Goal: Information Seeking & Learning: Learn about a topic

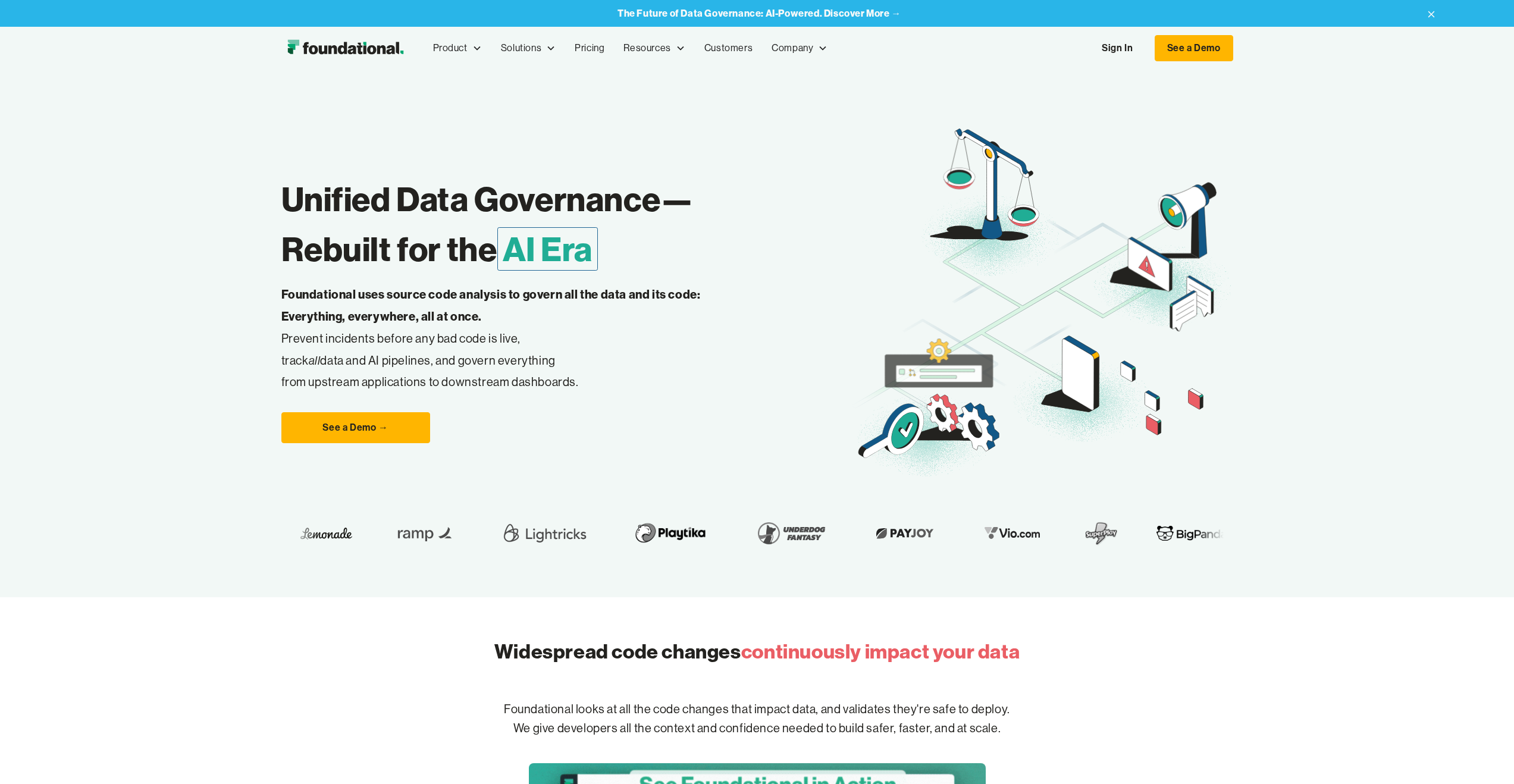
click at [1122, 52] on link "Sign In" at bounding box center [1117, 48] width 55 height 25
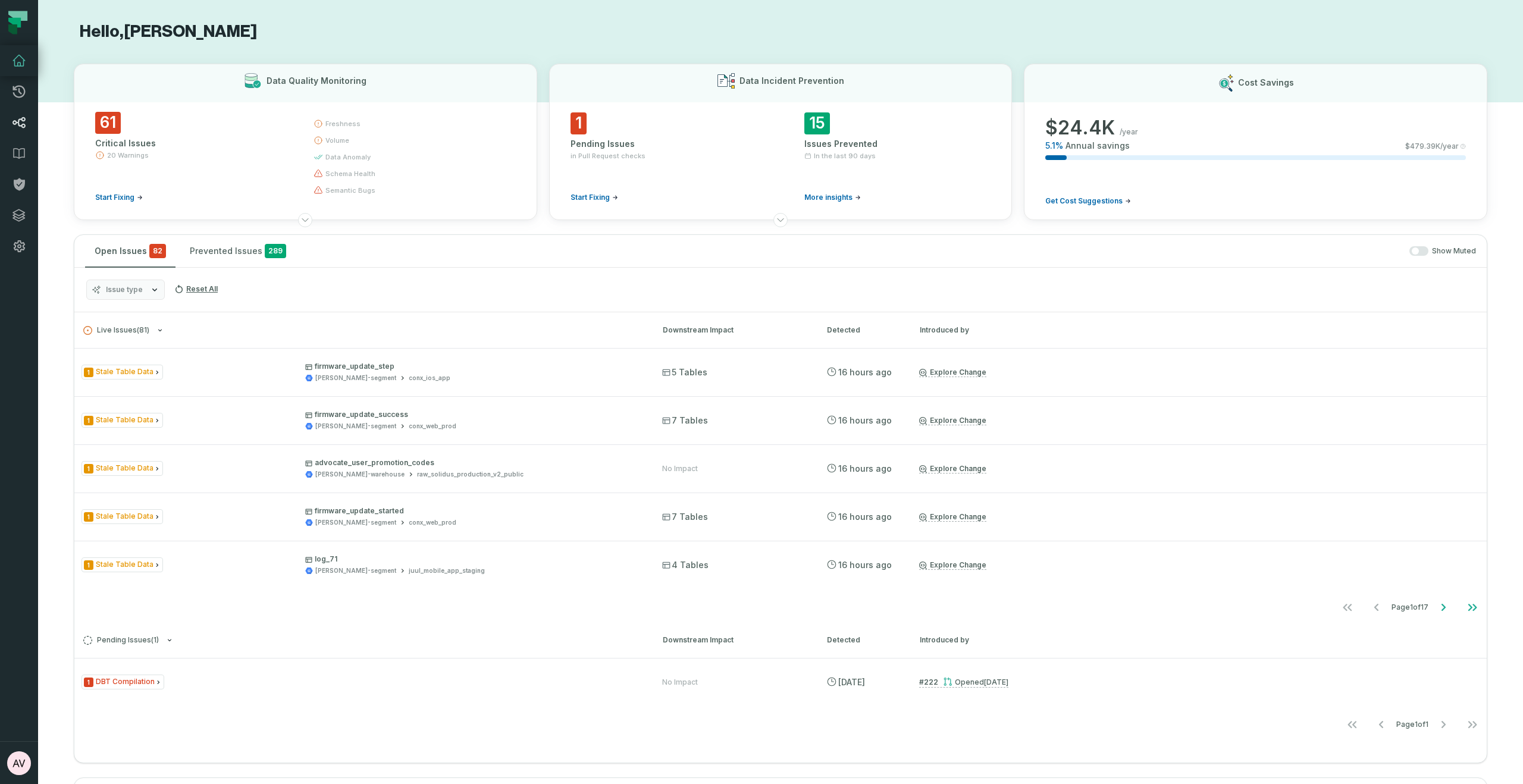
click at [25, 117] on icon at bounding box center [19, 123] width 14 height 14
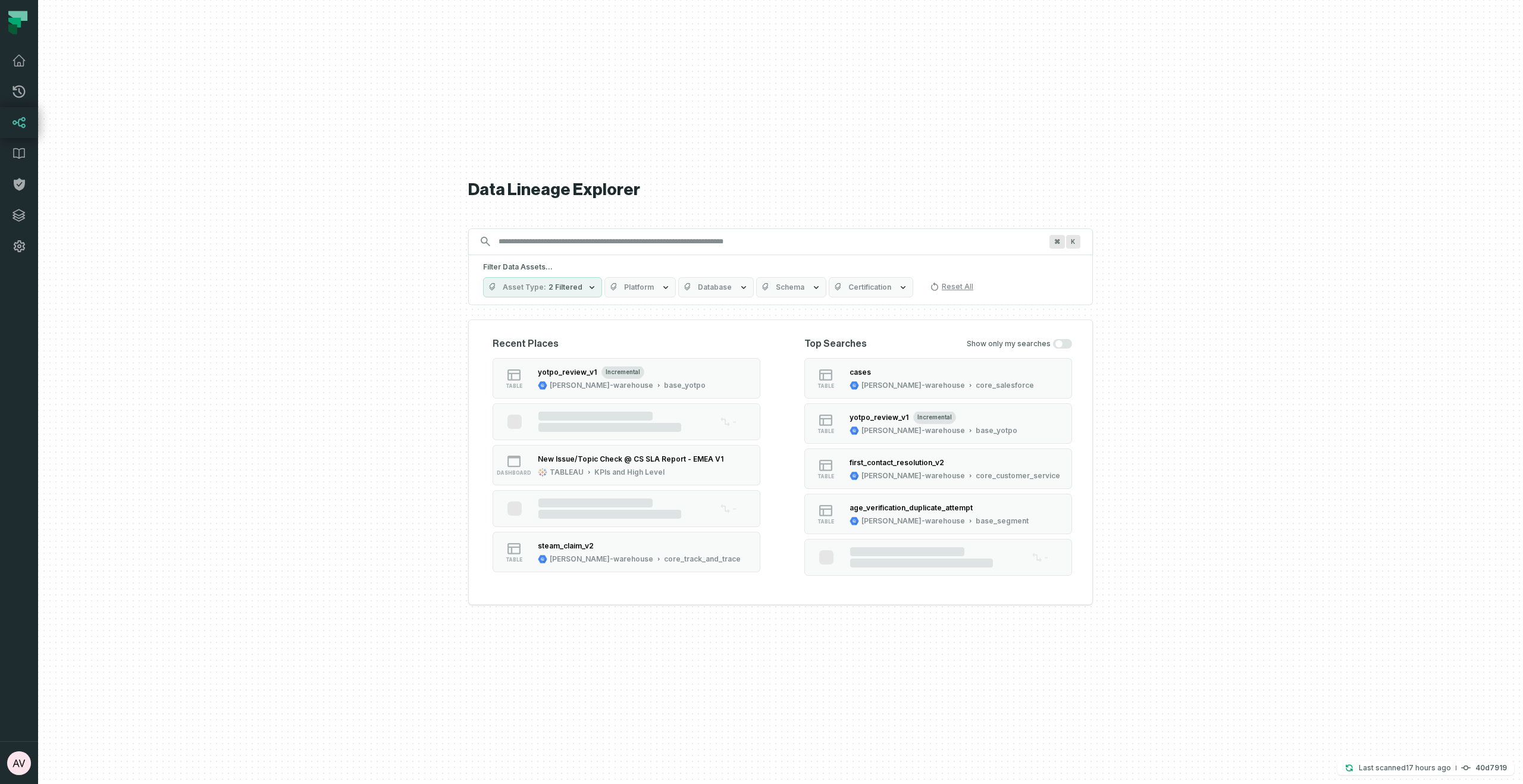
click at [539, 236] on input "Discovery Provider cmdk menu" at bounding box center [769, 242] width 557 height 19
click at [541, 239] on input "Discovery Provider cmdk menu" at bounding box center [769, 242] width 557 height 19
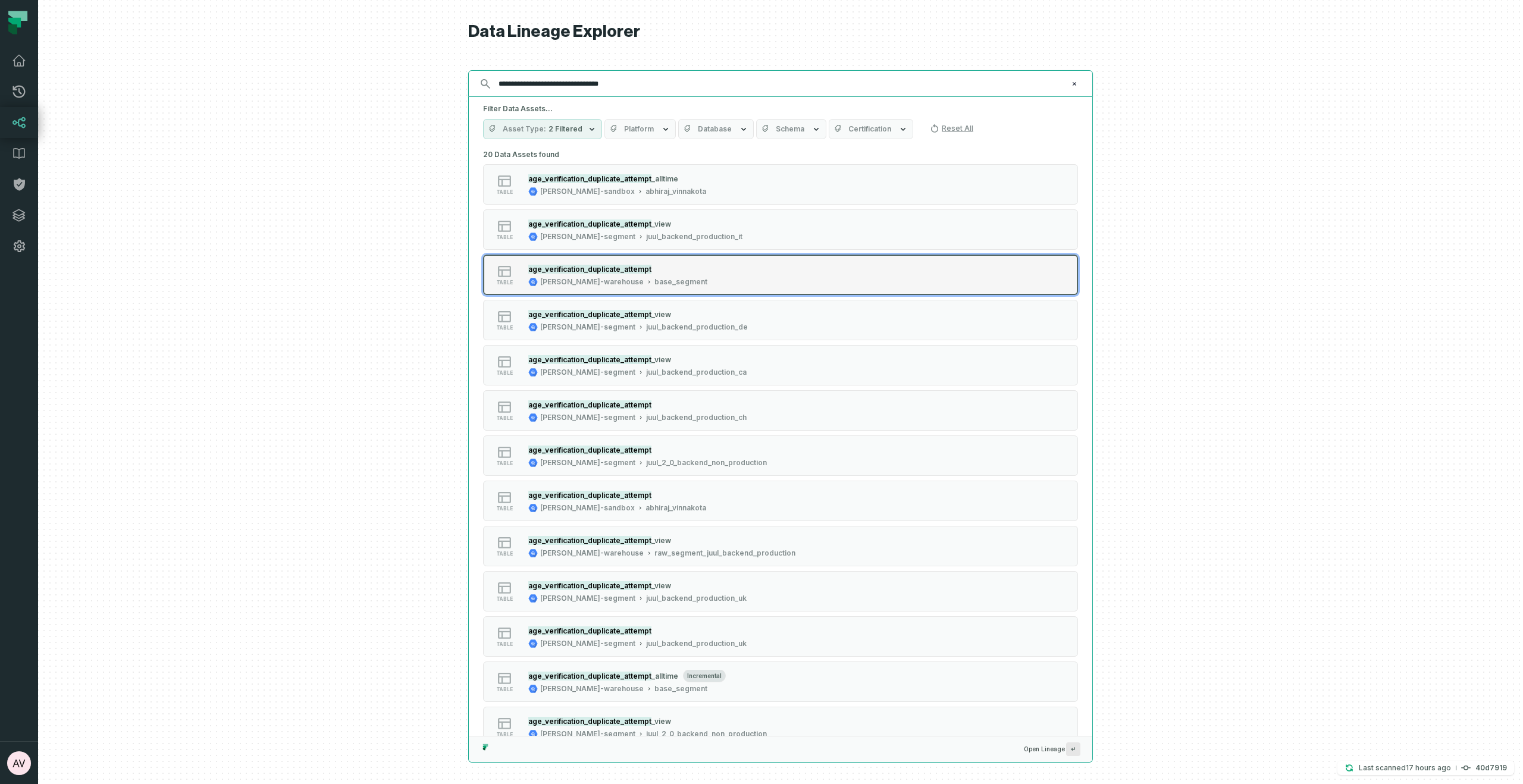
type input "**********"
click at [627, 271] on mark "age_verification_duplicate_attempt" at bounding box center [590, 269] width 123 height 9
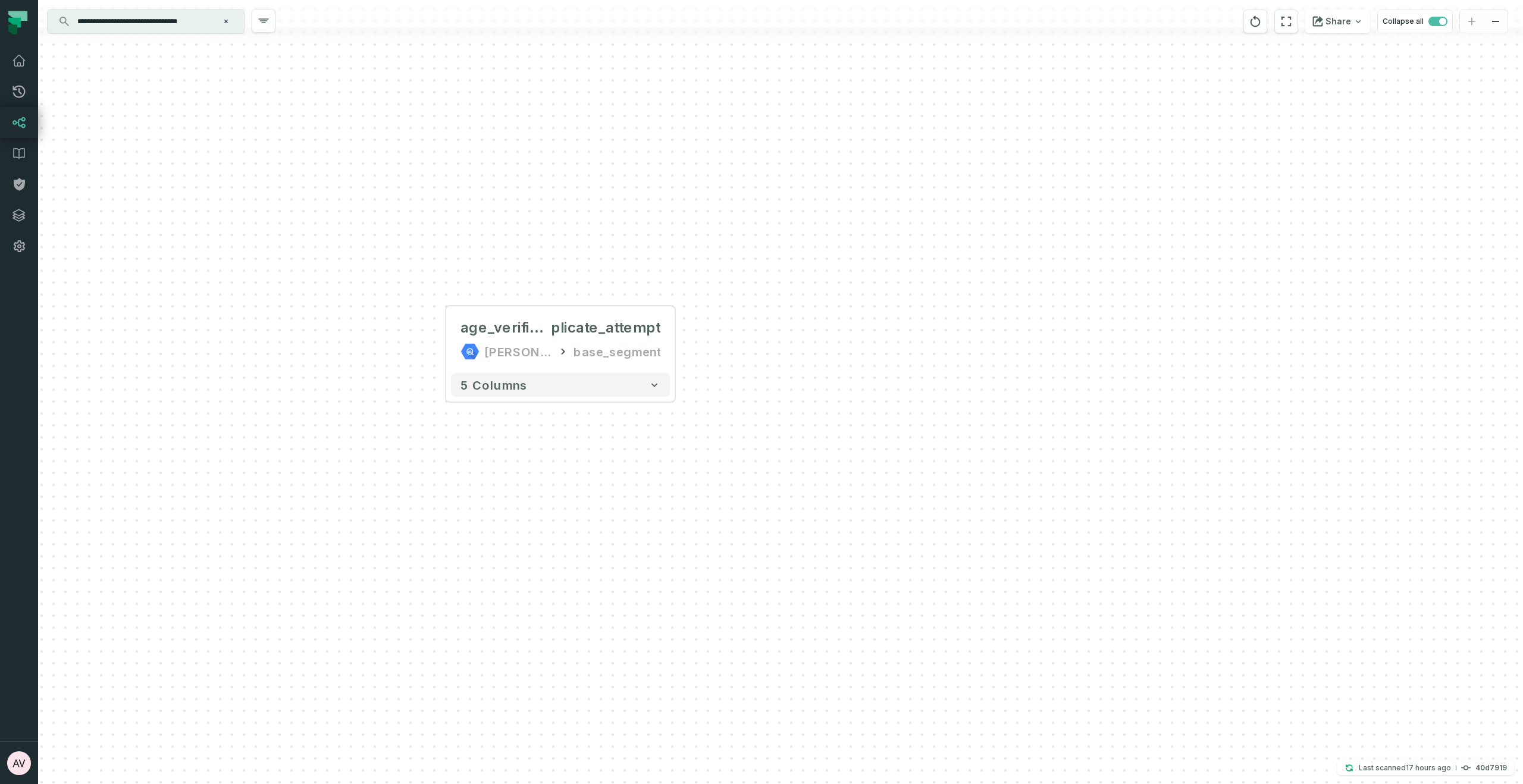
drag, startPoint x: 986, startPoint y: 417, endPoint x: 764, endPoint y: 379, distance: 225.2
click at [766, 379] on div "+ age_verification_du plicate_attempt [PERSON_NAME]-warehouse base_segment + 5 …" at bounding box center [781, 392] width 1485 height 784
click at [671, 342] on button "+" at bounding box center [674, 339] width 22 height 22
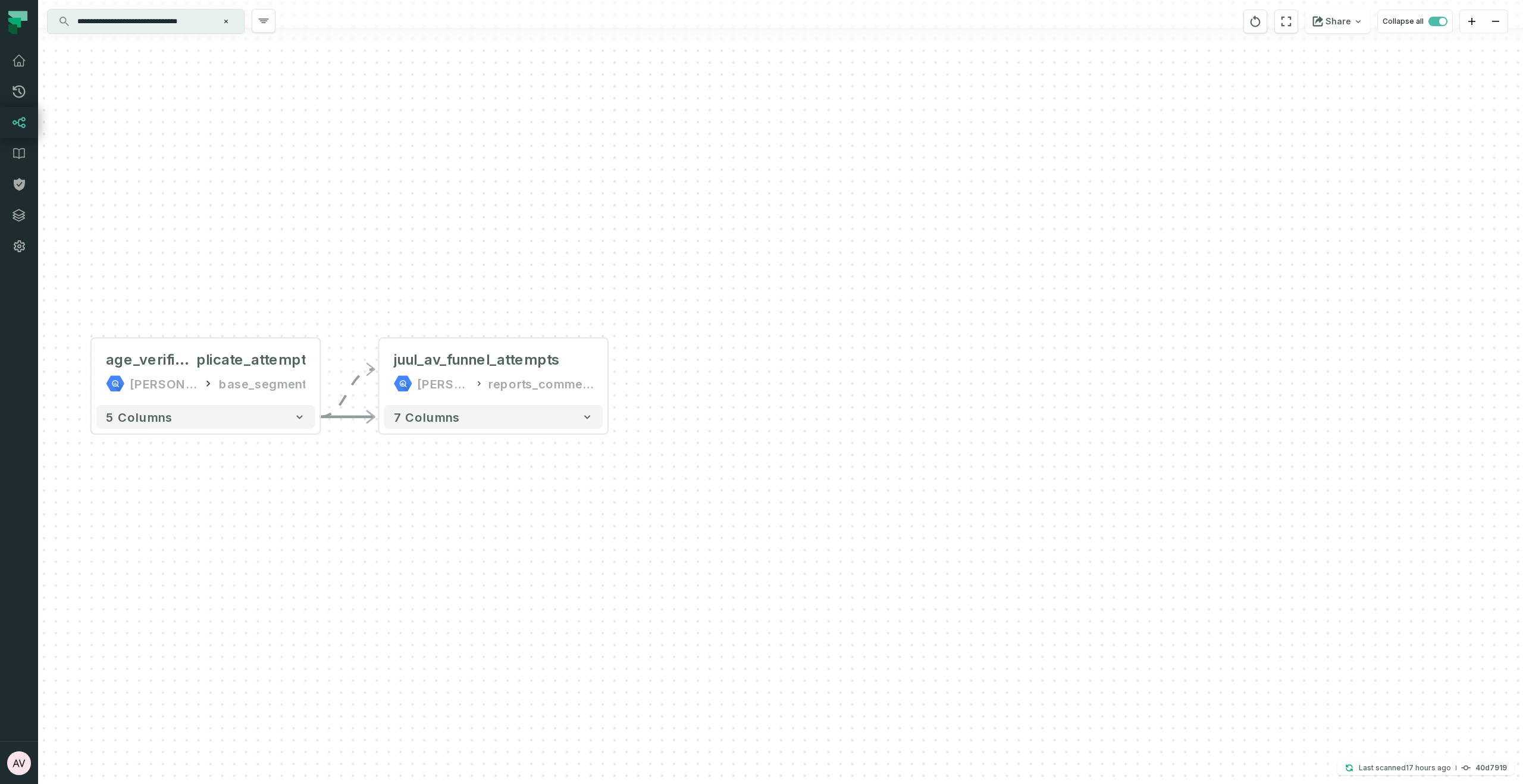
drag, startPoint x: 1098, startPoint y: 505, endPoint x: 715, endPoint y: 444, distance: 387.8
click at [765, 489] on div "+ juul_av_funnel_attempts [PERSON_NAME]-warehouse reports_commercial 7 columns …" at bounding box center [781, 392] width 1485 height 784
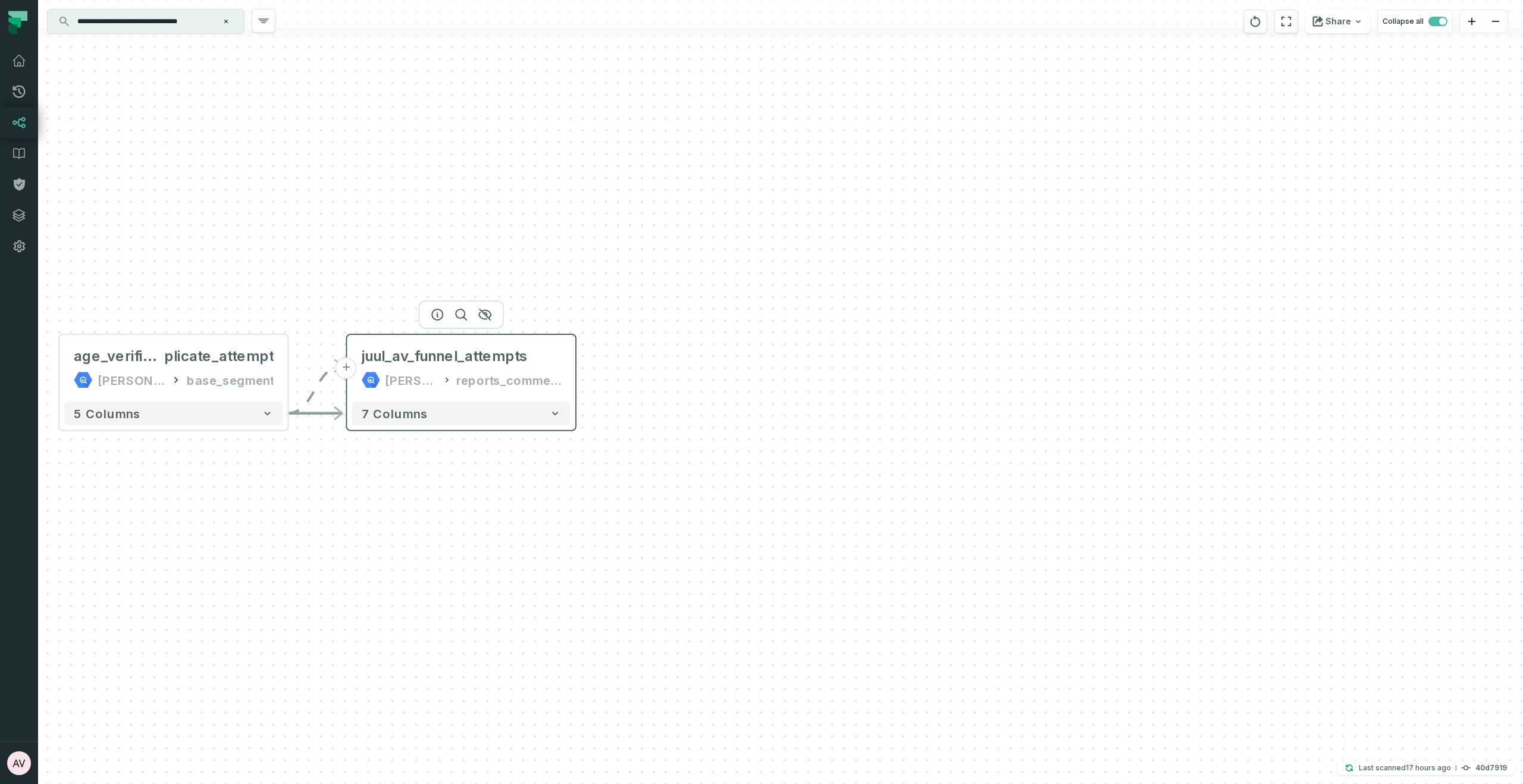
click at [565, 376] on div "juul_av_funnel_attempts [PERSON_NAME]-warehouse reports_commercial" at bounding box center [461, 368] width 219 height 57
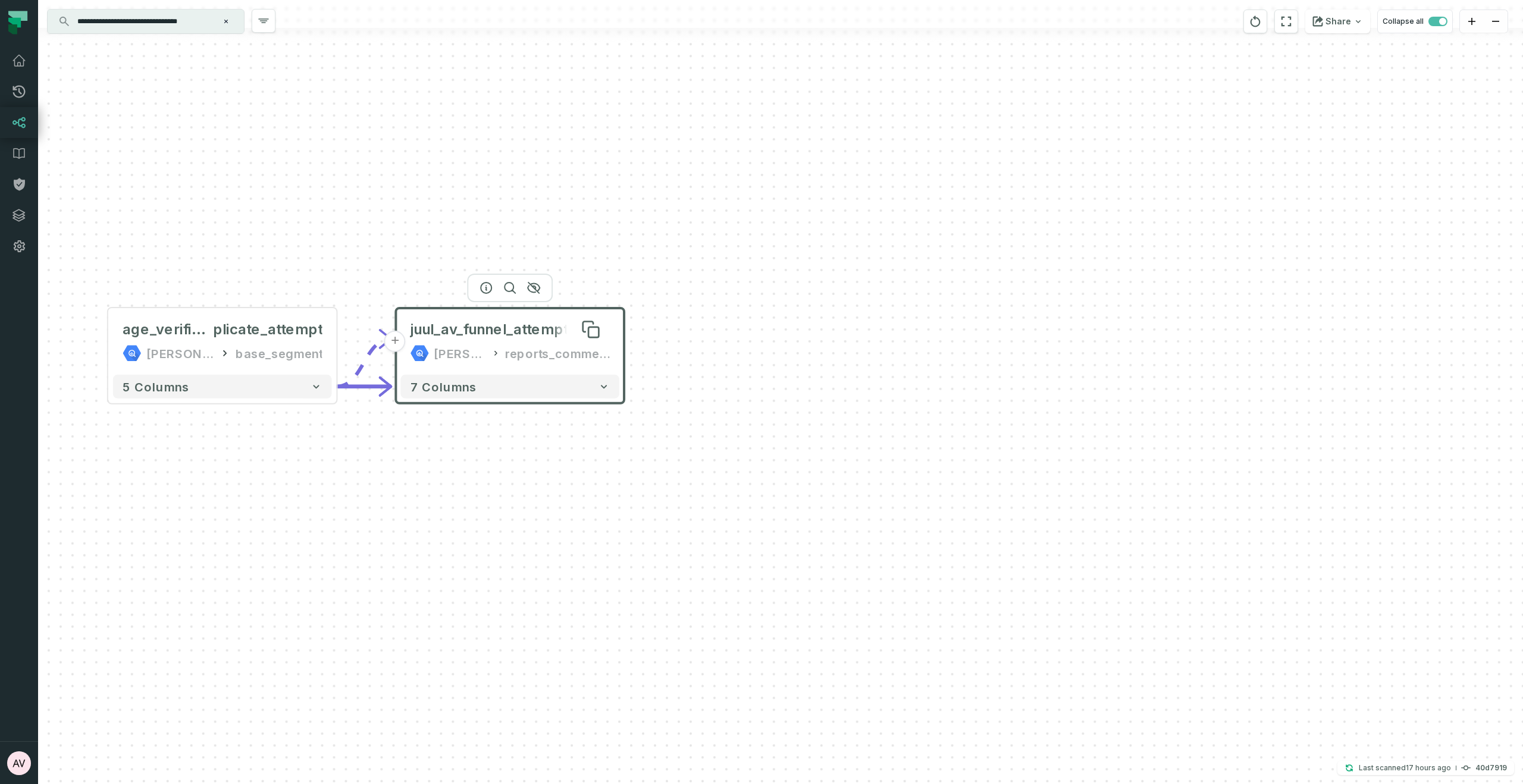
drag, startPoint x: 504, startPoint y: 364, endPoint x: 553, endPoint y: 337, distance: 55.9
click at [553, 337] on span "juul_av_funnel_attempts" at bounding box center [493, 330] width 167 height 19
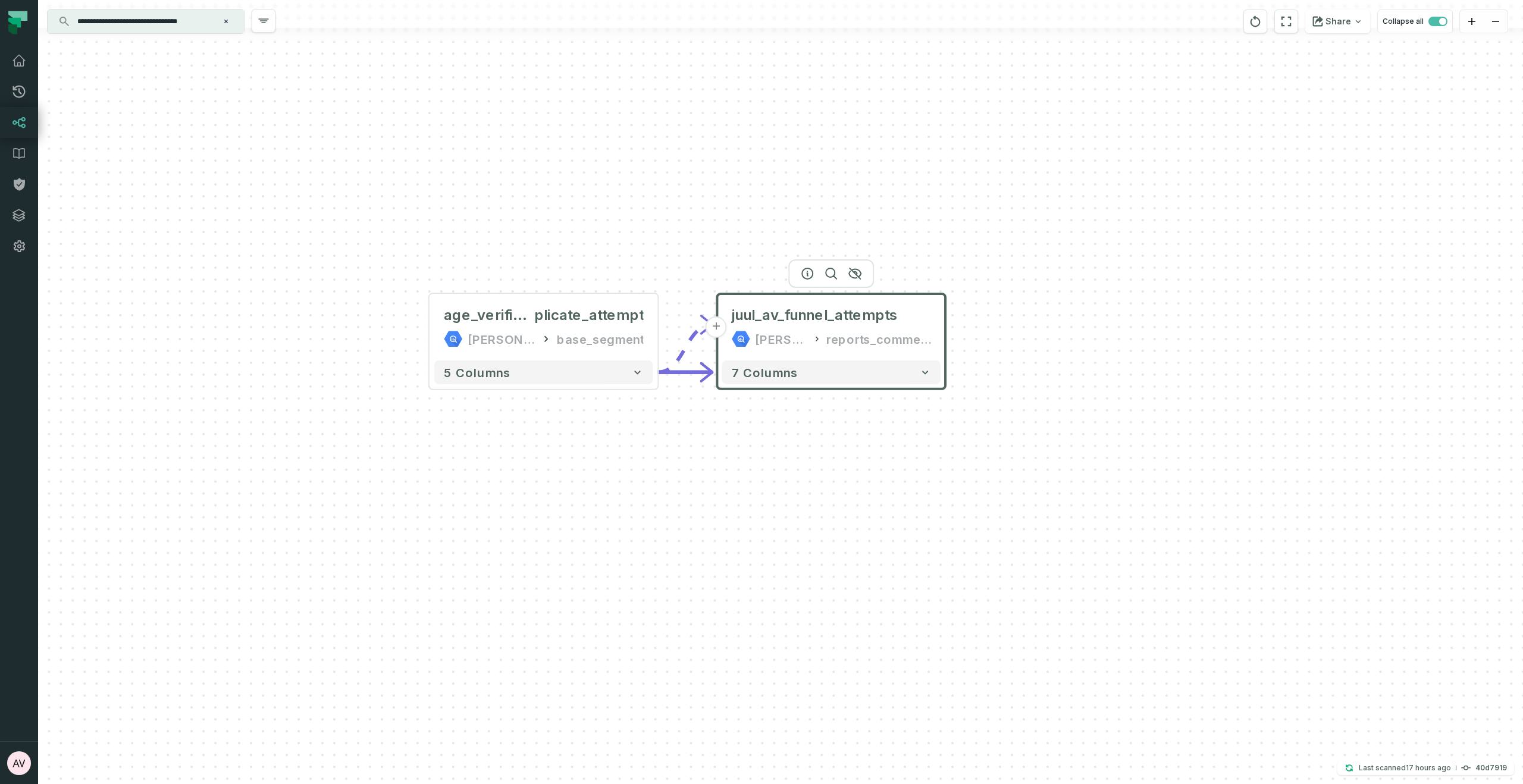
drag, startPoint x: 704, startPoint y: 378, endPoint x: 1025, endPoint y: 363, distance: 321.4
click at [1025, 363] on div "+ juul_av_funnel_attempts [PERSON_NAME]-warehouse reports_commercial 7 columns …" at bounding box center [781, 392] width 1485 height 784
click at [1136, 360] on div "+ juul_av_funnel_attempts juul-warehouse reports_commercial 7 columns + age_ver…" at bounding box center [781, 392] width 1485 height 784
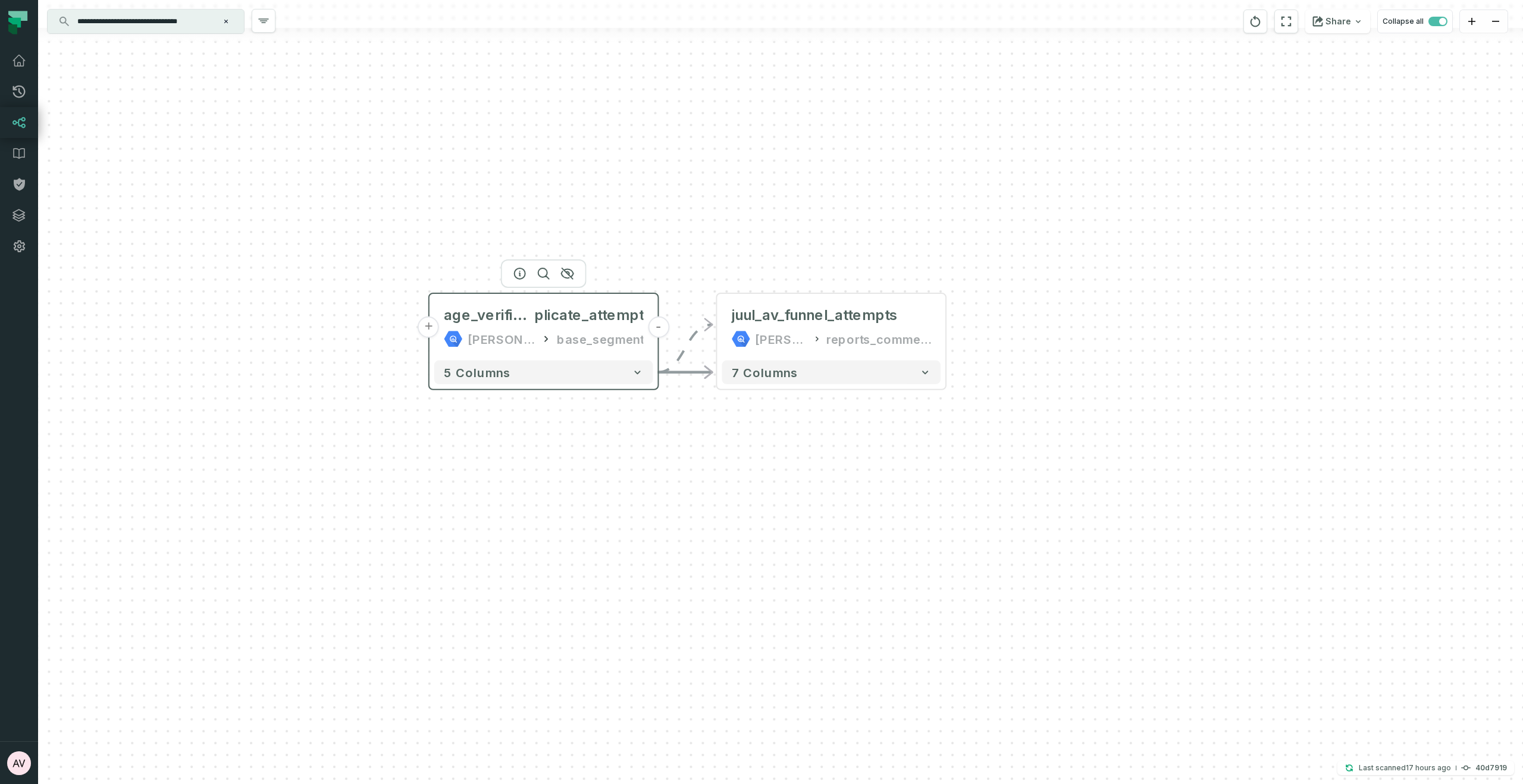
click at [422, 330] on button "+" at bounding box center [429, 327] width 22 height 22
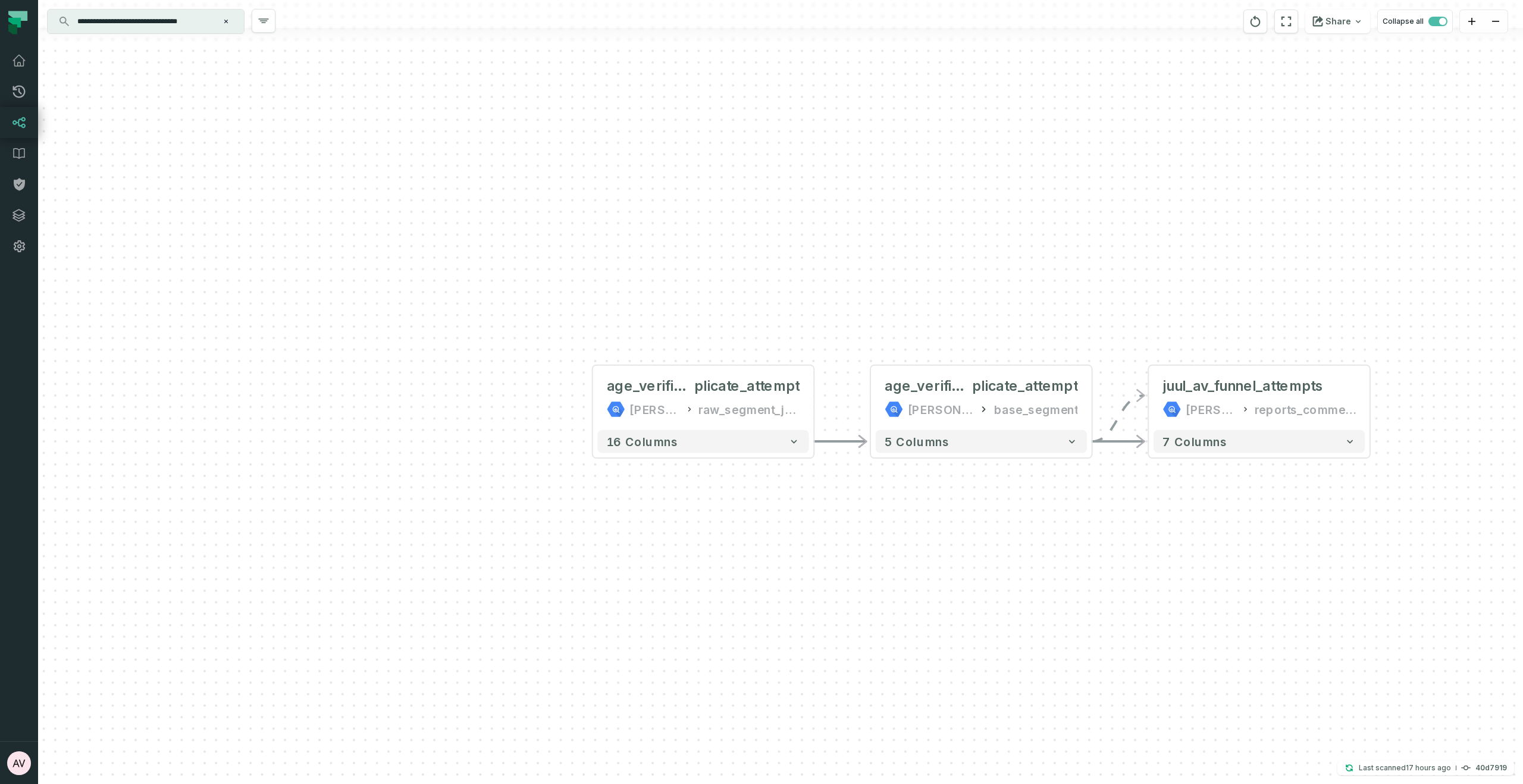
drag, startPoint x: 668, startPoint y: 535, endPoint x: 678, endPoint y: 549, distance: 17.2
click at [678, 549] on div "+ age_verification_du plicate_attempt juul-warehouse raw_segment_juul_backend_p…" at bounding box center [781, 392] width 1485 height 784
click at [596, 402] on button "+" at bounding box center [593, 398] width 21 height 21
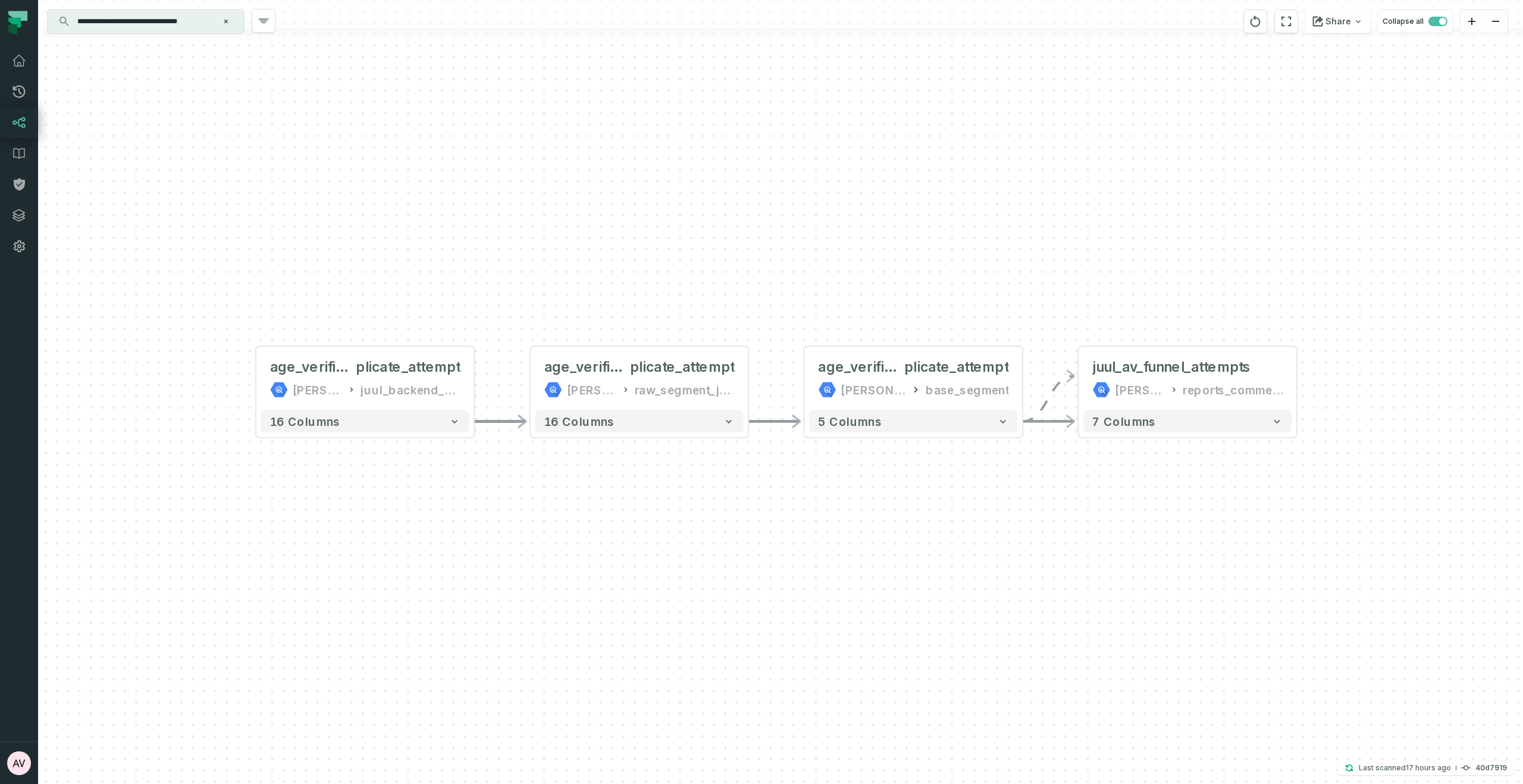
drag, startPoint x: 930, startPoint y: 568, endPoint x: 748, endPoint y: 544, distance: 183.6
click at [752, 544] on div "age_verification_du plicate_attempt juul-segment juul_backend_production + 16 c…" at bounding box center [781, 392] width 1485 height 784
click at [472, 384] on button "+" at bounding box center [474, 379] width 20 height 20
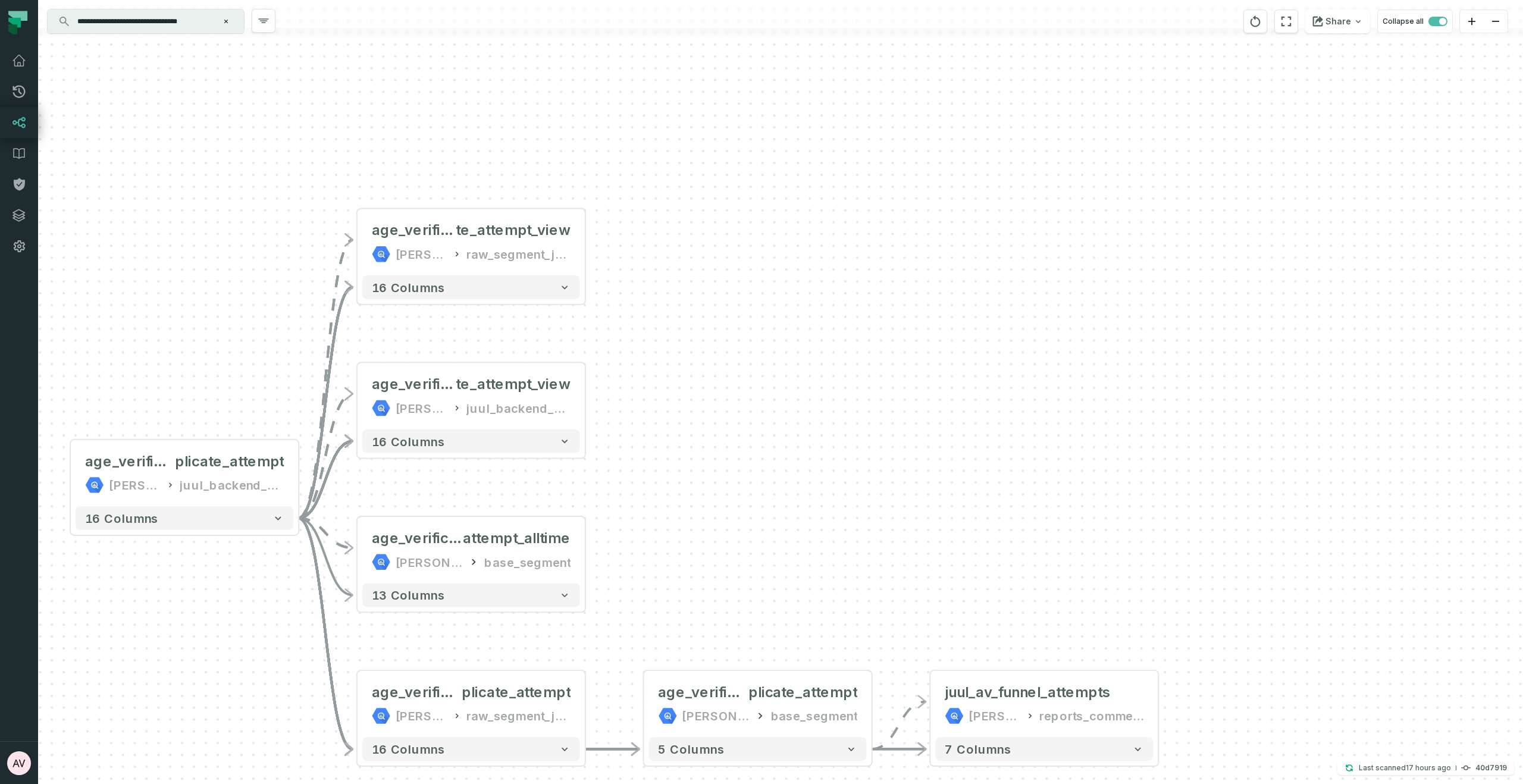
drag, startPoint x: 1166, startPoint y: 496, endPoint x: 867, endPoint y: 475, distance: 299.7
click at [867, 475] on div "- age_verification_duplica te_attempt_view juul-warehouse raw_segment_juul_back…" at bounding box center [781, 392] width 1485 height 784
click at [596, 546] on div "- age_verification_duplica te_attempt_view juul-warehouse raw_segment_juul_back…" at bounding box center [781, 392] width 1485 height 784
click at [580, 552] on button "+" at bounding box center [585, 550] width 22 height 22
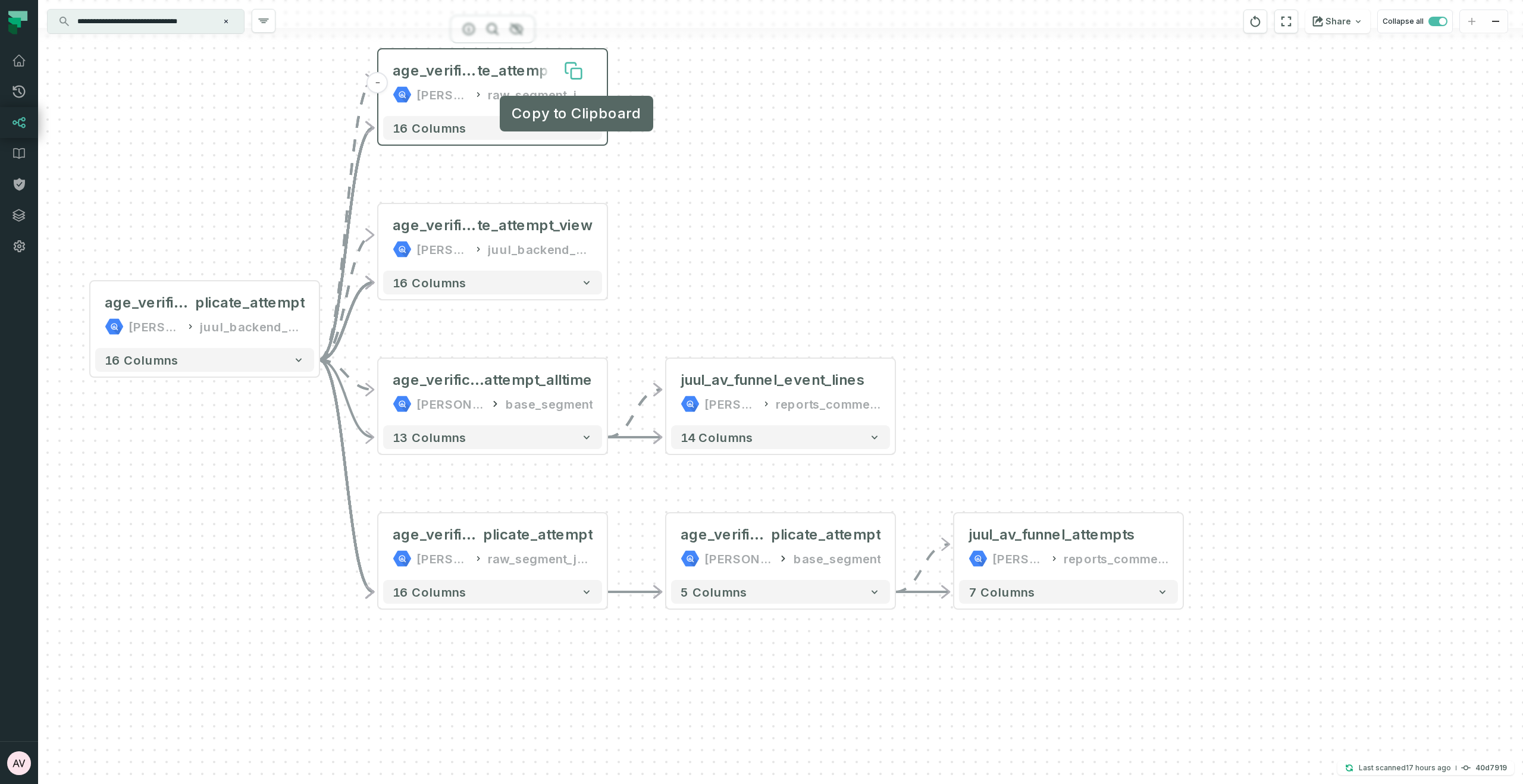
click at [581, 73] on icon at bounding box center [576, 73] width 10 height 10
click at [722, 101] on div "+ juul_av_funnel_event_lines juul-warehouse reports_commercial + 14 columns - a…" at bounding box center [781, 392] width 1485 height 784
drag, startPoint x: 771, startPoint y: 237, endPoint x: 767, endPoint y: 326, distance: 89.1
click at [767, 323] on div "+ juul_av_funnel_event_lines juul-warehouse reports_commercial + 14 columns - a…" at bounding box center [781, 392] width 1485 height 784
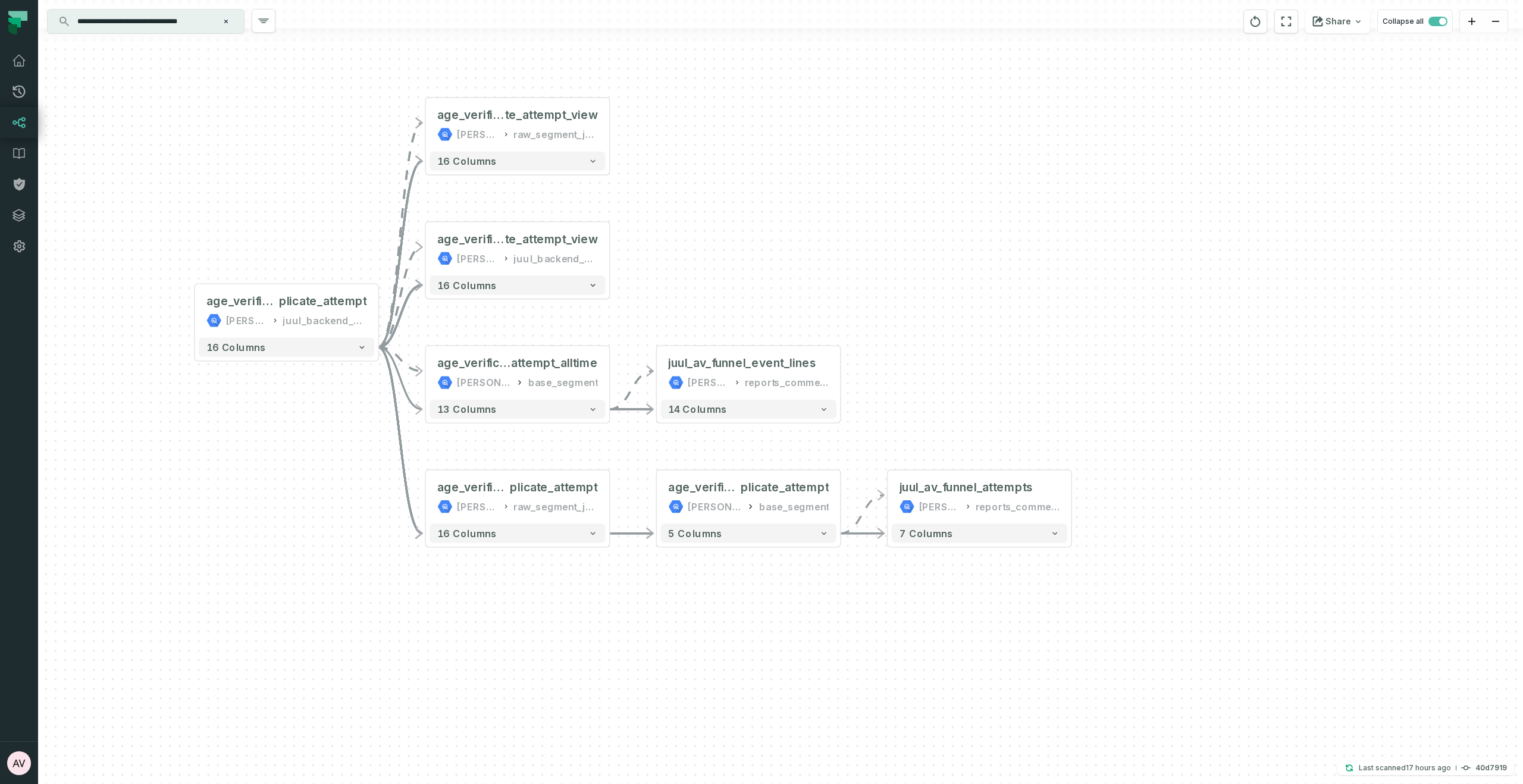
click at [883, 318] on div "+ juul_av_funnel_event_lines juul-warehouse reports_commercial + 14 columns - a…" at bounding box center [781, 392] width 1485 height 784
click at [839, 380] on button "+" at bounding box center [841, 374] width 18 height 18
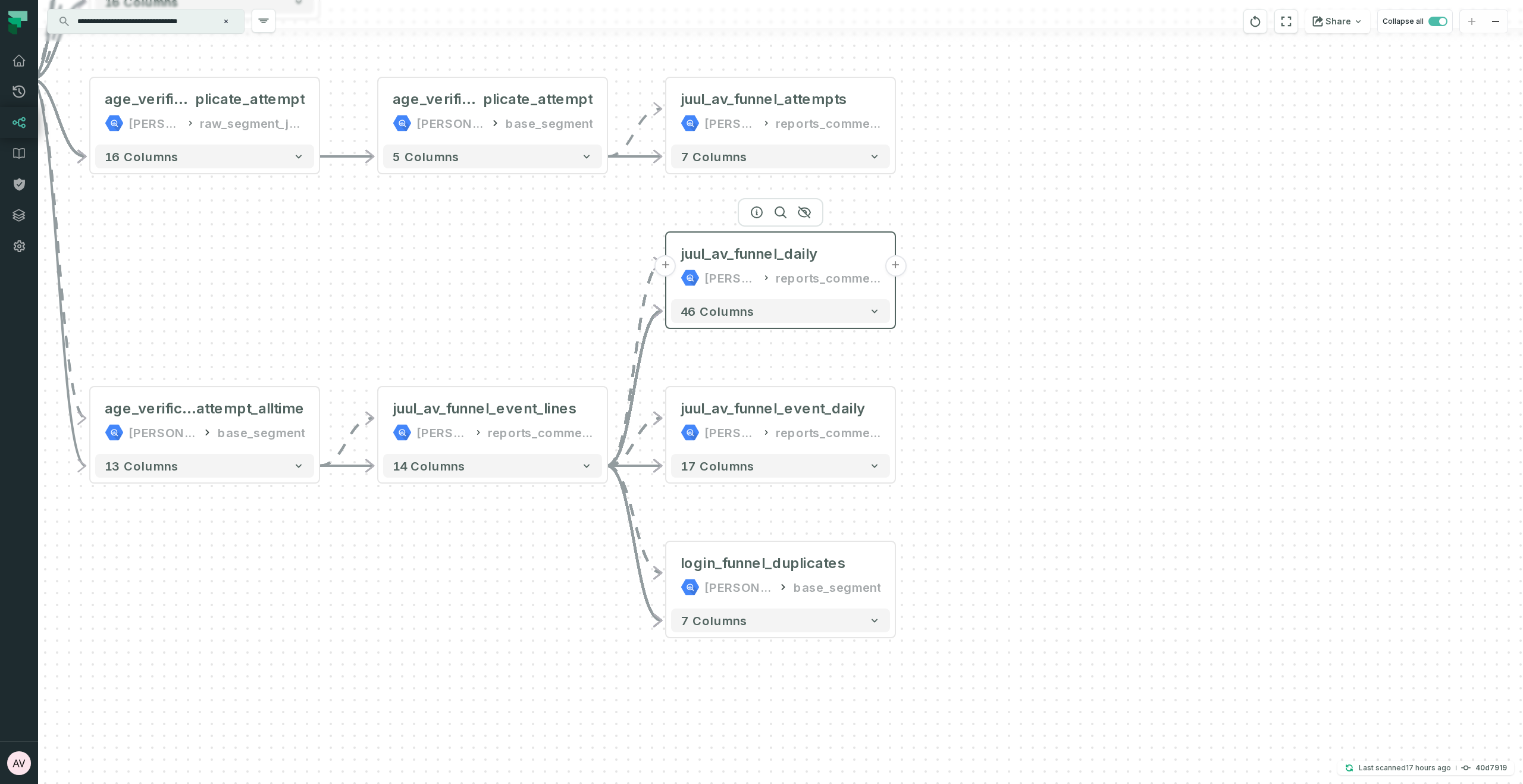
click at [894, 267] on button "+" at bounding box center [895, 266] width 22 height 22
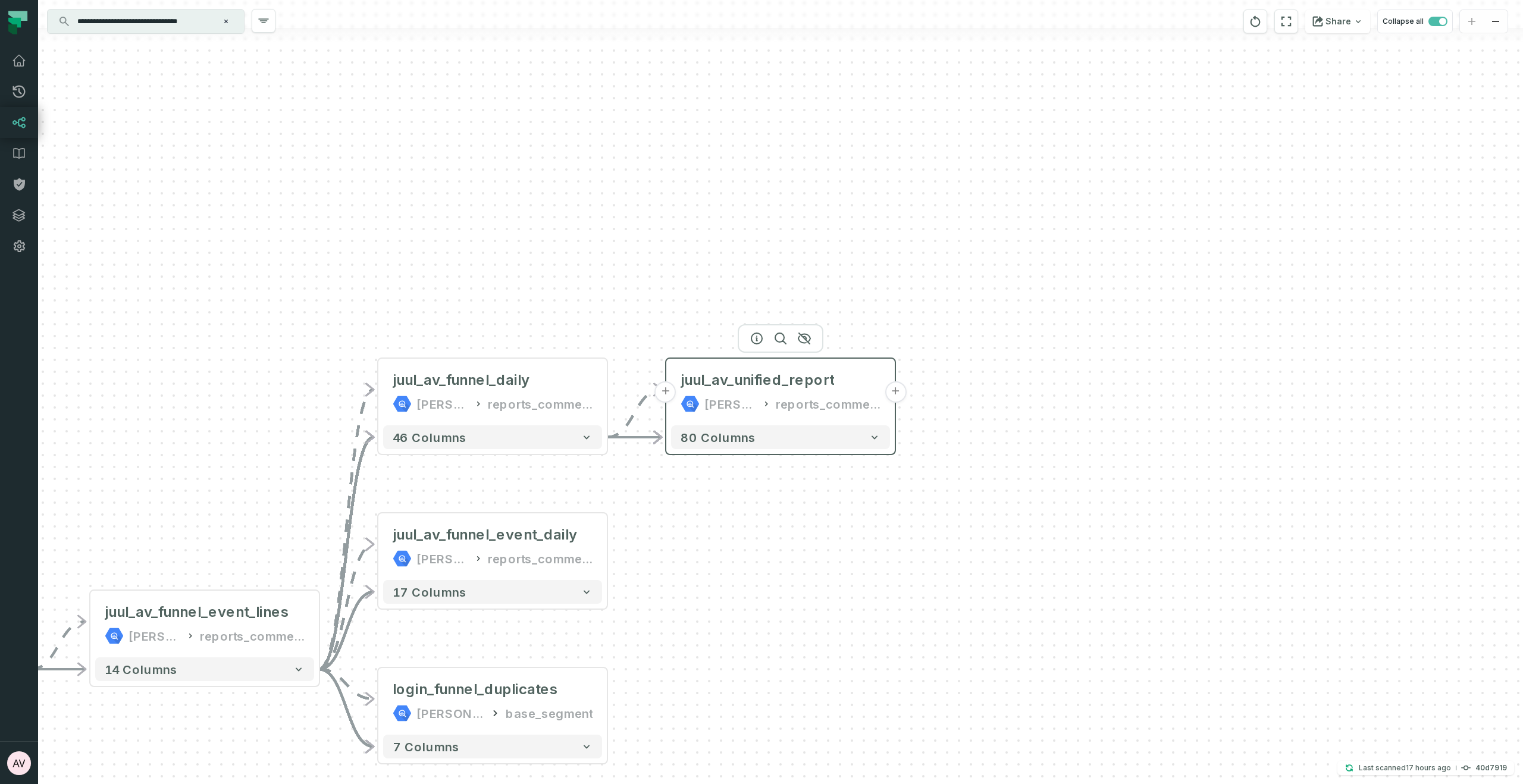
click at [892, 390] on button "+" at bounding box center [895, 392] width 22 height 22
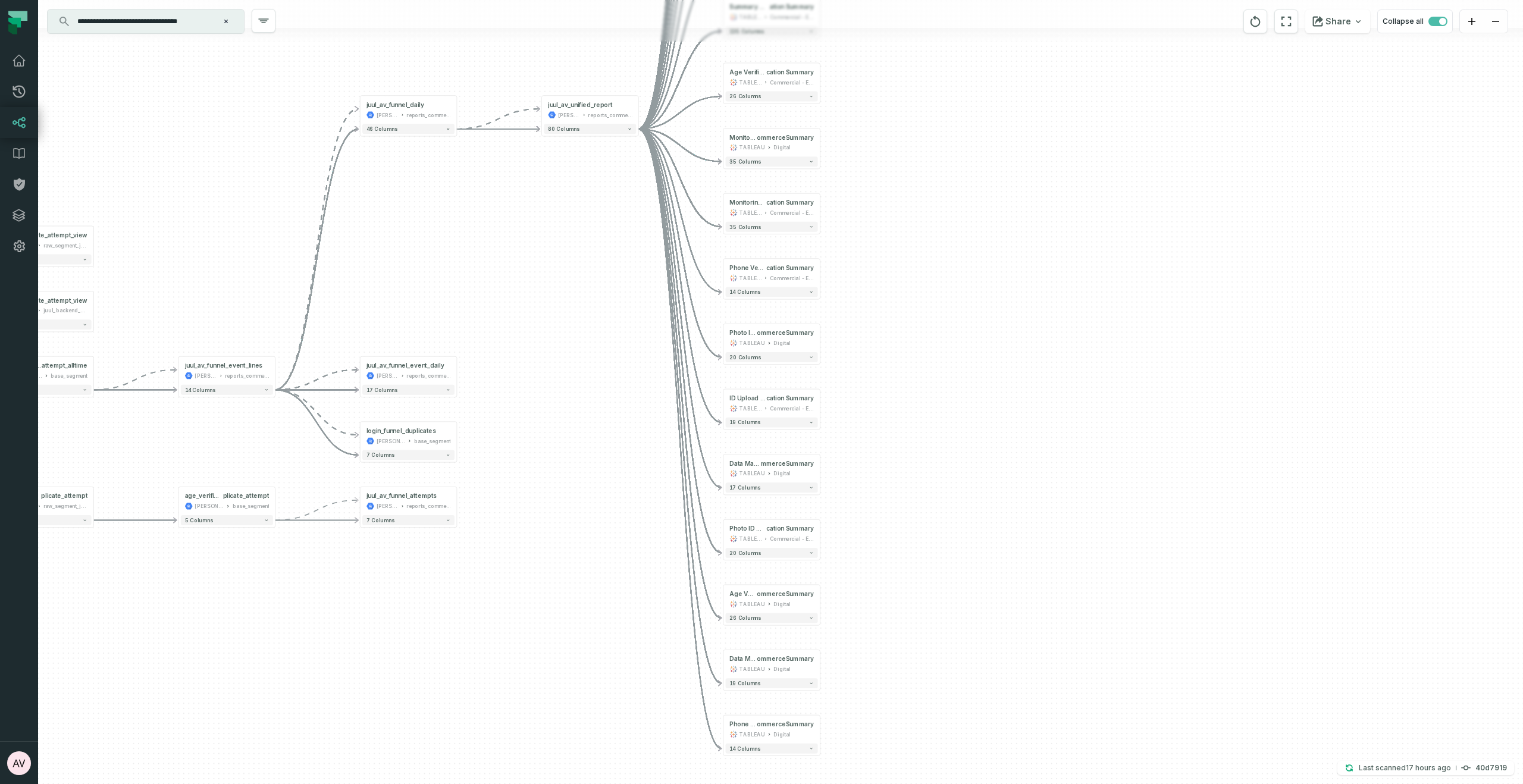
drag, startPoint x: 628, startPoint y: 581, endPoint x: 586, endPoint y: 327, distance: 257.4
click at [586, 327] on div "+ Summary @ AgeVerificationEco mmerceSummary TABLEAU Digital 133 columns - Moni…" at bounding box center [781, 392] width 1485 height 784
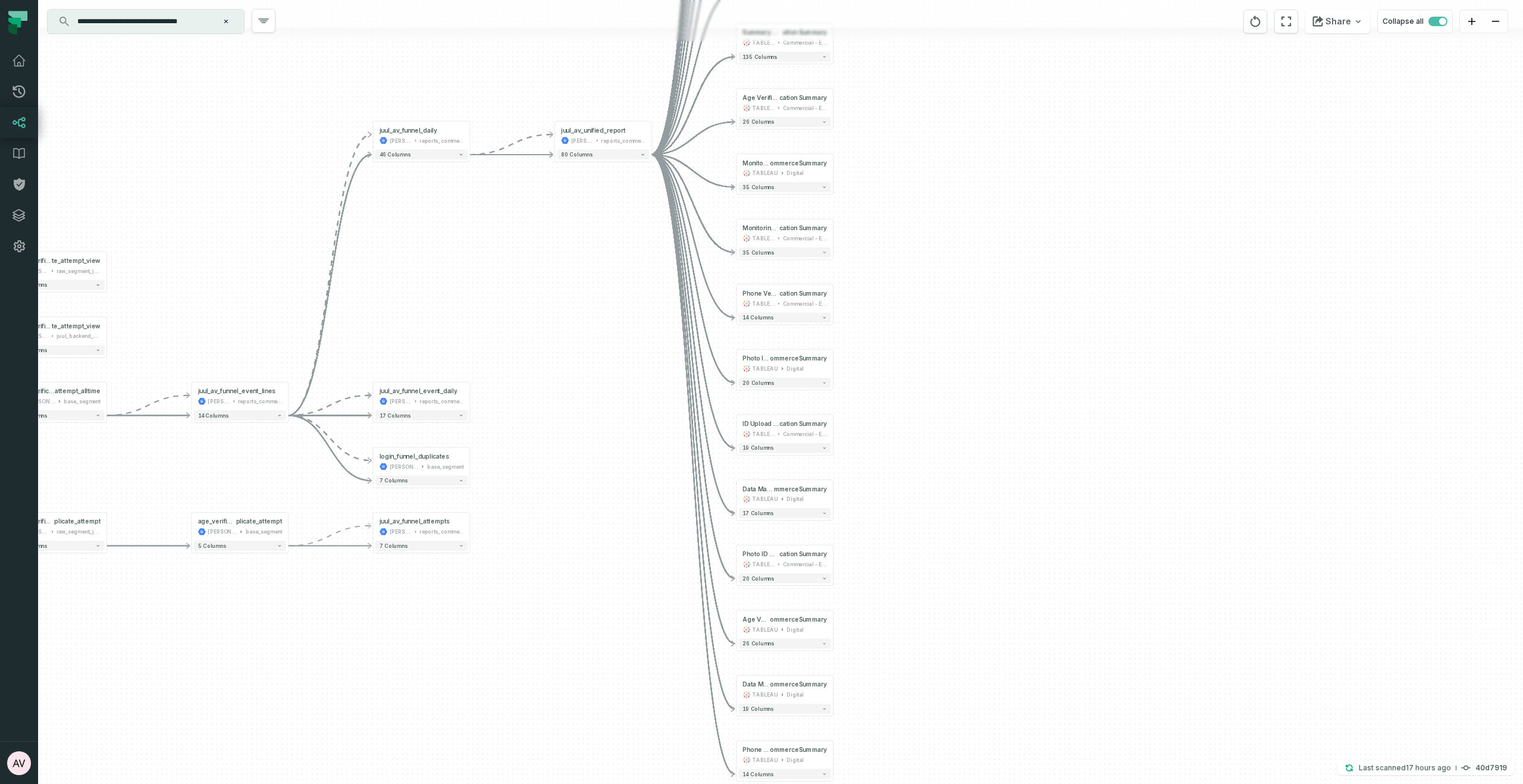
drag, startPoint x: 645, startPoint y: 727, endPoint x: 658, endPoint y: 752, distance: 28.2
click at [658, 752] on div "+ Summary @ AgeVerificationEco mmerceSummary TABLEAU Digital 133 columns - Moni…" at bounding box center [781, 392] width 1485 height 784
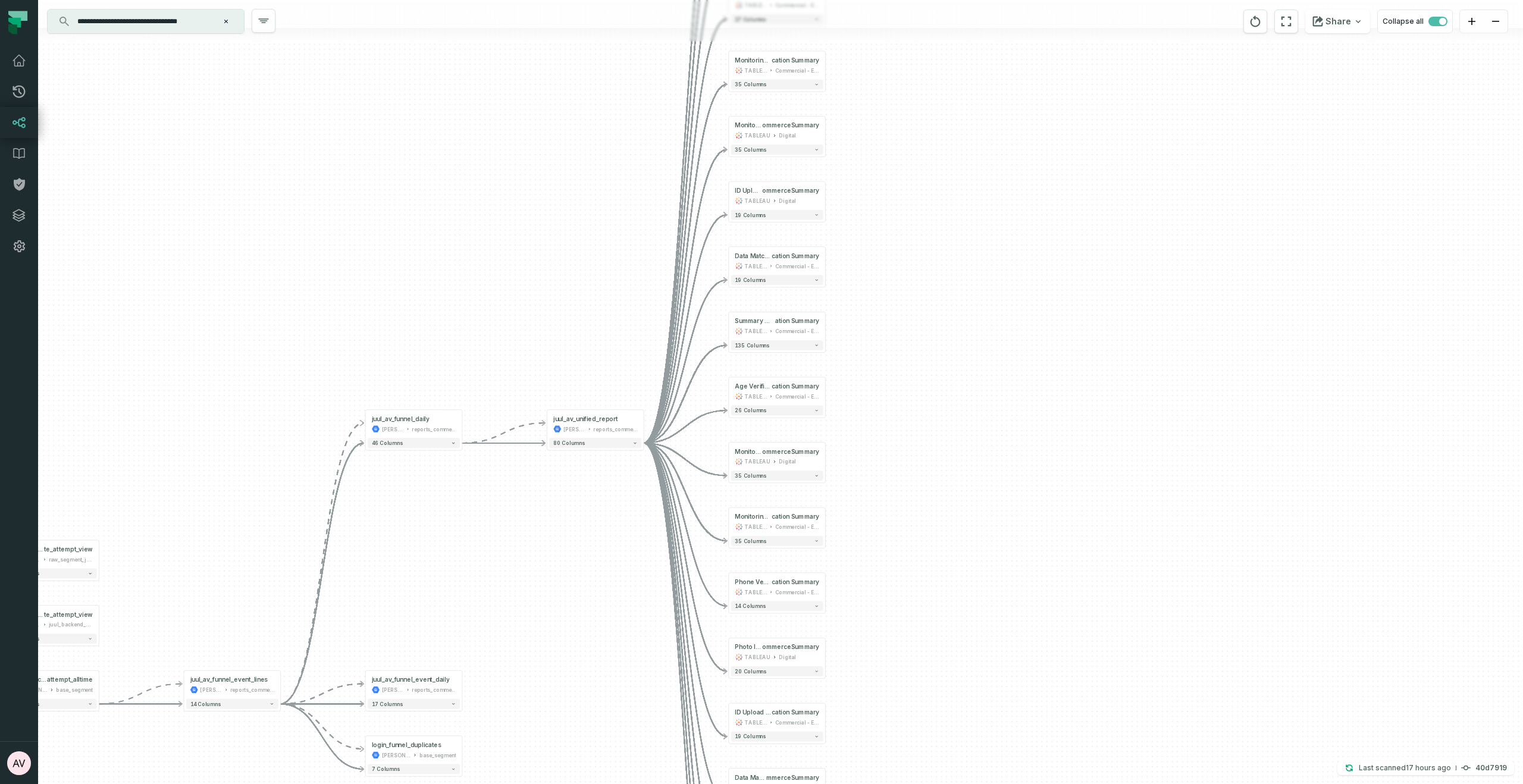
drag, startPoint x: 648, startPoint y: 499, endPoint x: 651, endPoint y: 577, distance: 78.1
click at [651, 577] on div "+ Summary @ AgeVerificationEco mmerceSummary TABLEAU Digital 133 columns - Moni…" at bounding box center [781, 392] width 1485 height 784
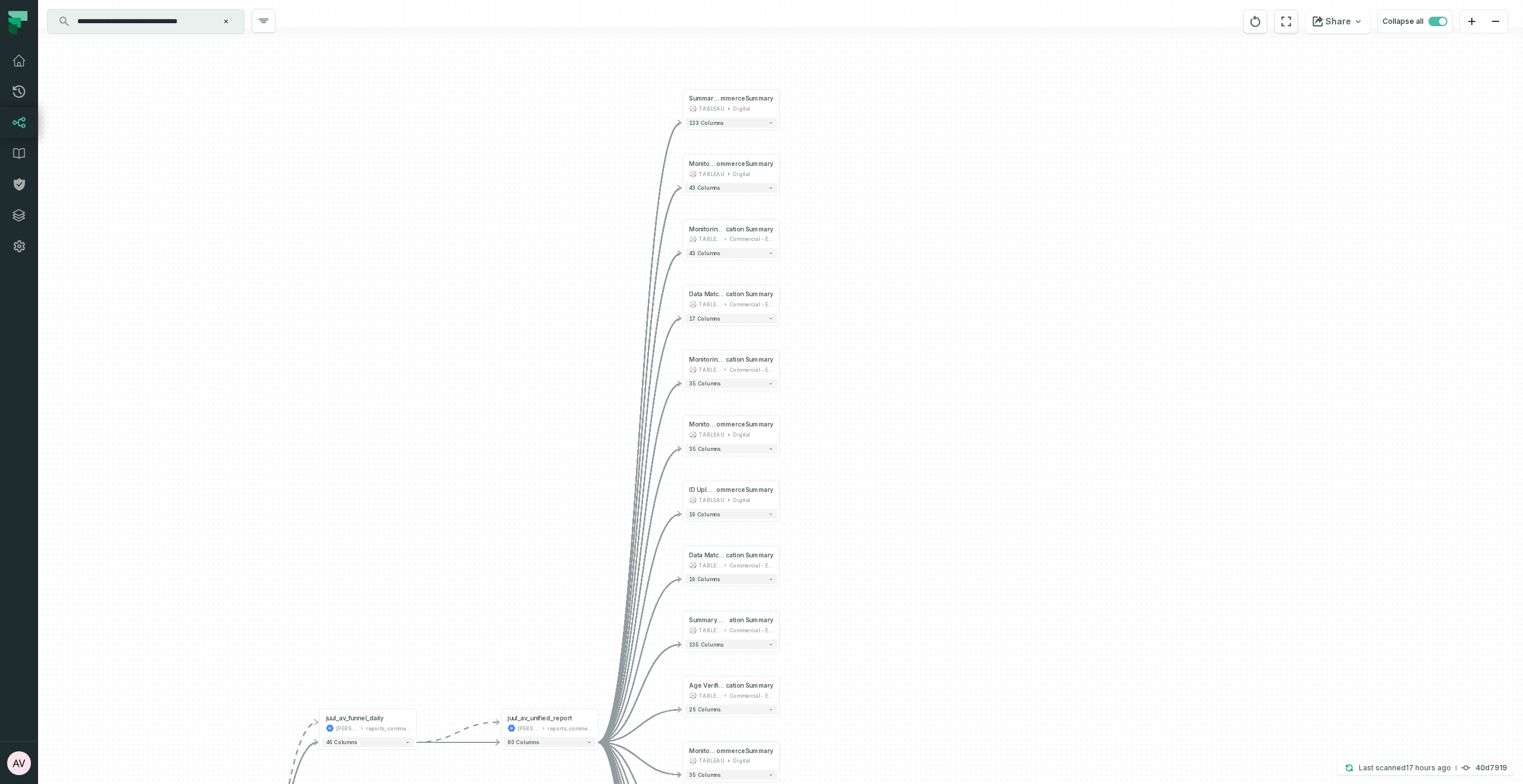
drag, startPoint x: 596, startPoint y: 159, endPoint x: 550, endPoint y: 458, distance: 302.5
click at [550, 458] on div "+ Summary @ AgeVerificationEco mmerceSummary TABLEAU Digital 133 columns - Moni…" at bounding box center [781, 392] width 1485 height 784
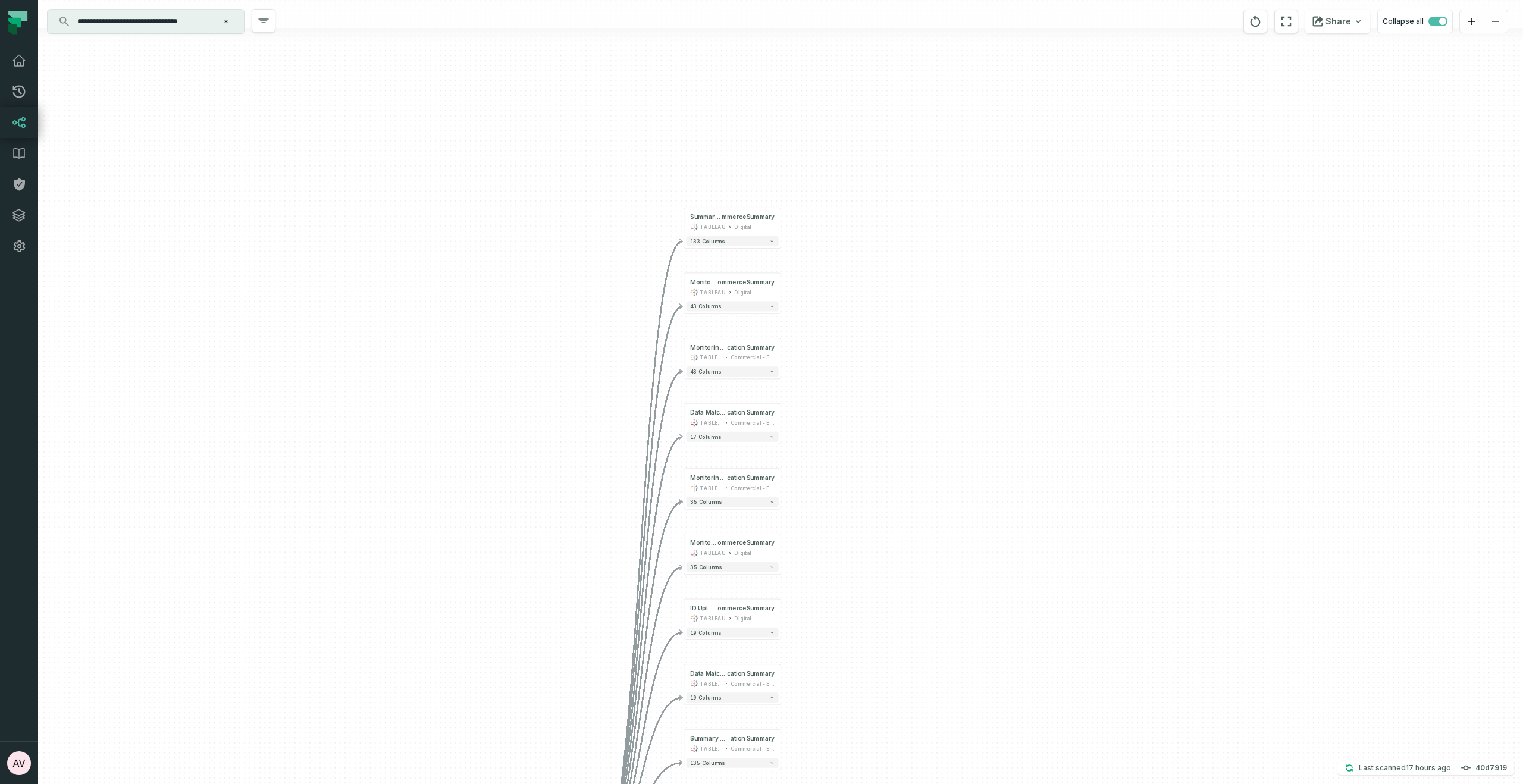
drag, startPoint x: 544, startPoint y: 276, endPoint x: 546, endPoint y: 309, distance: 33.1
click at [546, 309] on div "+ Summary @ AgeVerificationEco mmerceSummary TABLEAU Digital 133 columns - Moni…" at bounding box center [781, 392] width 1485 height 784
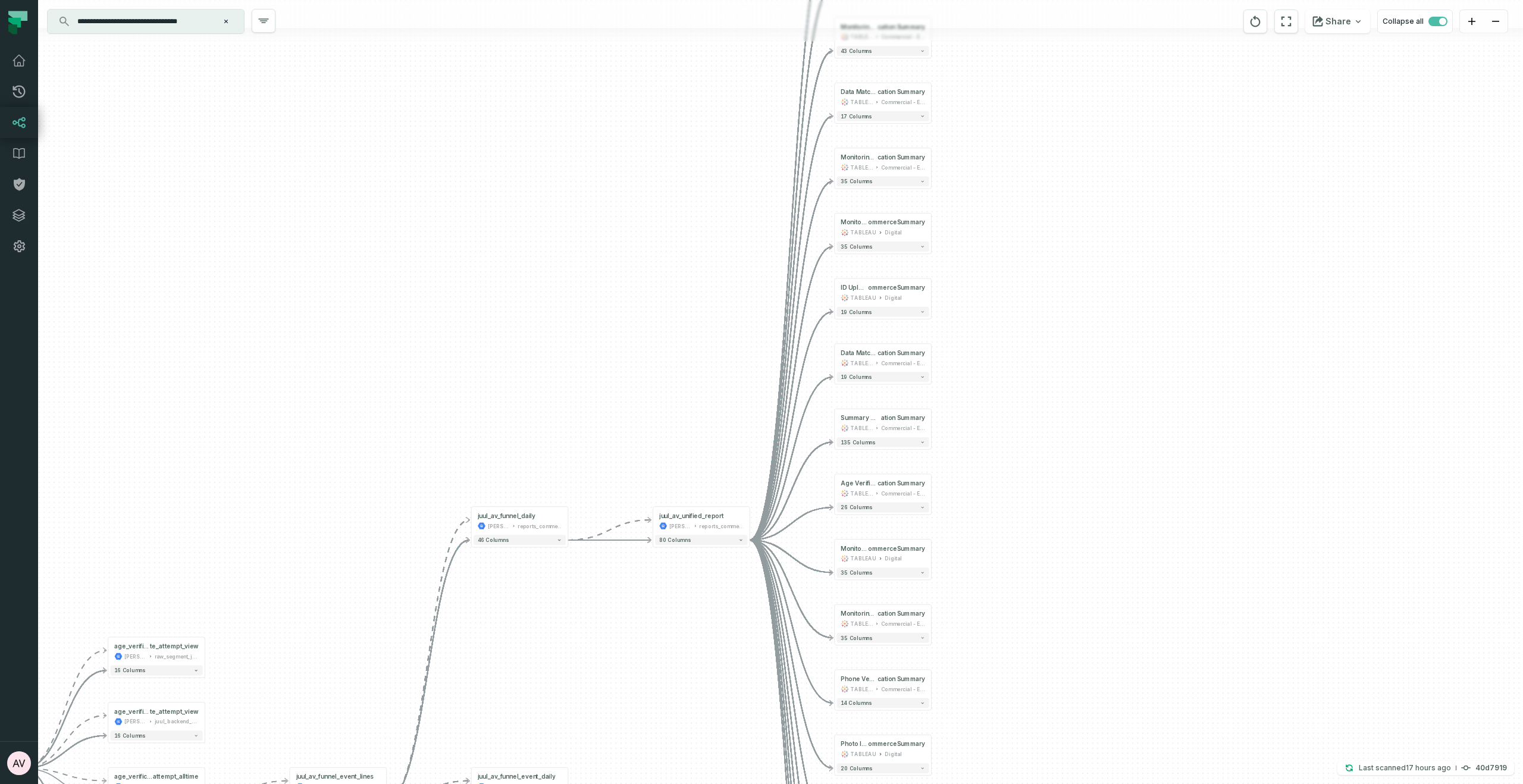
drag, startPoint x: 501, startPoint y: 465, endPoint x: 673, endPoint y: 211, distance: 306.8
click at [706, 94] on div "+ Summary @ AgeVerificationEco mmerceSummary TABLEAU Digital 133 columns - Moni…" at bounding box center [781, 392] width 1485 height 784
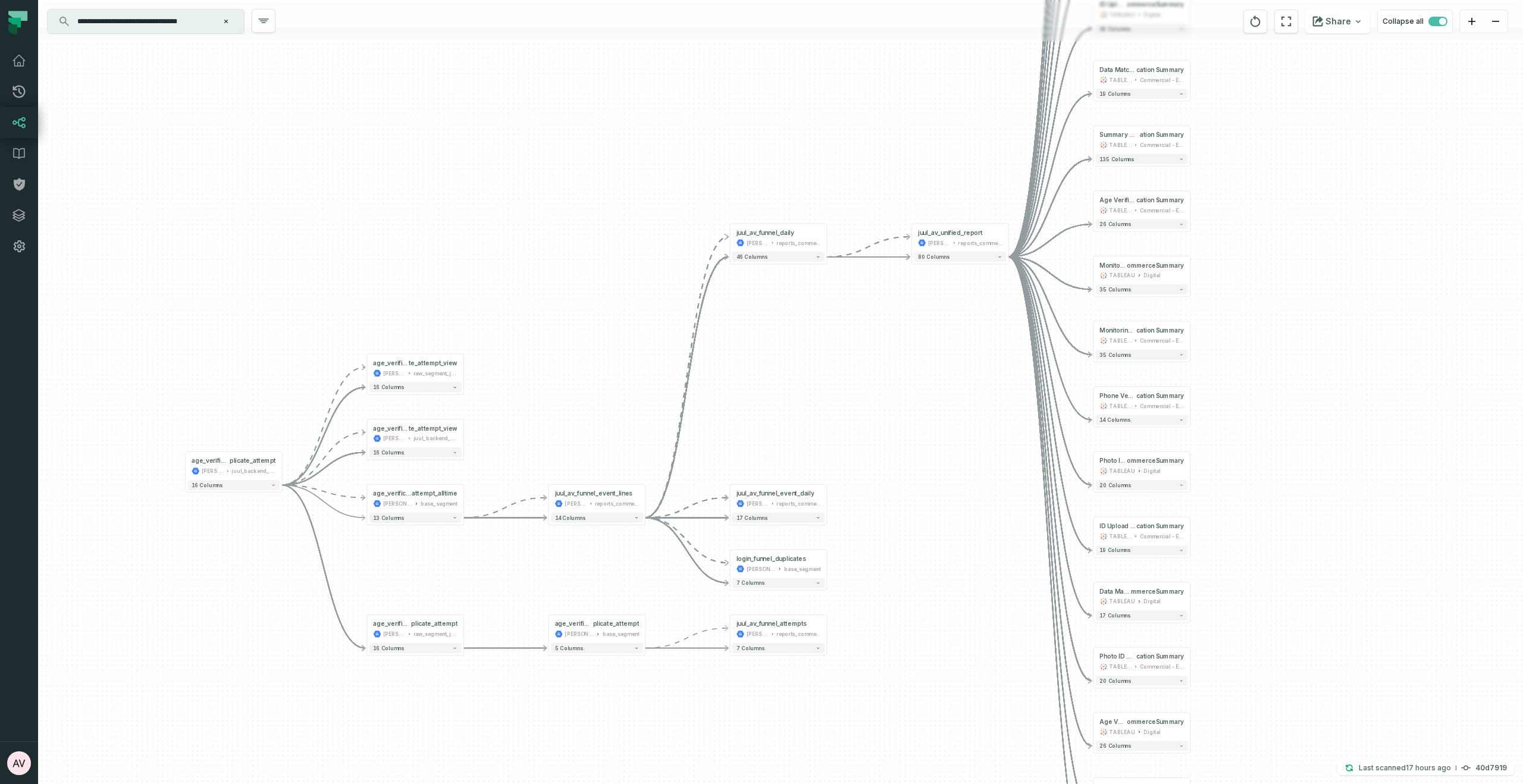
drag, startPoint x: 641, startPoint y: 260, endPoint x: 773, endPoint y: 141, distance: 177.7
click at [773, 141] on div "+ Summary @ AgeVerificationEco mmerceSummary TABLEAU Digital 133 columns - Moni…" at bounding box center [781, 392] width 1485 height 784
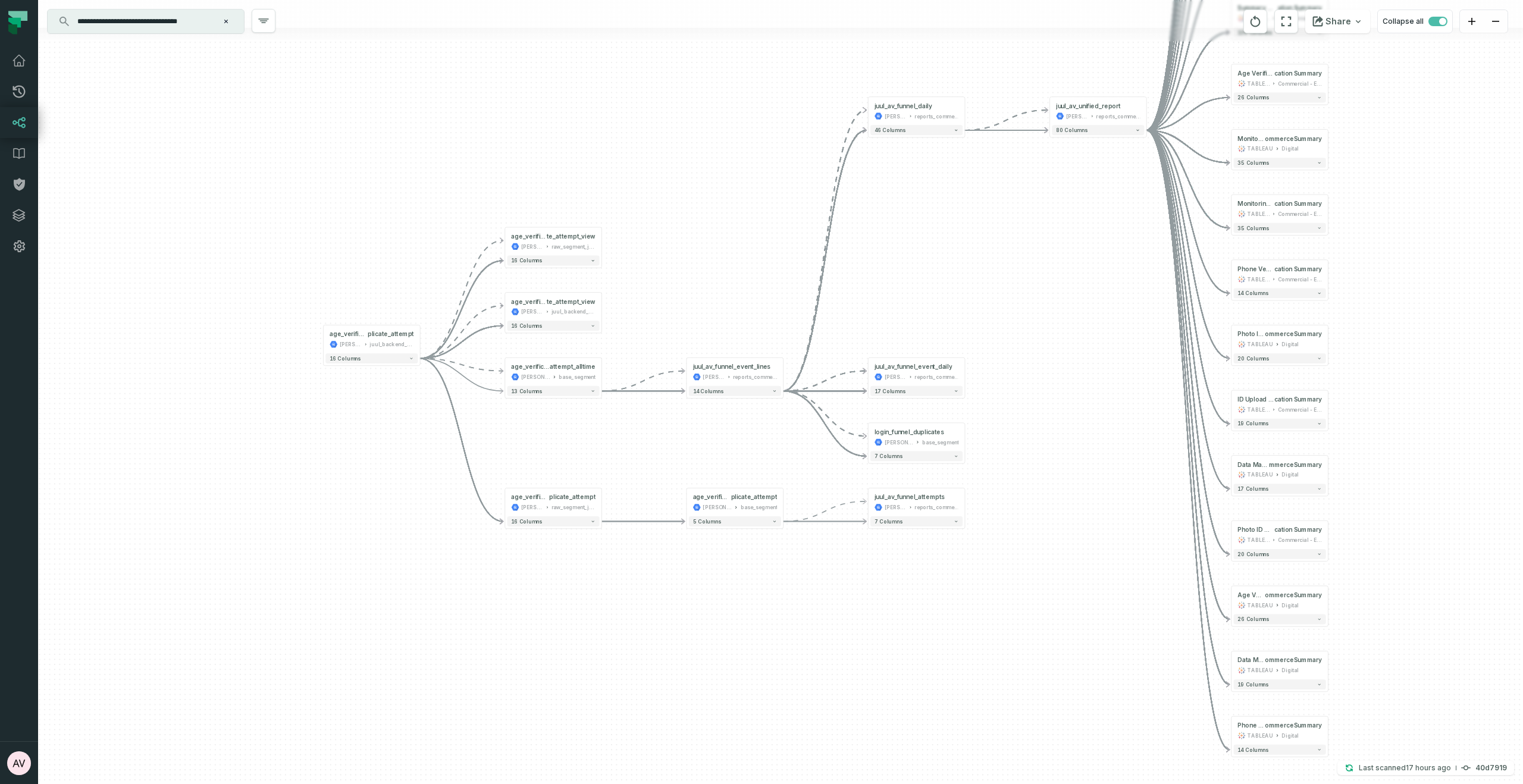
drag, startPoint x: 764, startPoint y: 383, endPoint x: 894, endPoint y: 256, distance: 181.7
click at [894, 256] on div "+ Summary @ AgeVerificationEco mmerceSummary TABLEAU Digital 133 columns - Moni…" at bounding box center [781, 392] width 1485 height 784
click at [965, 437] on button "+" at bounding box center [964, 437] width 9 height 9
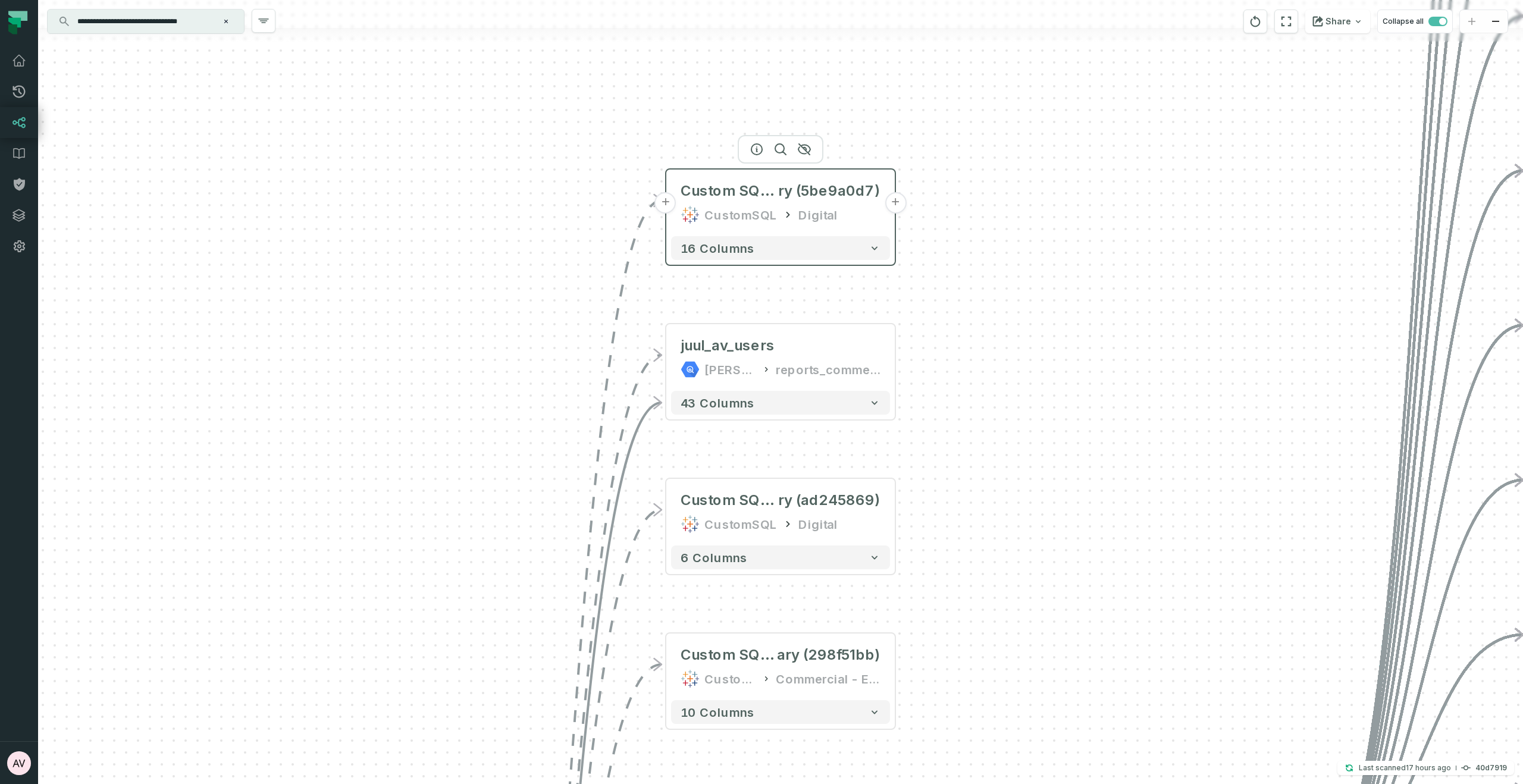
click at [902, 202] on button "+" at bounding box center [895, 203] width 22 height 22
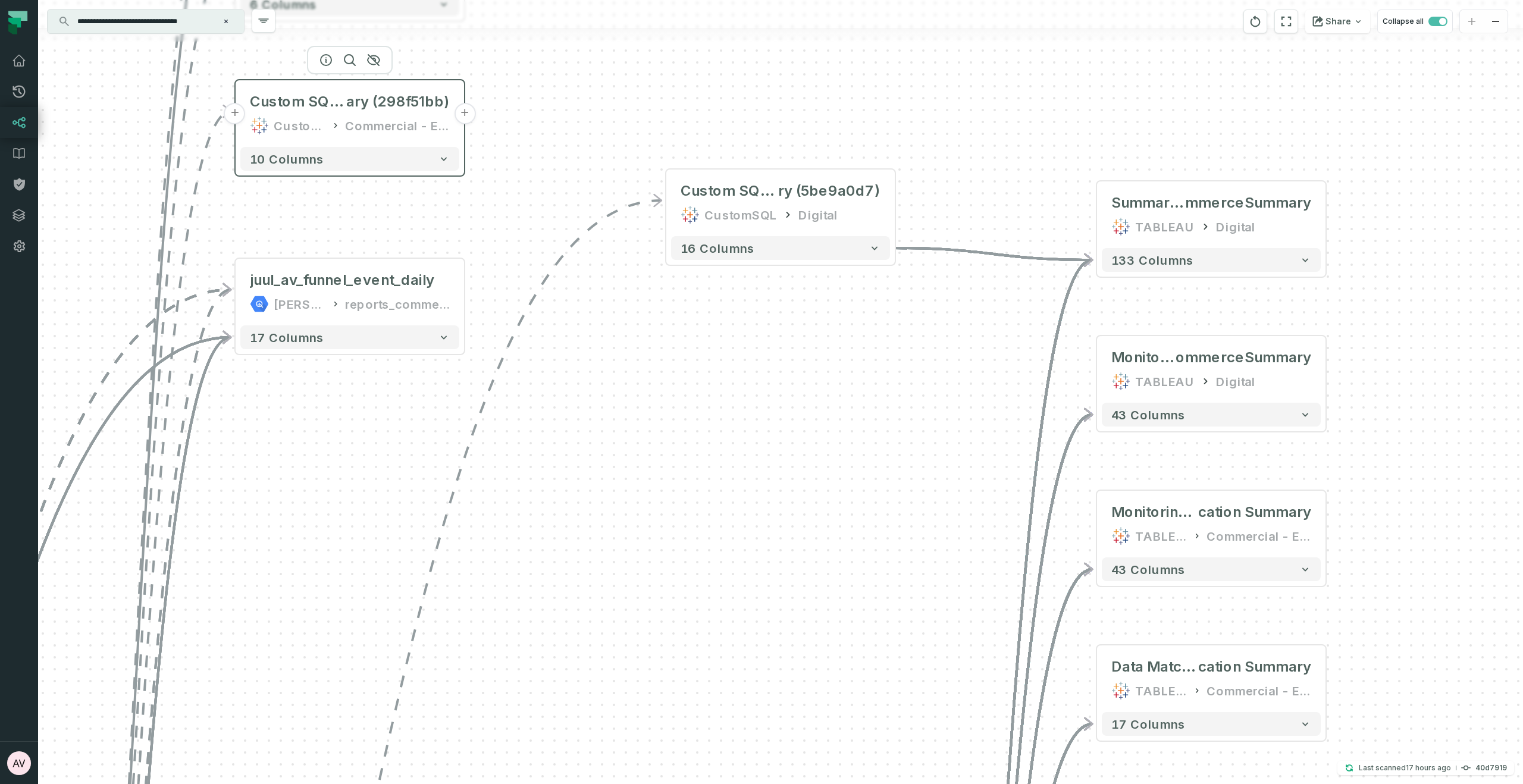
click at [469, 111] on button "+" at bounding box center [464, 113] width 22 height 22
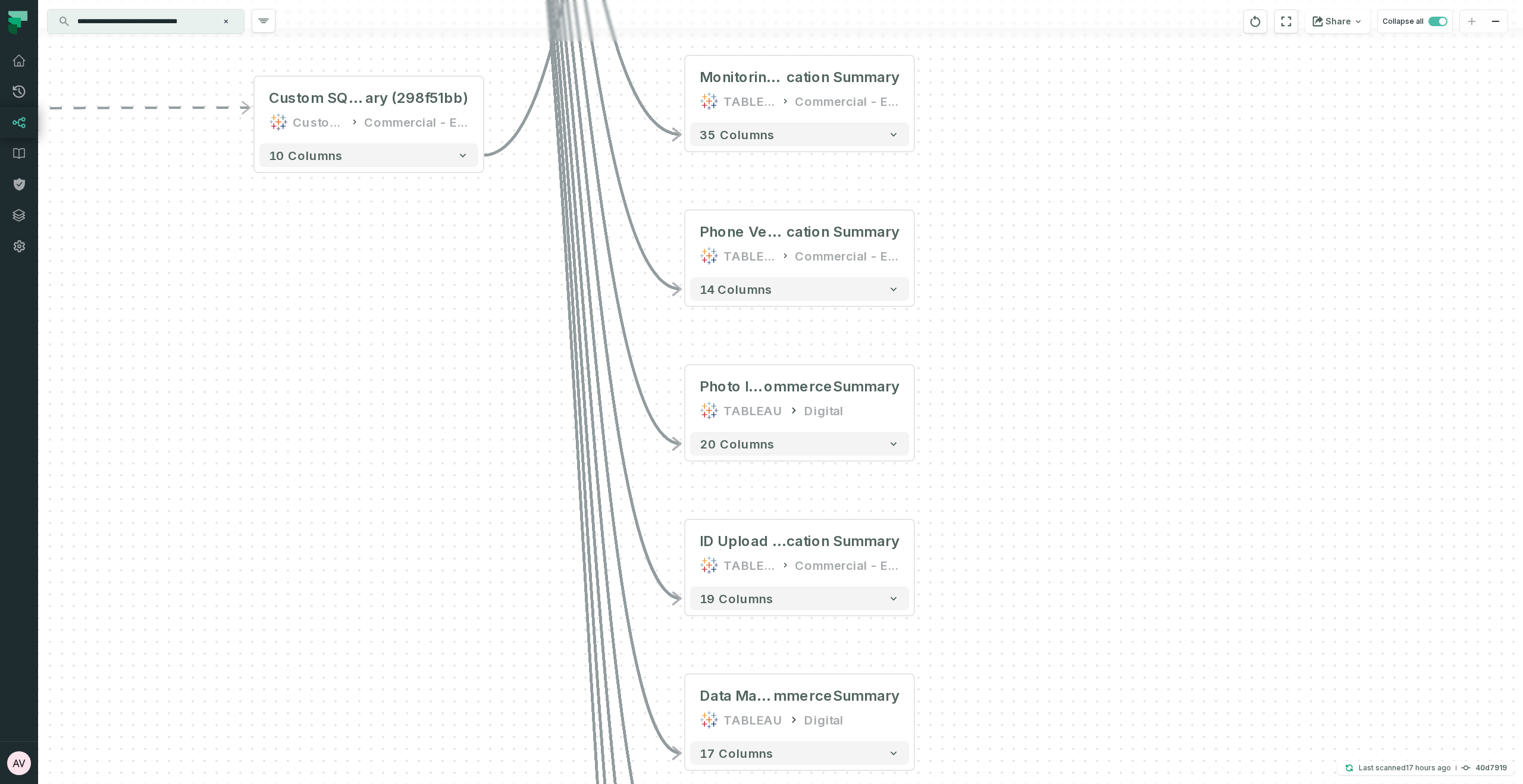
drag, startPoint x: 456, startPoint y: 282, endPoint x: 827, endPoint y: 309, distance: 372.0
click at [800, 307] on div "+ Custom SQL Query @ AgeVerificationEcommerceSumma ry (5be9a0d7) CustomSQL Digi…" at bounding box center [781, 392] width 1485 height 784
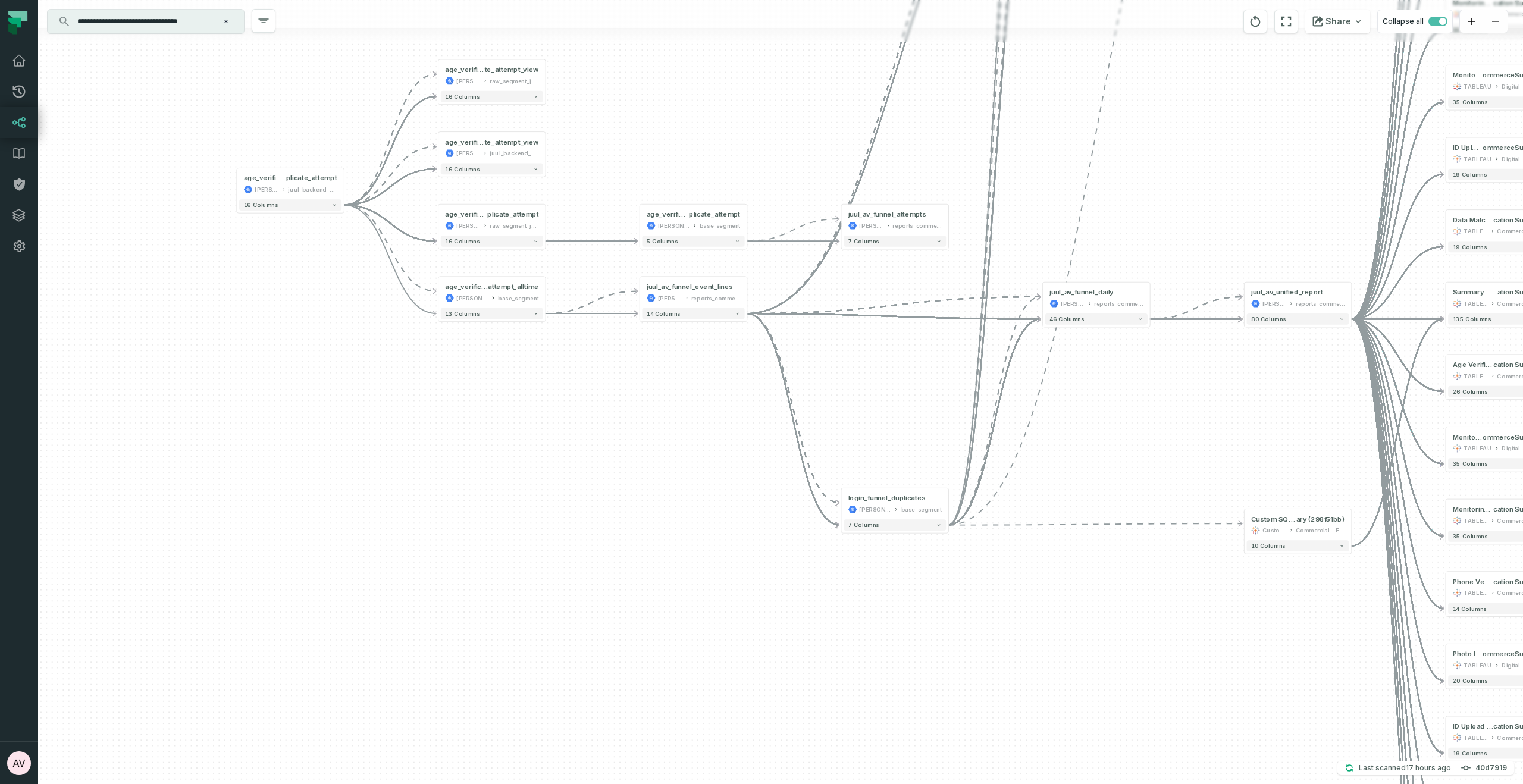
drag, startPoint x: 1132, startPoint y: 567, endPoint x: 1097, endPoint y: 505, distance: 71.2
click at [1121, 559] on div "+ Custom SQL Query @ AgeVerificationEcommerceSumma ry (5be9a0d7) CustomSQL Digi…" at bounding box center [781, 392] width 1485 height 784
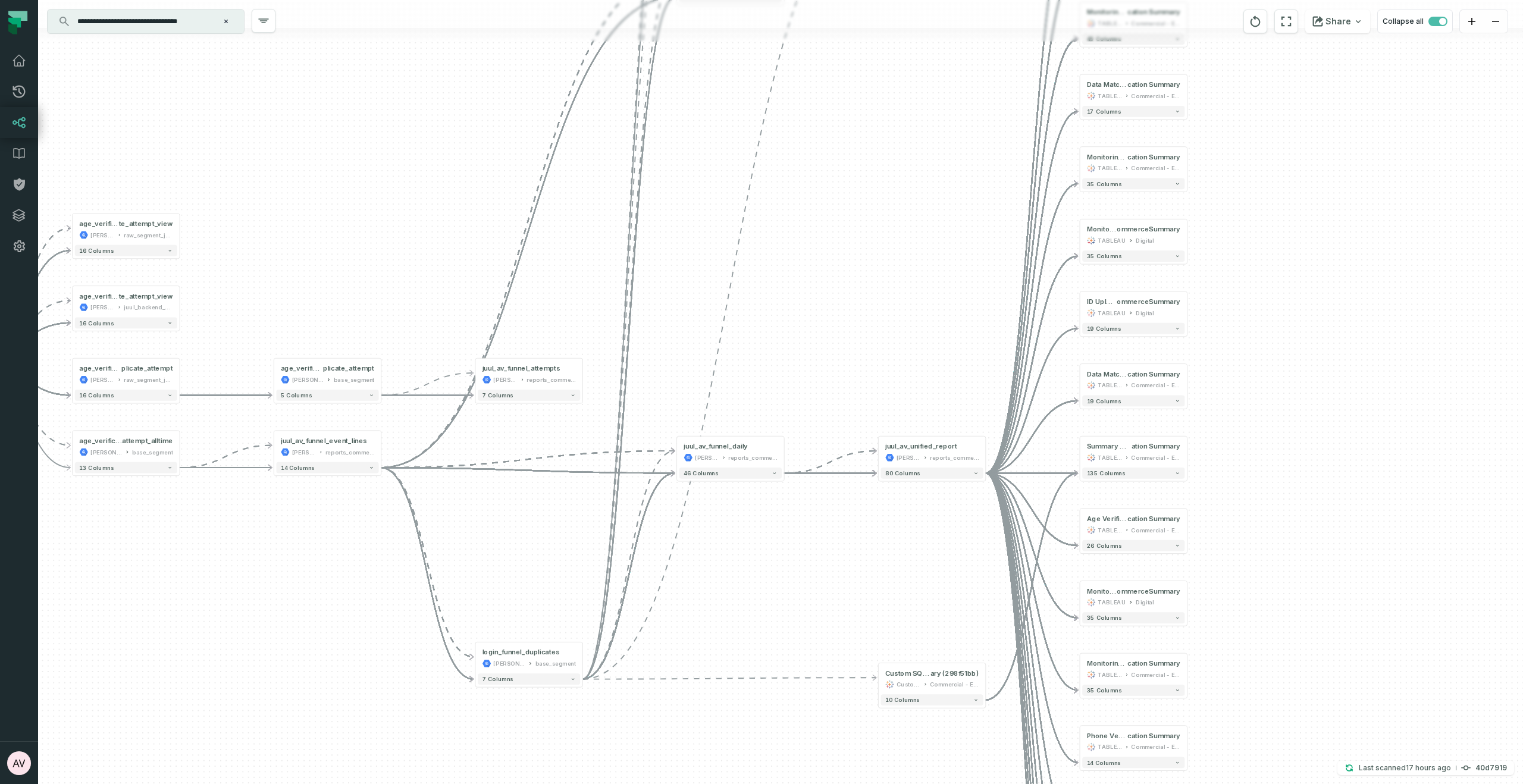
drag, startPoint x: 1208, startPoint y: 185, endPoint x: 854, endPoint y: 347, distance: 389.3
click at [854, 347] on div "+ Custom SQL Query @ AgeVerificationEcommerceSumma ry (5be9a0d7) CustomSQL Digi…" at bounding box center [781, 392] width 1485 height 784
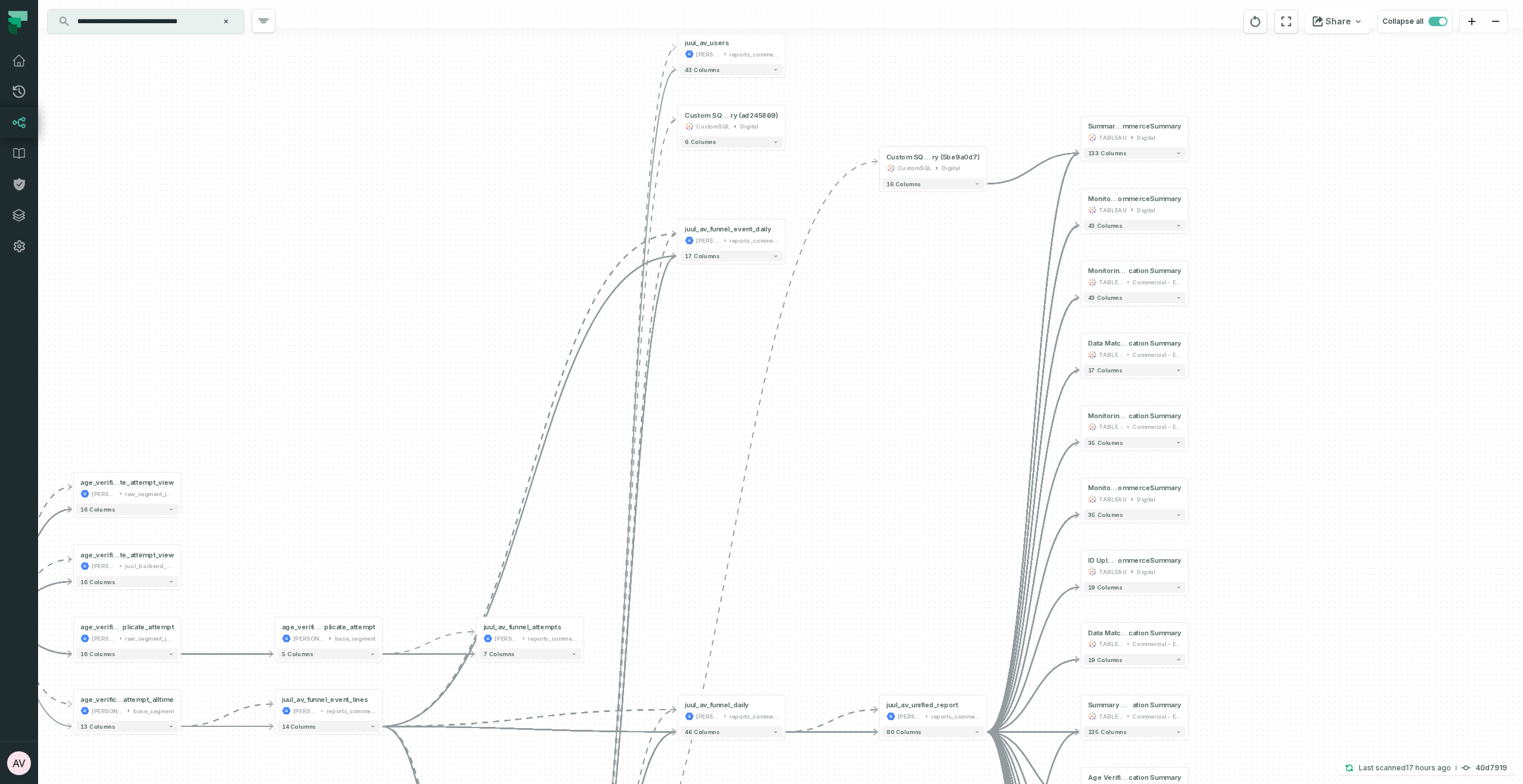
drag, startPoint x: 676, startPoint y: 441, endPoint x: 676, endPoint y: 477, distance: 36.0
click at [676, 477] on div "+ Custom SQL Query @ AgeVerificationEcommerceSumma ry (5be9a0d7) CustomSQL Digi…" at bounding box center [781, 392] width 1485 height 784
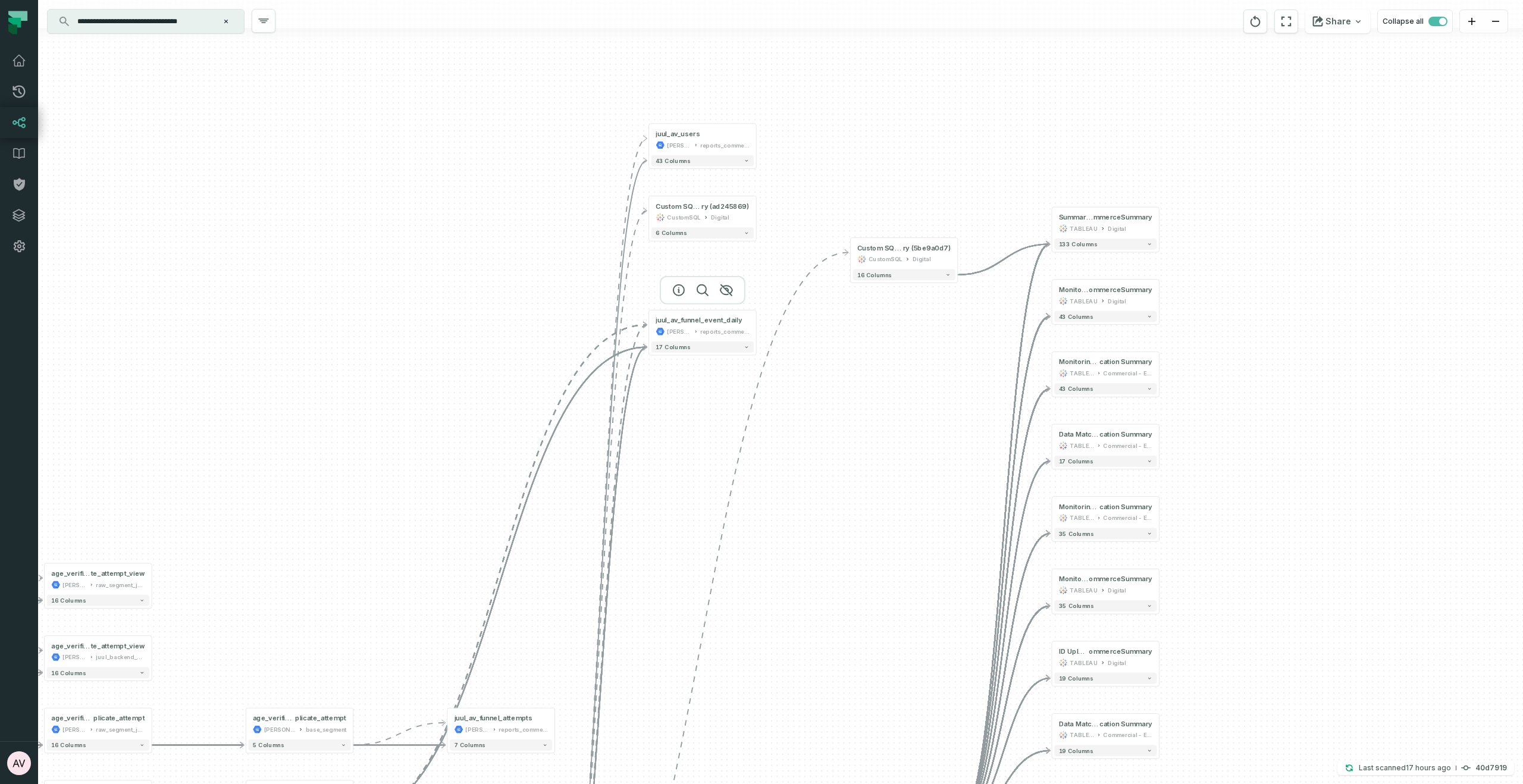
drag, startPoint x: 708, startPoint y: 417, endPoint x: 698, endPoint y: 299, distance: 118.4
click at [678, 508] on div "+ Custom SQL Query @ AgeVerificationEcommerceSumma ry (5be9a0d7) CustomSQL Digi…" at bounding box center [781, 392] width 1485 height 784
click at [756, 139] on button "+" at bounding box center [756, 139] width 10 height 10
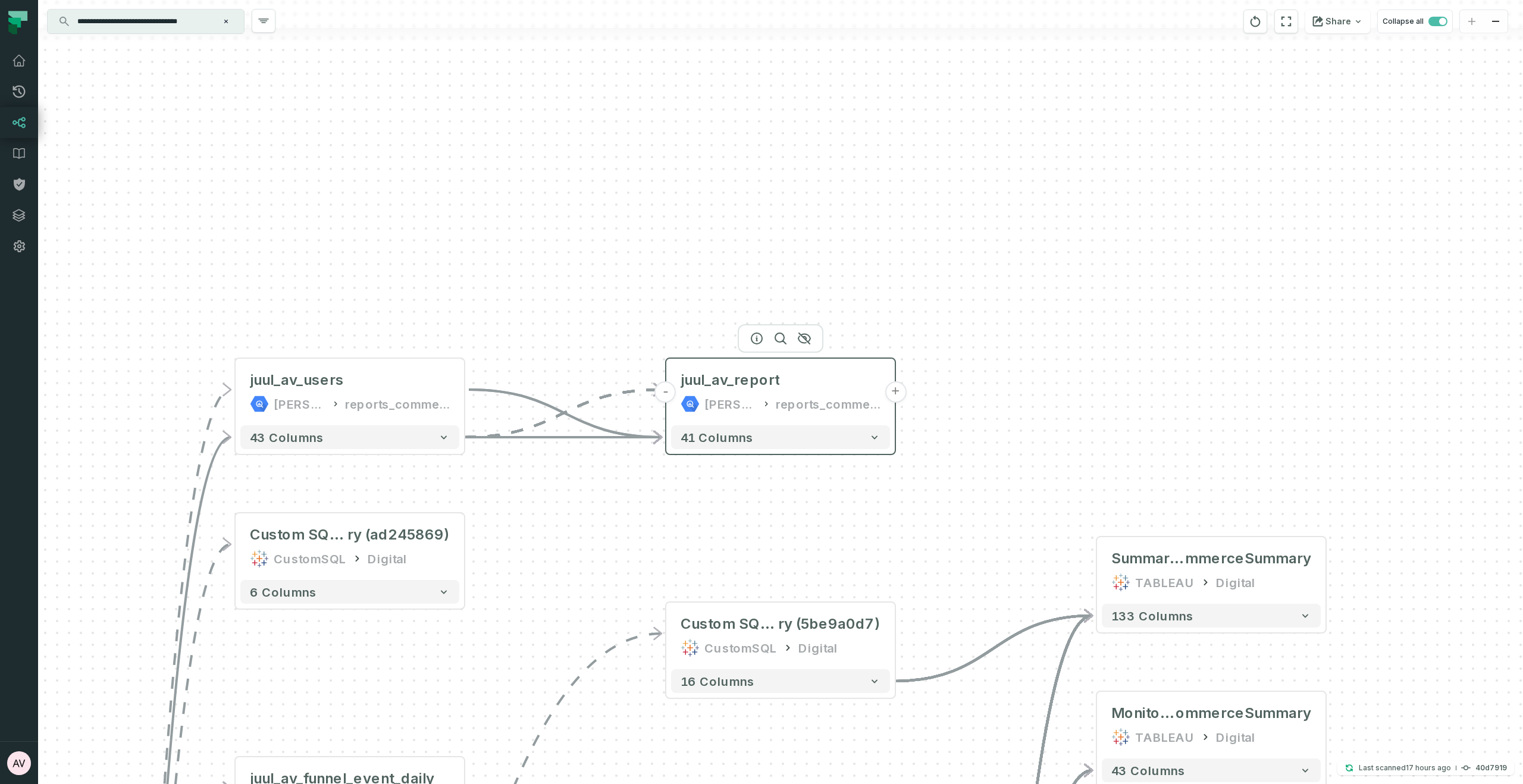
click at [896, 394] on button "+" at bounding box center [895, 392] width 22 height 22
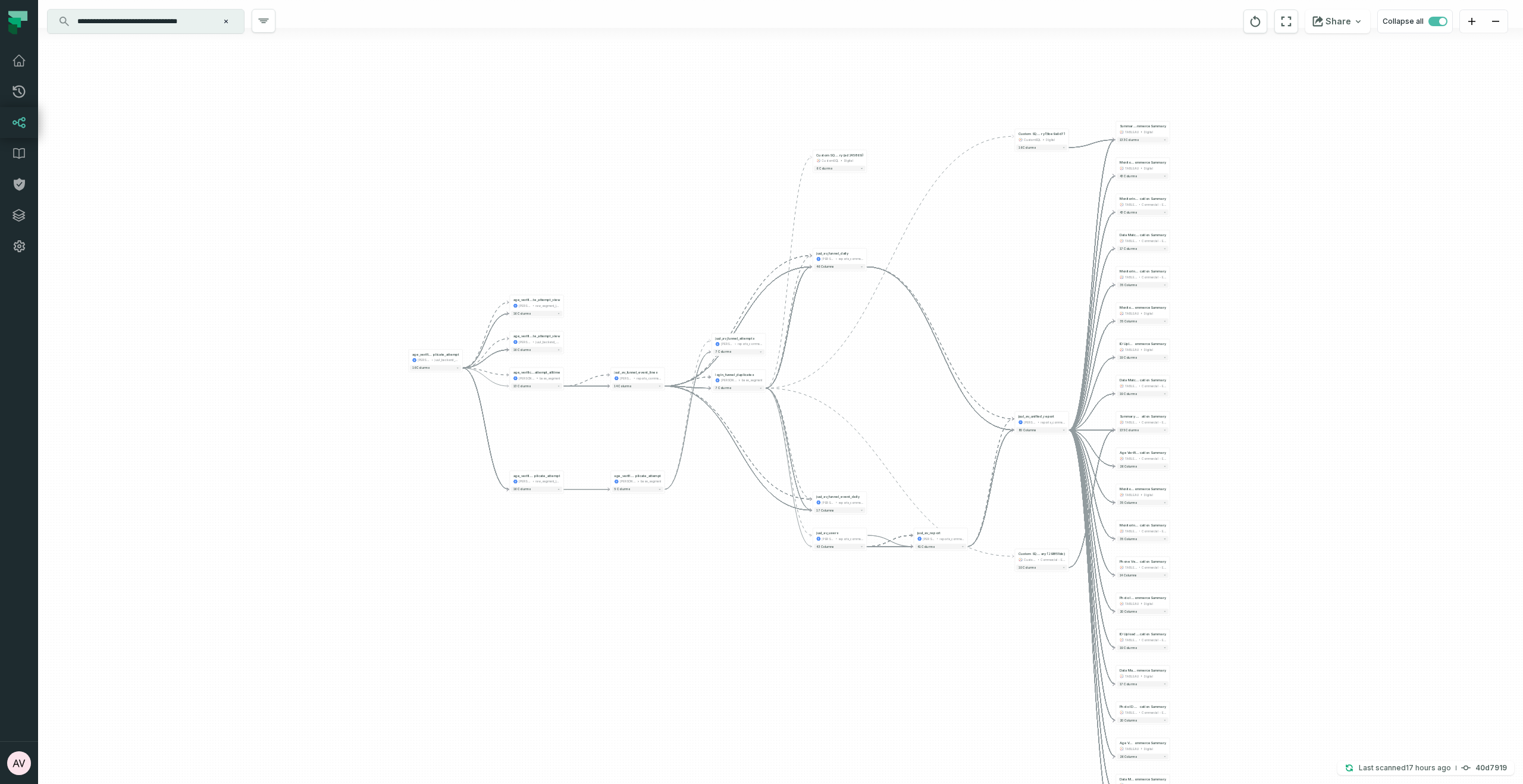
drag, startPoint x: 762, startPoint y: 240, endPoint x: 953, endPoint y: 568, distance: 379.6
click at [965, 631] on div "- juul_av_report juul-warehouse reports_commercial - 41 columns + Custom SQL Qu…" at bounding box center [781, 392] width 1485 height 784
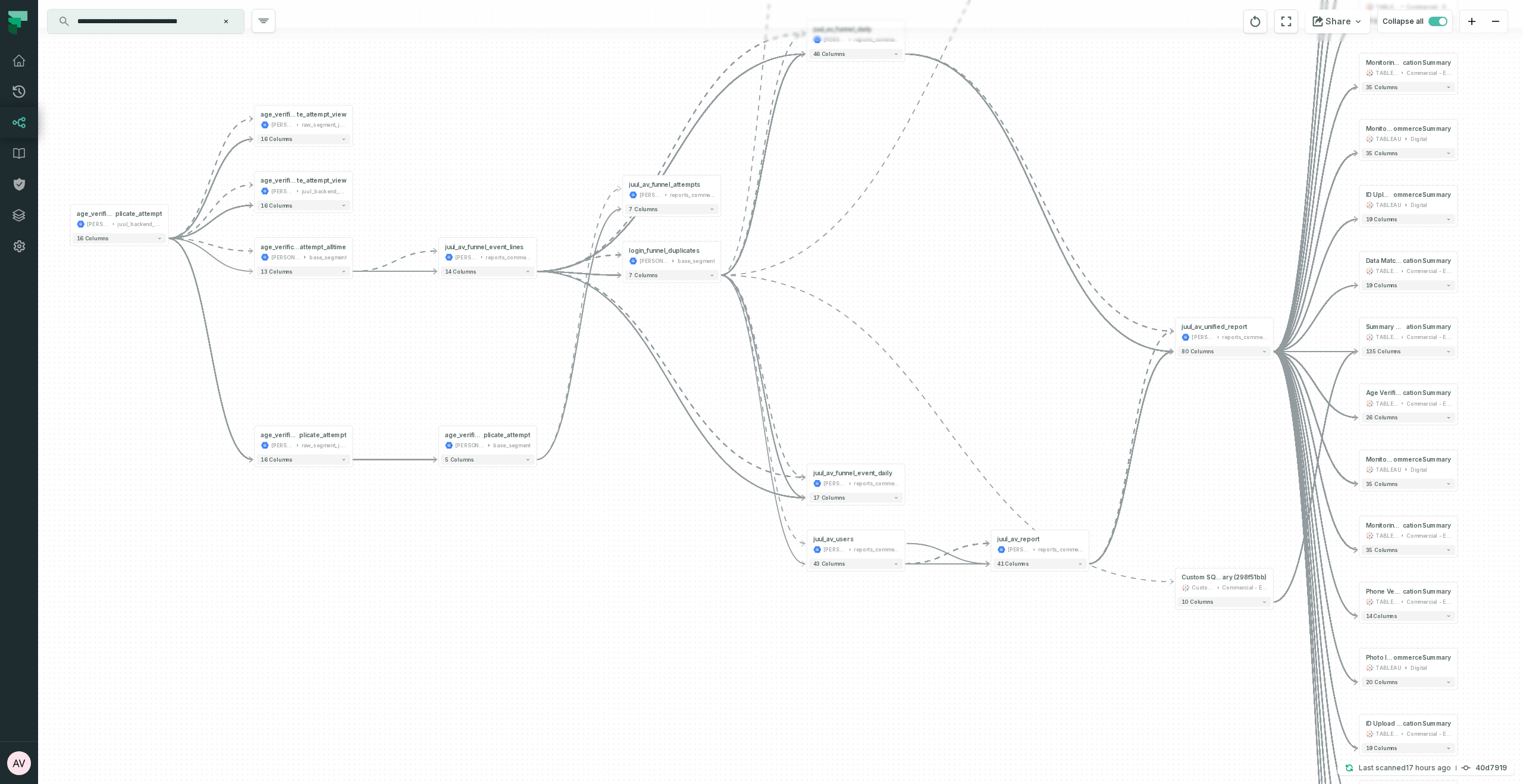
click at [1030, 352] on div "- juul_av_report juul-warehouse reports_commercial - 41 columns + Custom SQL Qu…" at bounding box center [781, 392] width 1485 height 784
click at [843, 479] on div "juul-warehouse" at bounding box center [835, 483] width 22 height 8
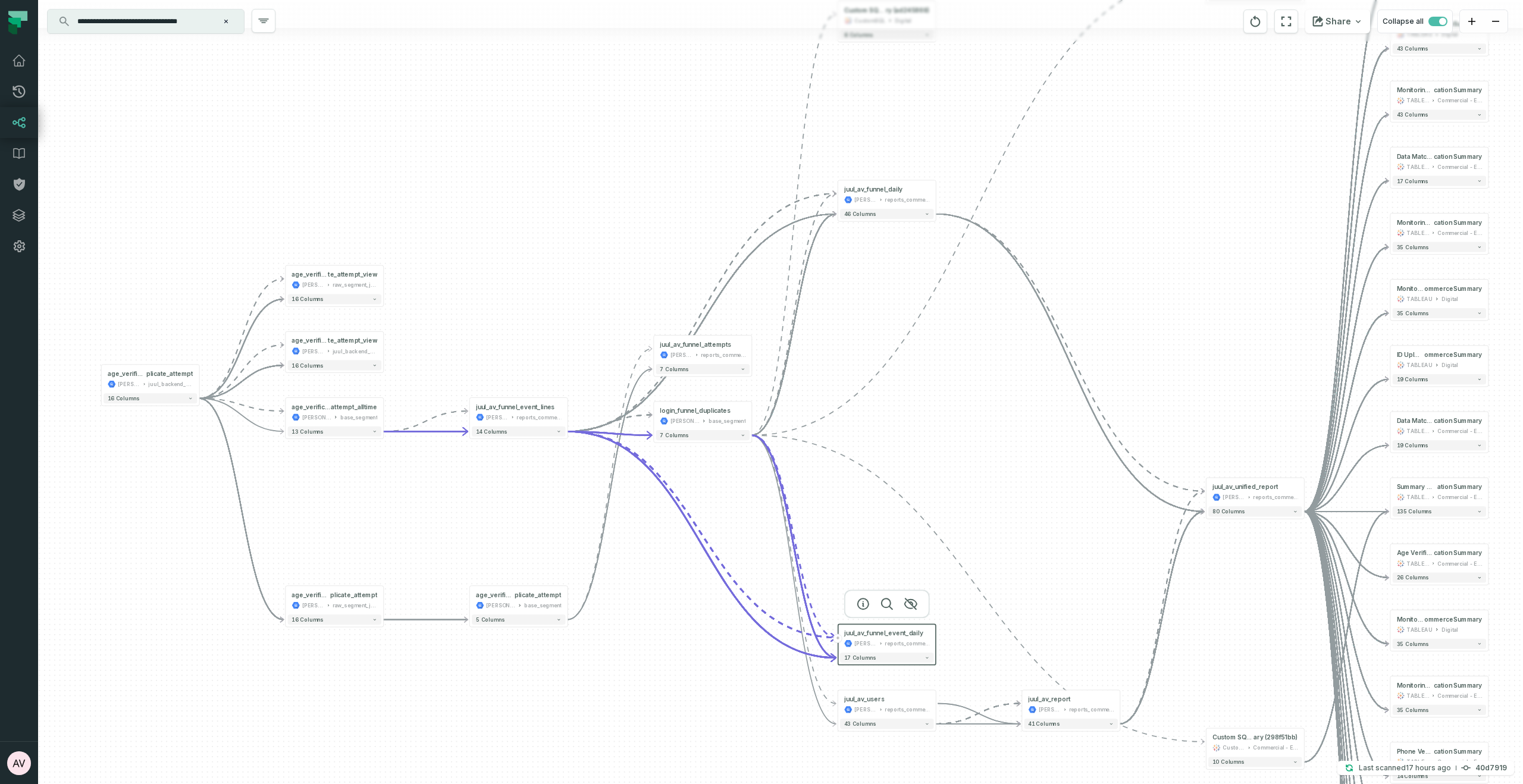
drag, startPoint x: 955, startPoint y: 582, endPoint x: 962, endPoint y: 656, distance: 74.3
click at [962, 656] on div "- juul_av_report juul-warehouse reports_commercial - 41 columns + Custom SQL Qu…" at bounding box center [781, 392] width 1485 height 784
click at [871, 334] on div "- juul_av_report juul-warehouse reports_commercial - 41 columns + Custom SQL Qu…" at bounding box center [781, 392] width 1485 height 784
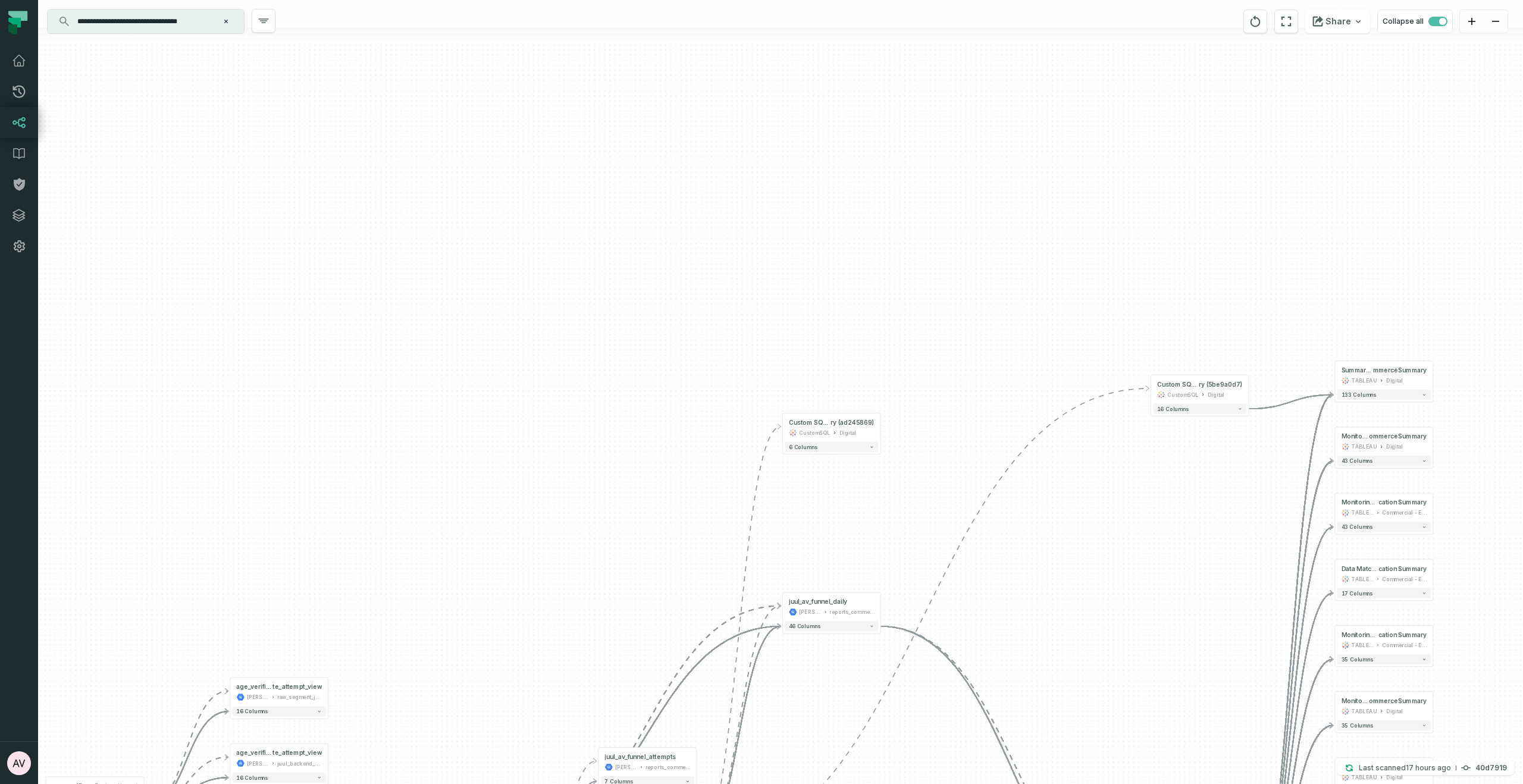
drag, startPoint x: 960, startPoint y: 109, endPoint x: 867, endPoint y: 469, distance: 371.8
click at [905, 521] on div "- juul_av_report juul-warehouse reports_commercial - 41 columns + Custom SQL Qu…" at bounding box center [781, 392] width 1485 height 784
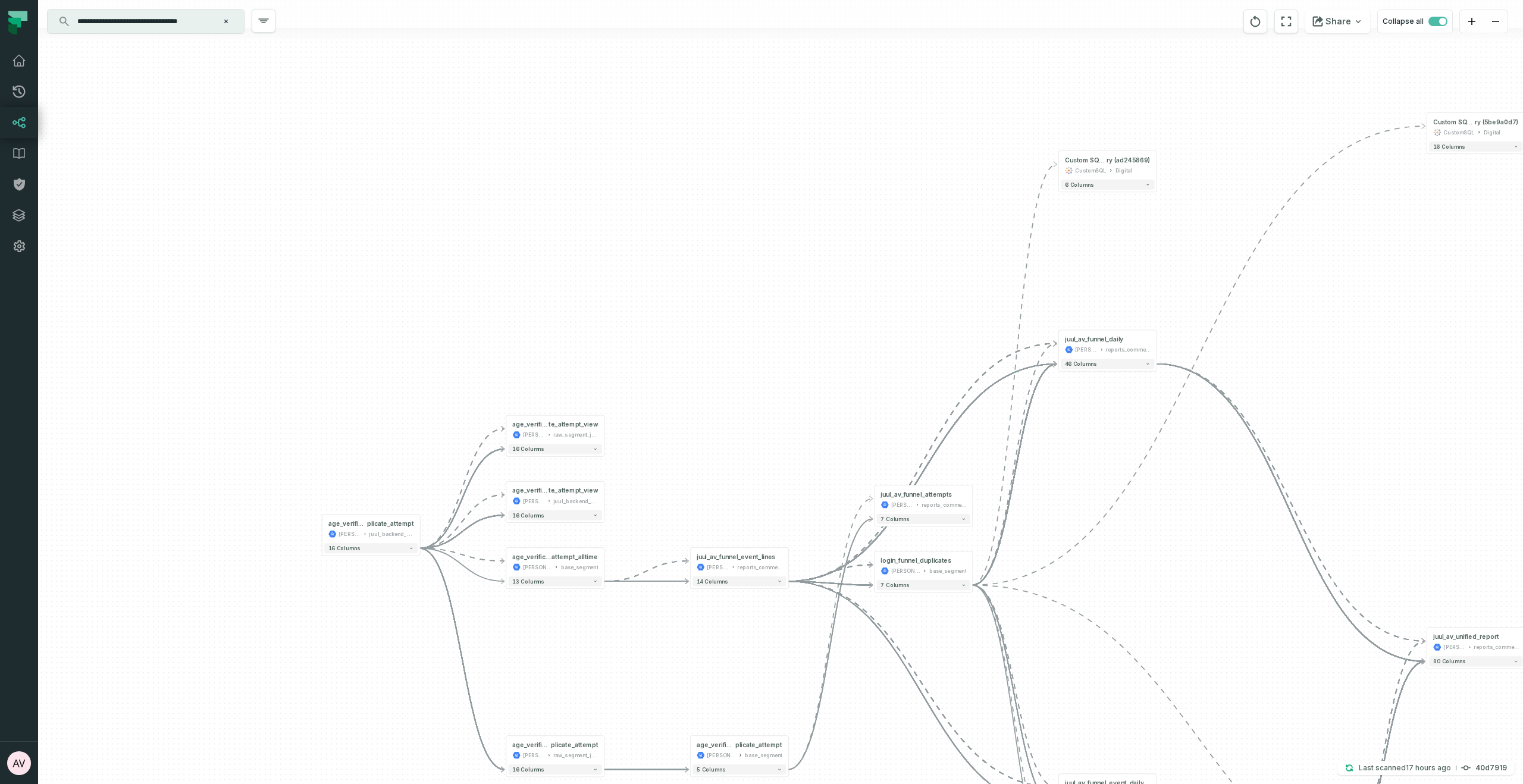
drag, startPoint x: 820, startPoint y: 342, endPoint x: 780, endPoint y: 352, distance: 41.2
click at [836, 328] on div "- juul_av_report juul-warehouse reports_commercial - 41 columns + Custom SQL Qu…" at bounding box center [781, 392] width 1485 height 784
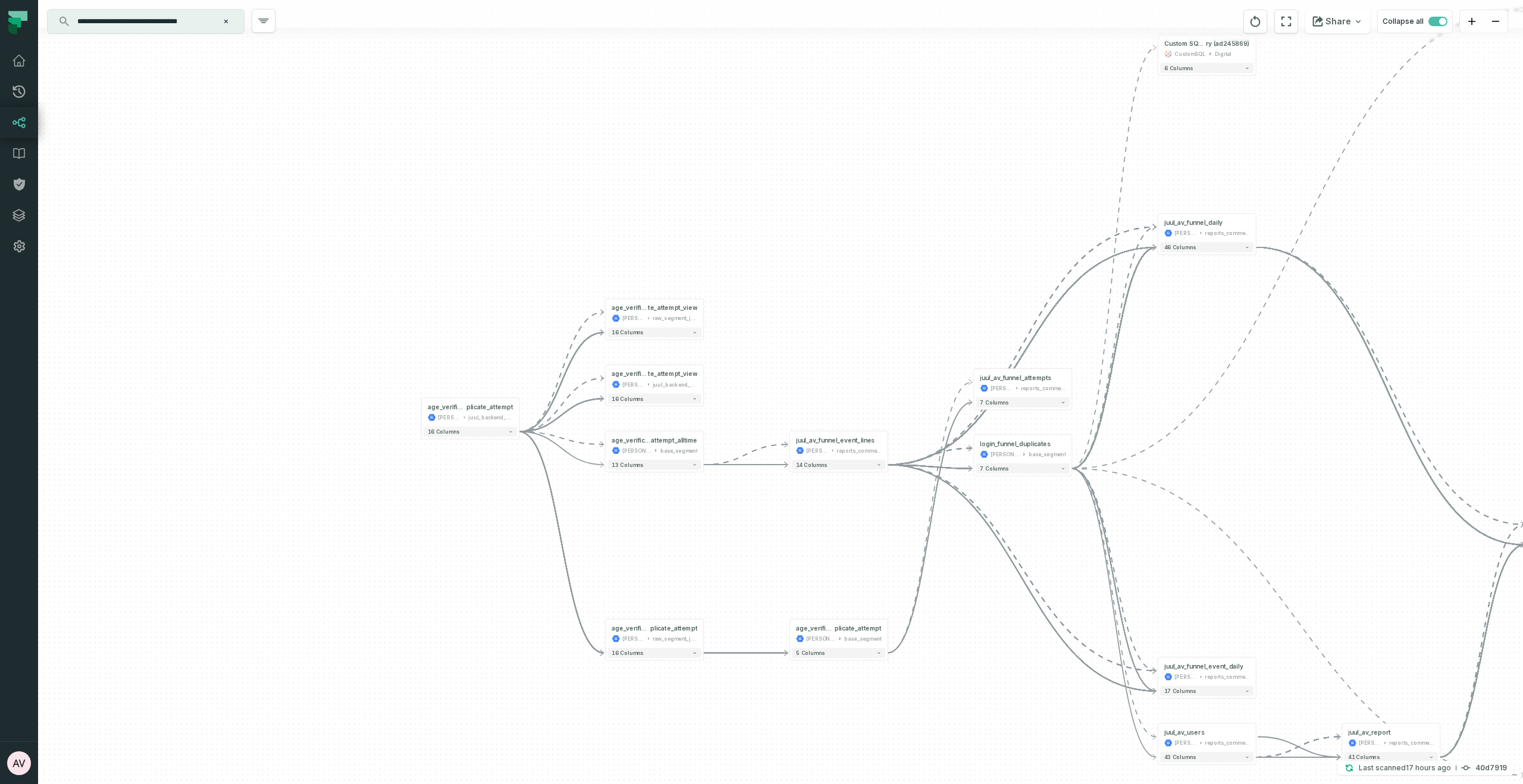
drag, startPoint x: 738, startPoint y: 390, endPoint x: 763, endPoint y: 355, distance: 43.0
click at [771, 354] on div "- juul_av_report juul-warehouse reports_commercial - 41 columns + Custom SQL Qu…" at bounding box center [781, 392] width 1485 height 784
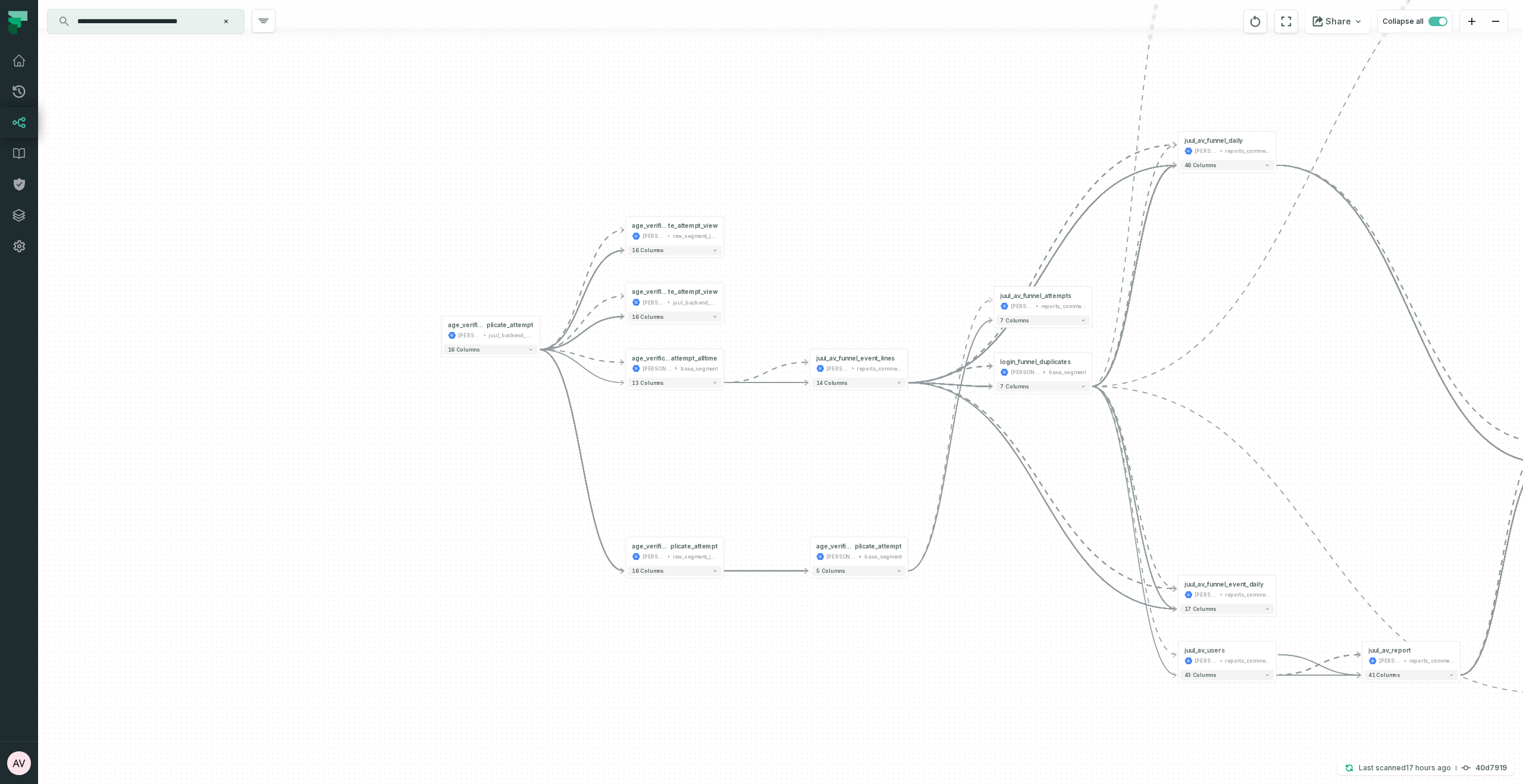
drag, startPoint x: 723, startPoint y: 402, endPoint x: 743, endPoint y: 323, distance: 81.5
click at [744, 319] on div "- juul_av_report juul-warehouse reports_commercial - 41 columns + Custom SQL Qu…" at bounding box center [781, 392] width 1485 height 784
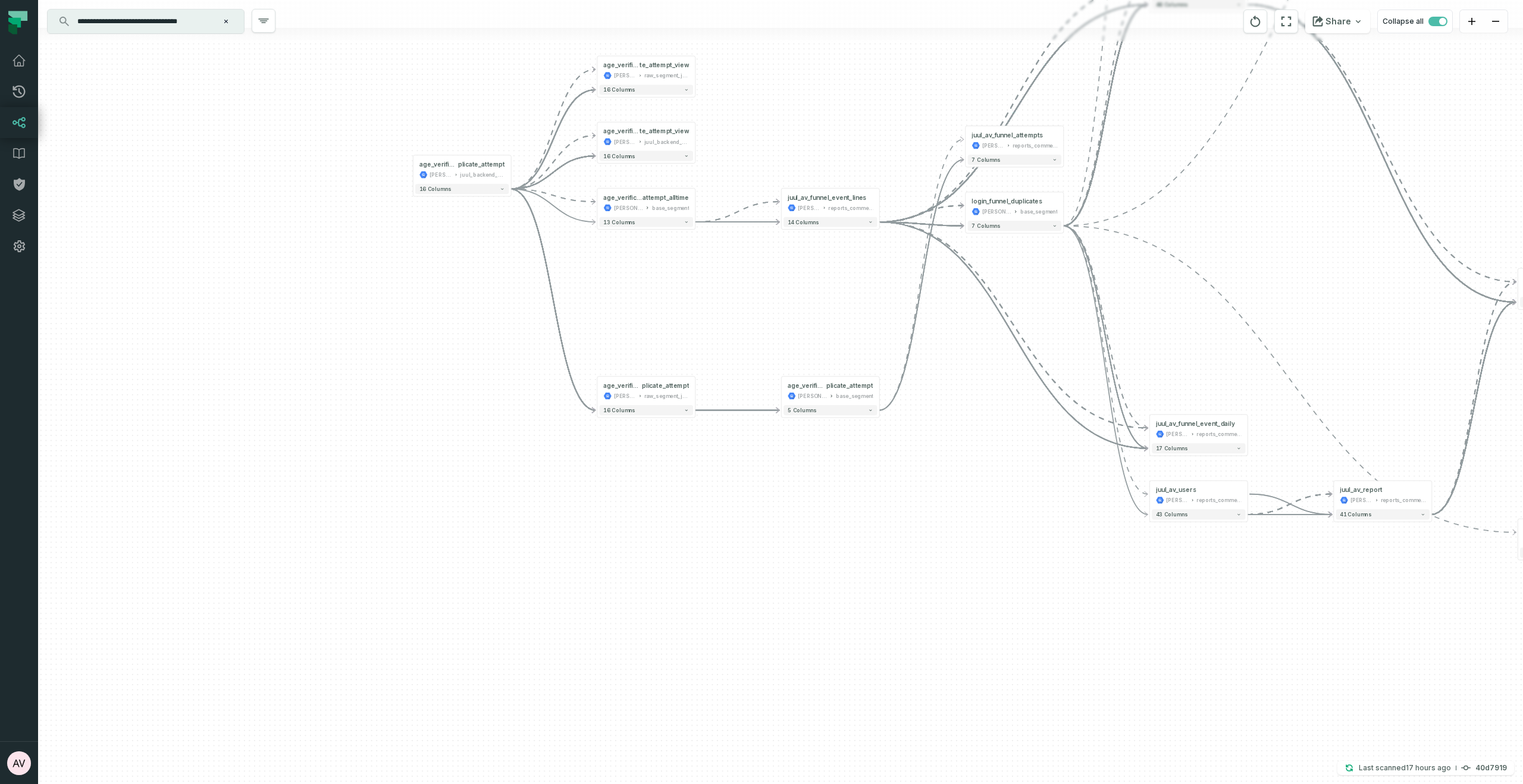
drag, startPoint x: 734, startPoint y: 441, endPoint x: 666, endPoint y: 327, distance: 132.7
click at [691, 306] on div "- juul_av_report juul-warehouse reports_commercial - 41 columns + Custom SQL Qu…" at bounding box center [781, 392] width 1485 height 784
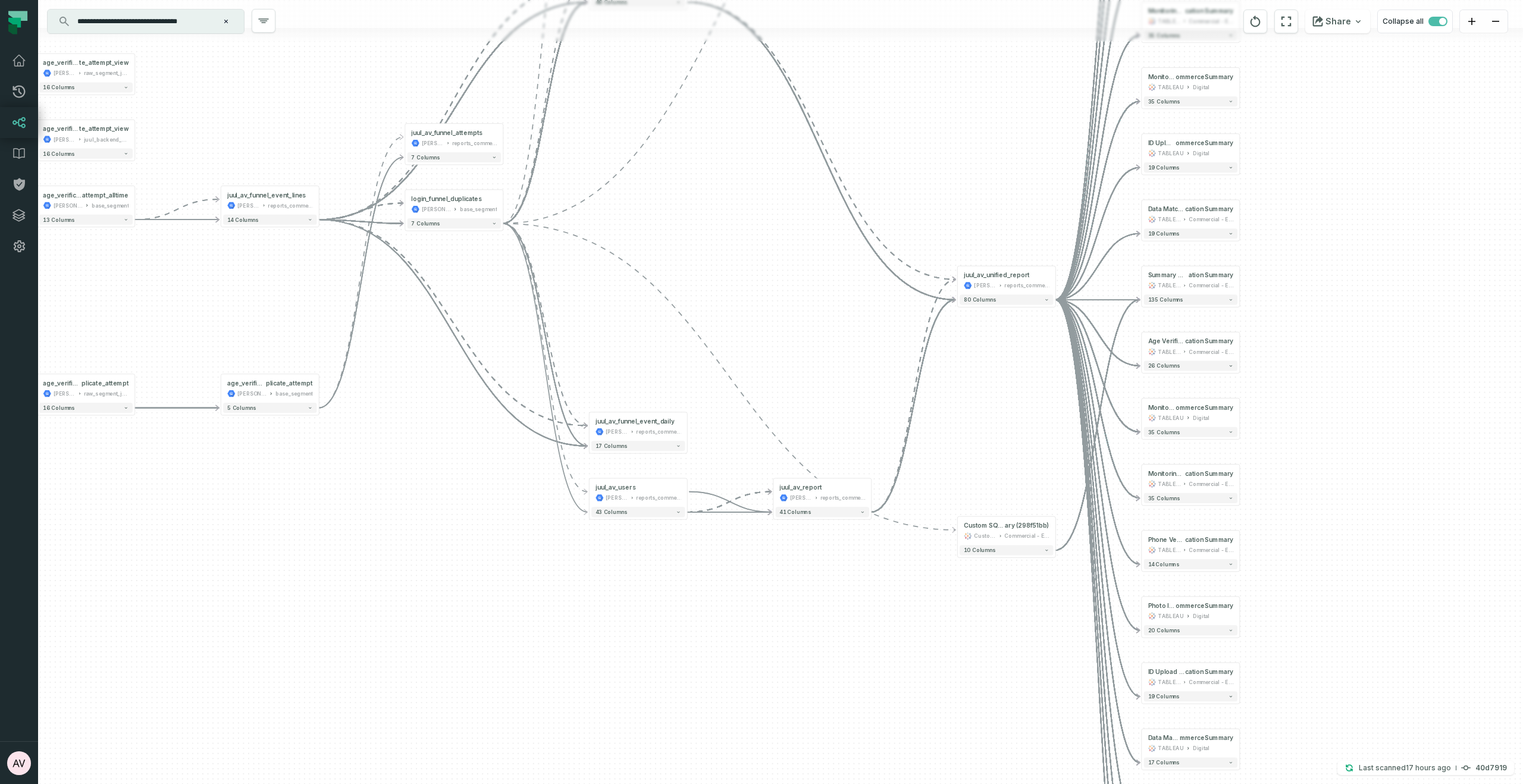
drag, startPoint x: 495, startPoint y: 452, endPoint x: 587, endPoint y: 416, distance: 98.8
click at [426, 543] on div "- juul_av_report juul-warehouse reports_commercial - 41 columns + Custom SQL Qu…" at bounding box center [781, 392] width 1485 height 784
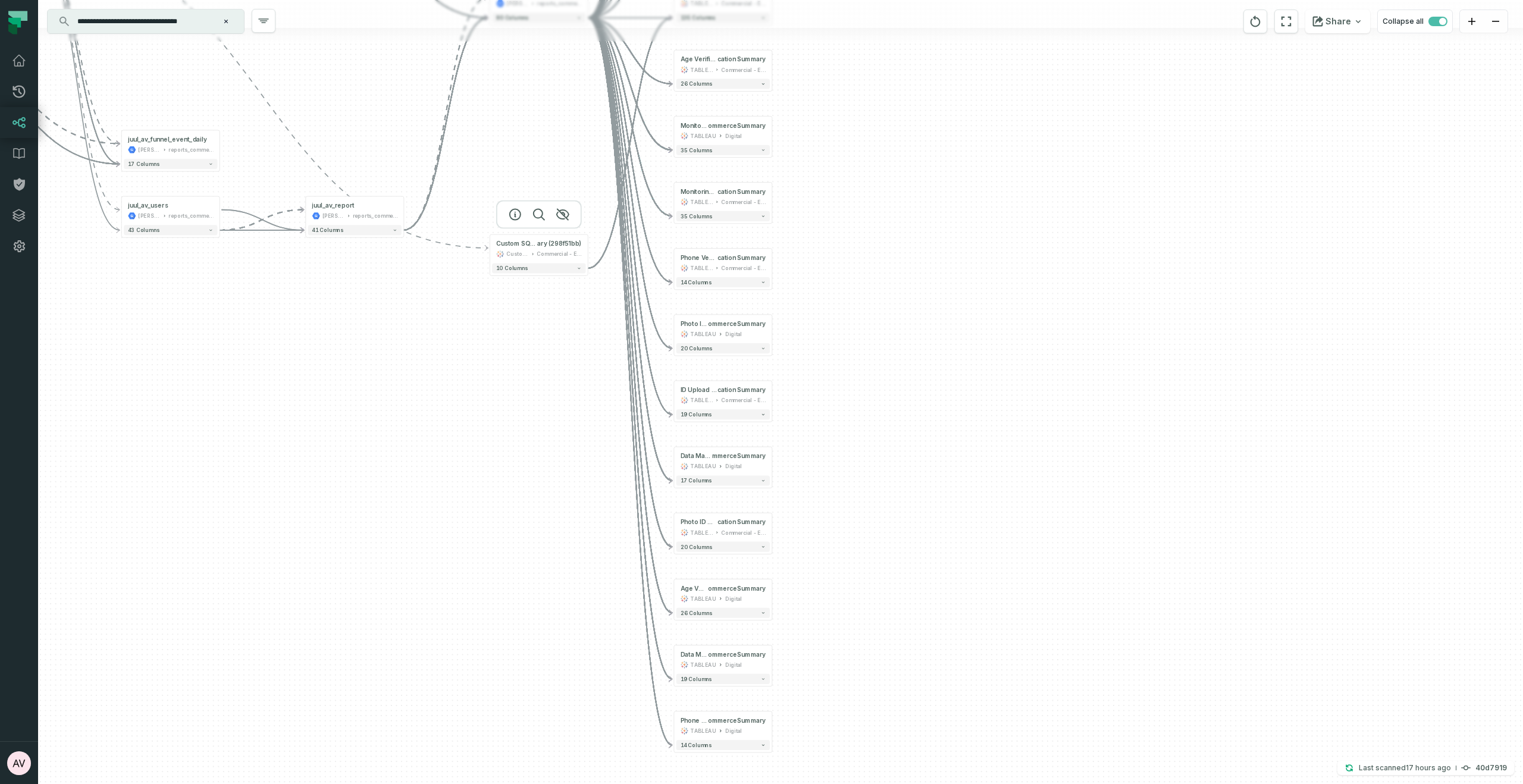
drag, startPoint x: 898, startPoint y: 418, endPoint x: 523, endPoint y: 237, distance: 416.4
click at [523, 229] on div at bounding box center [538, 215] width 85 height 29
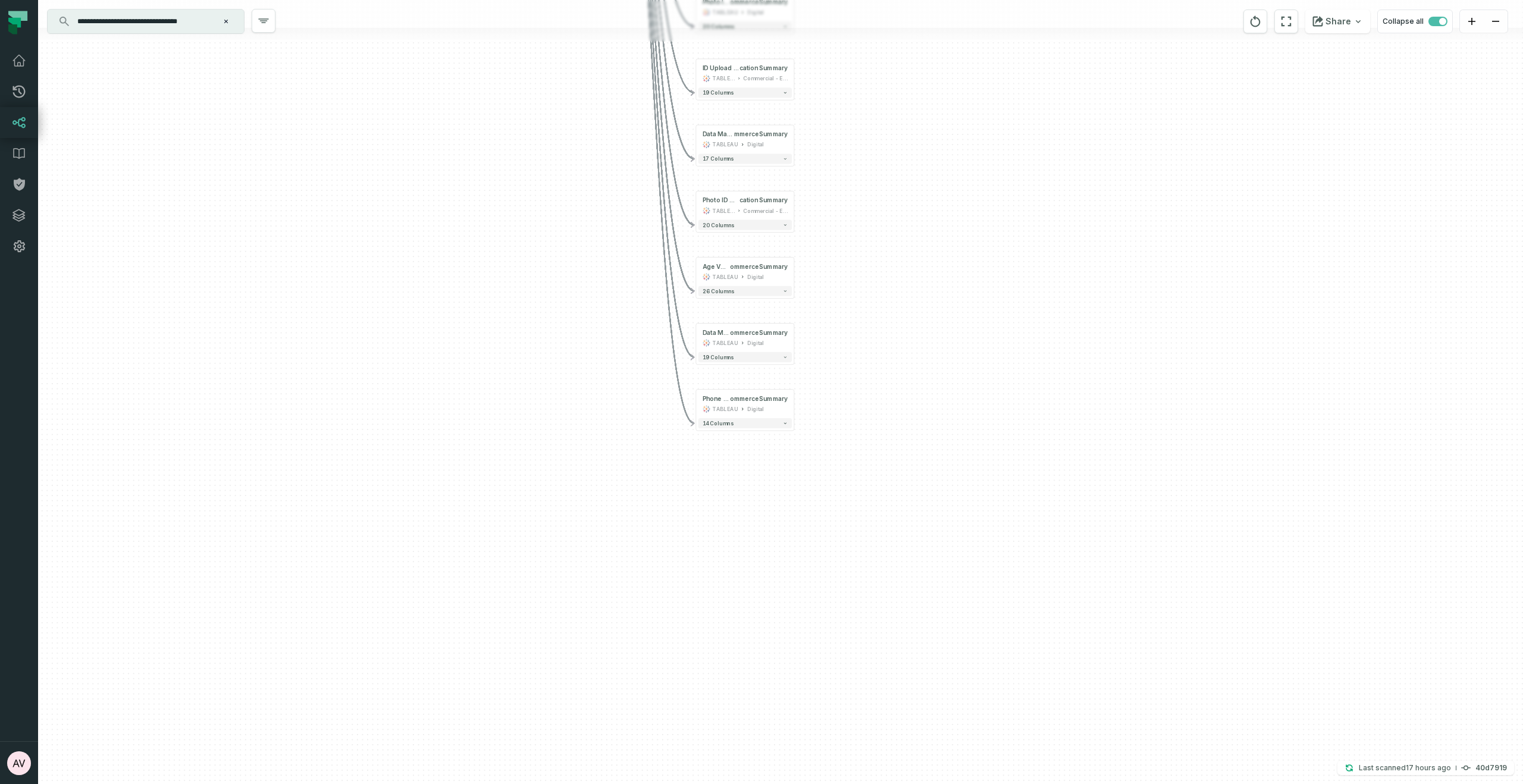
drag, startPoint x: 637, startPoint y: 307, endPoint x: 643, endPoint y: 241, distance: 66.3
click at [642, 240] on div "- juul_av_report juul-warehouse reports_commercial - 41 columns + Custom SQL Qu…" at bounding box center [781, 392] width 1485 height 784
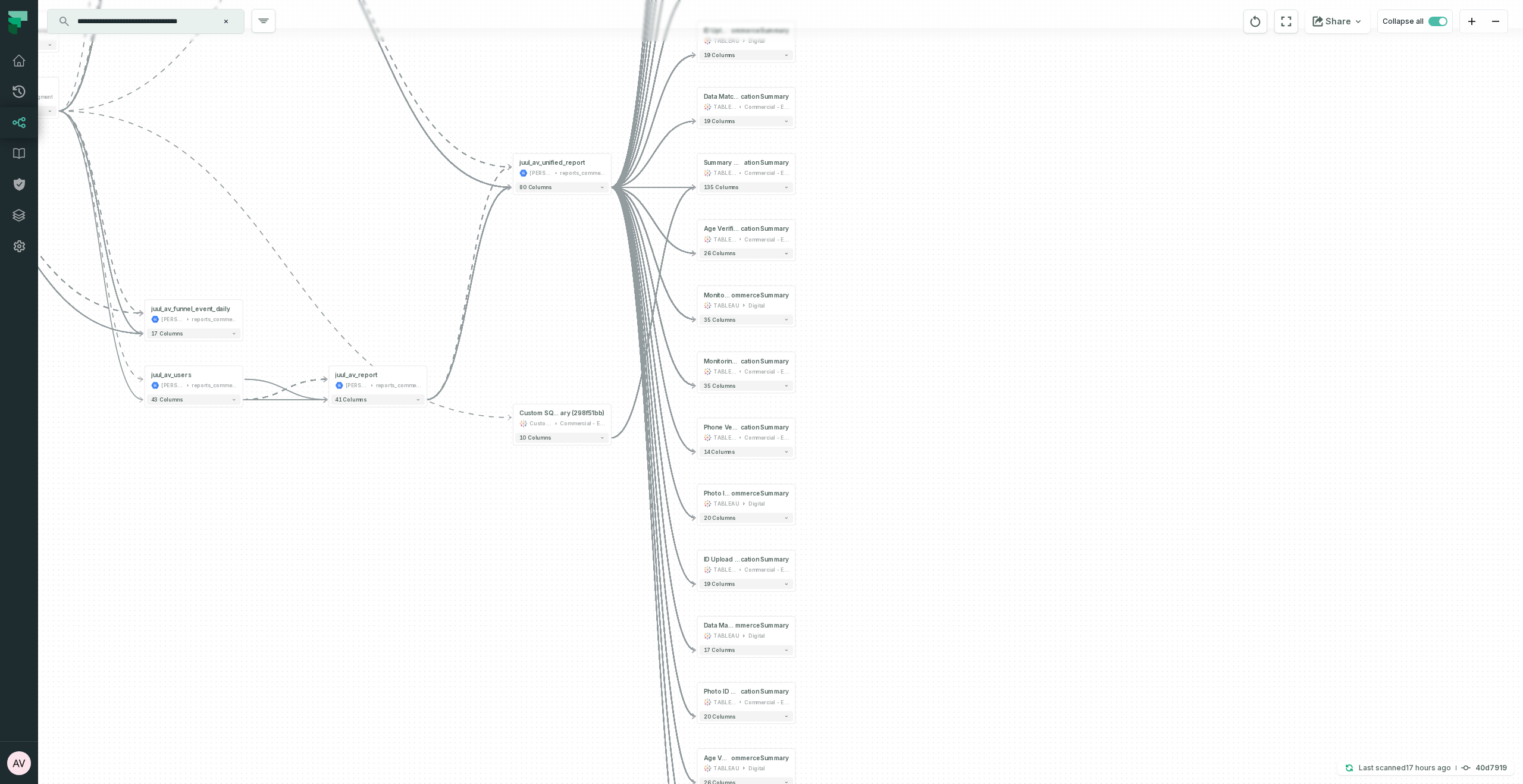
drag, startPoint x: 594, startPoint y: 699, endPoint x: 608, endPoint y: 638, distance: 62.6
click at [594, 722] on div "- juul_av_report juul-warehouse reports_commercial - 41 columns + Custom SQL Qu…" at bounding box center [781, 392] width 1485 height 784
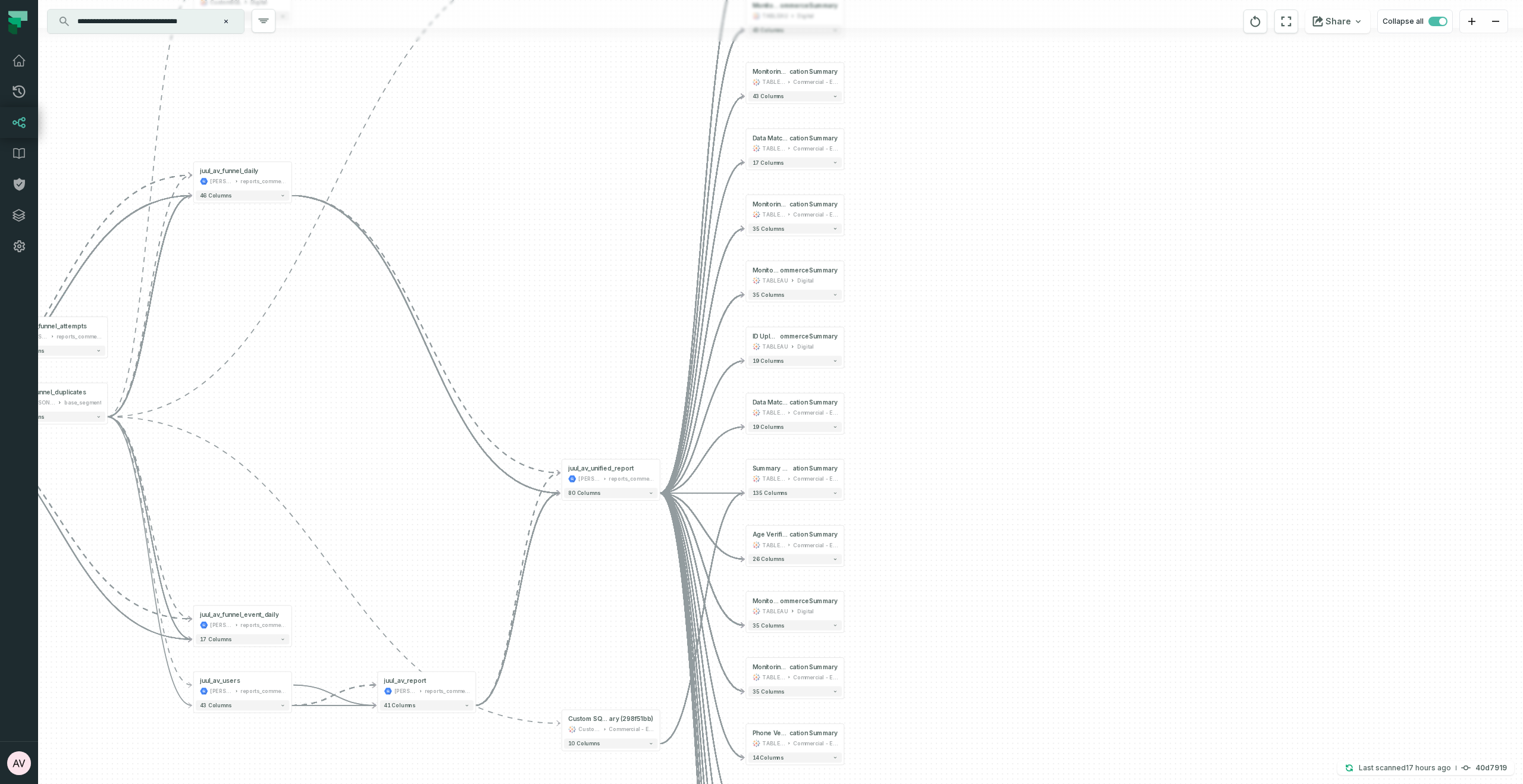
drag, startPoint x: 613, startPoint y: 572, endPoint x: 625, endPoint y: 535, distance: 38.9
click at [621, 584] on div "- juul_av_report juul-warehouse reports_commercial - 41 columns + Custom SQL Qu…" at bounding box center [781, 392] width 1485 height 784
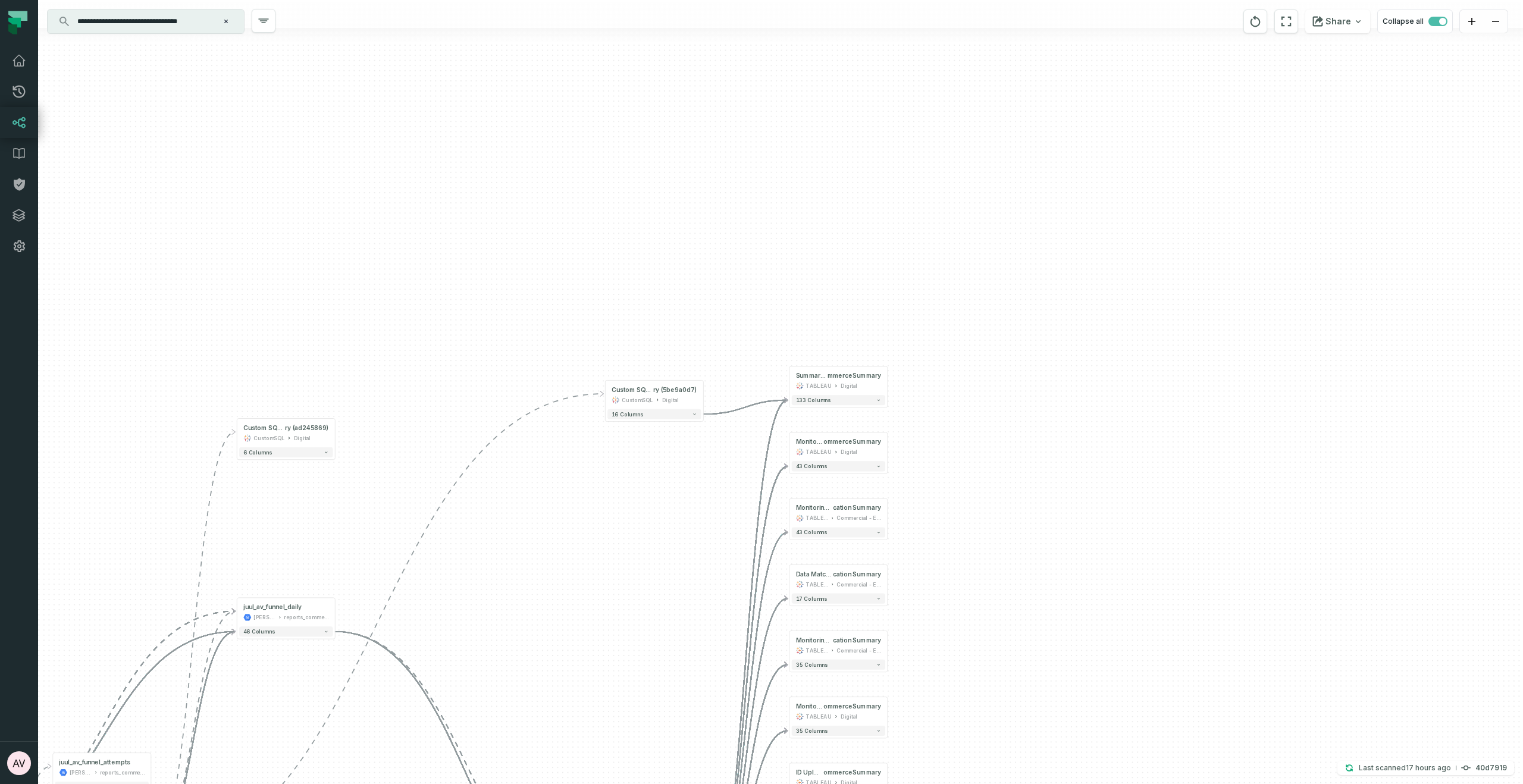
drag, startPoint x: 617, startPoint y: 285, endPoint x: 650, endPoint y: 564, distance: 280.9
click at [651, 675] on div "- juul_av_report juul-warehouse reports_commercial - 41 columns + Custom SQL Qu…" at bounding box center [781, 392] width 1485 height 784
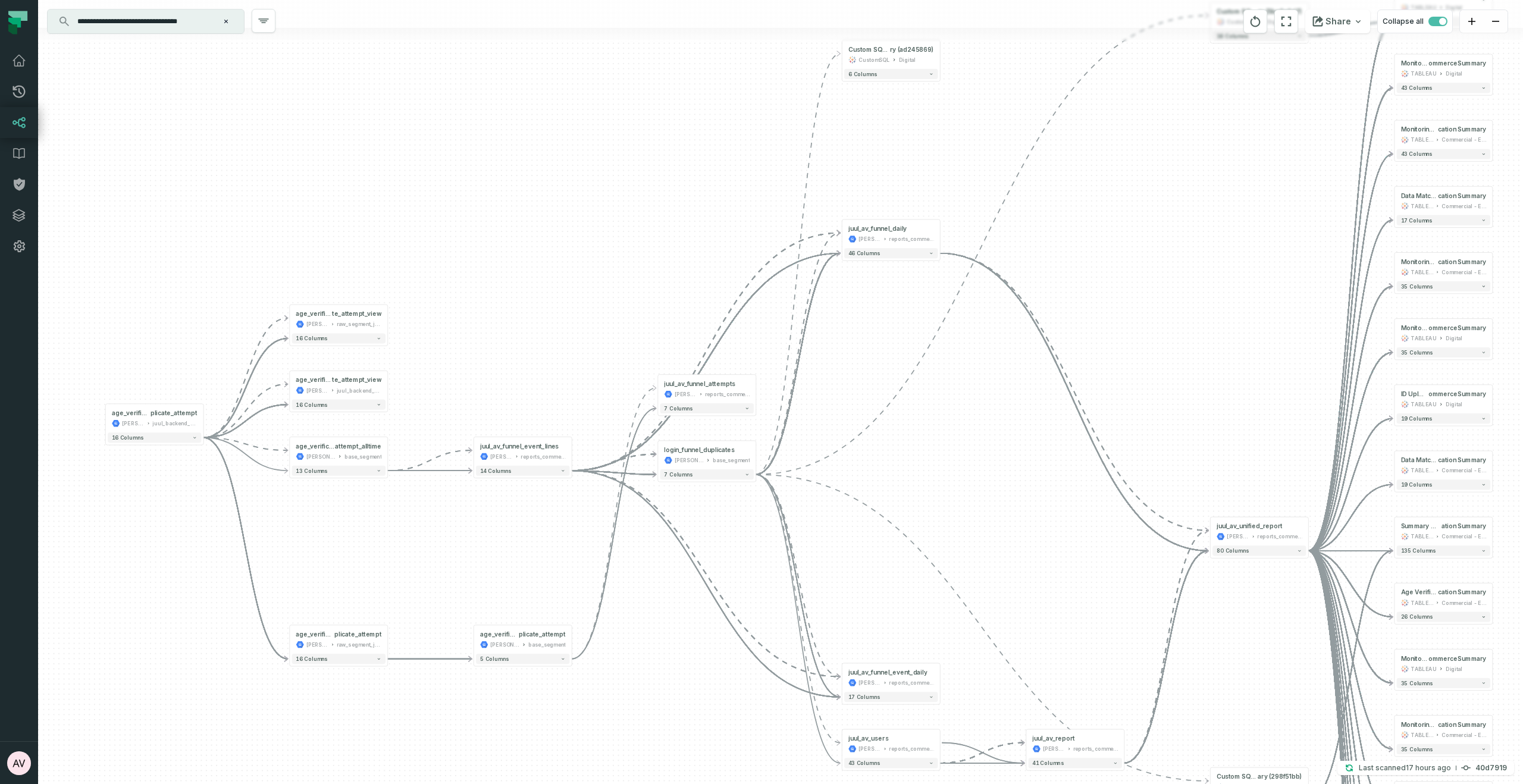
drag, startPoint x: 984, startPoint y: 240, endPoint x: 1162, endPoint y: 267, distance: 180.0
click at [1170, 254] on div "- juul_av_report juul-warehouse reports_commercial - 41 columns + Custom SQL Qu…" at bounding box center [781, 392] width 1485 height 784
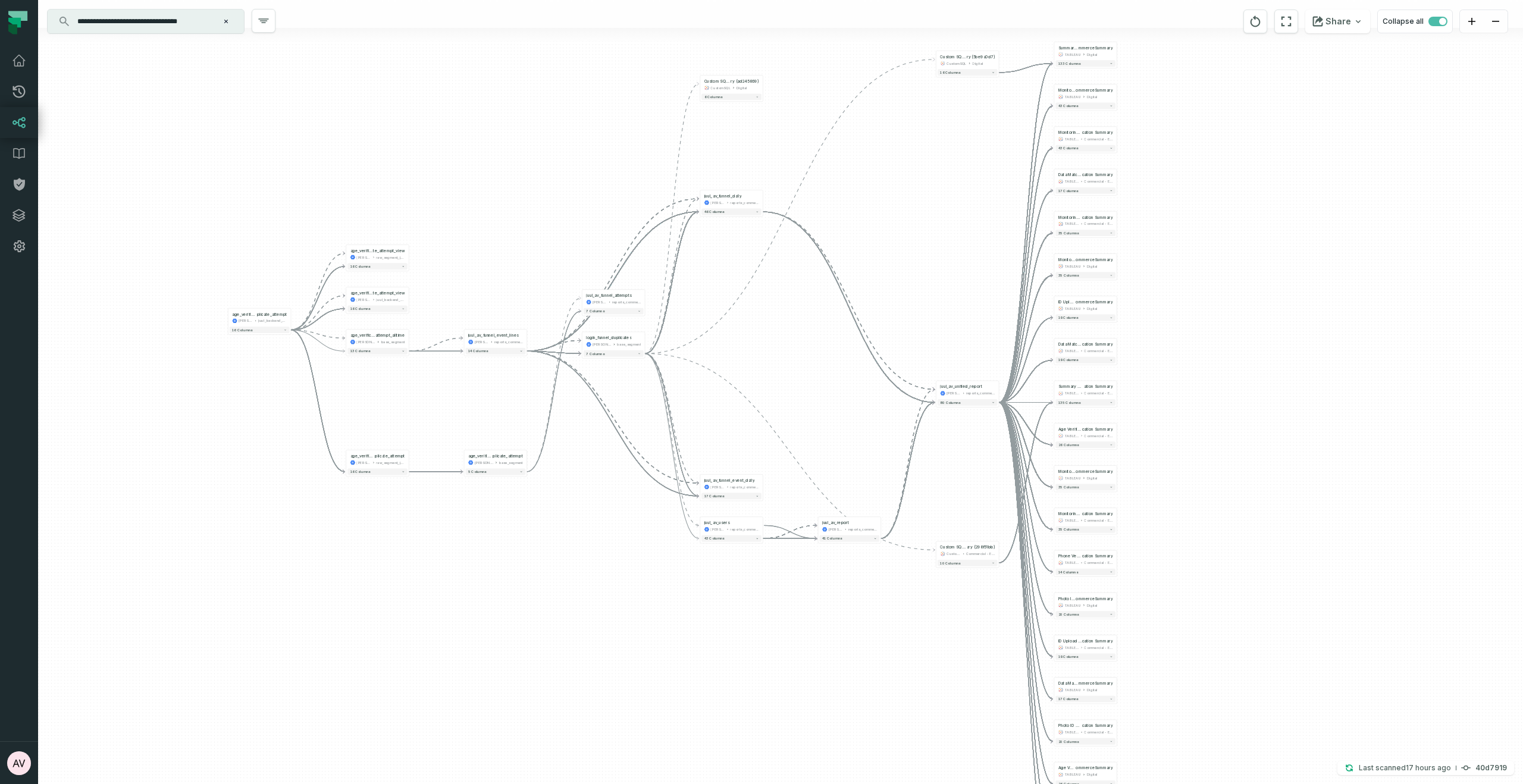
drag, startPoint x: 948, startPoint y: 410, endPoint x: 817, endPoint y: 382, distance: 134.0
click at [820, 377] on div "- juul_av_report juul-warehouse reports_commercial - 41 columns + Custom SQL Qu…" at bounding box center [781, 392] width 1485 height 784
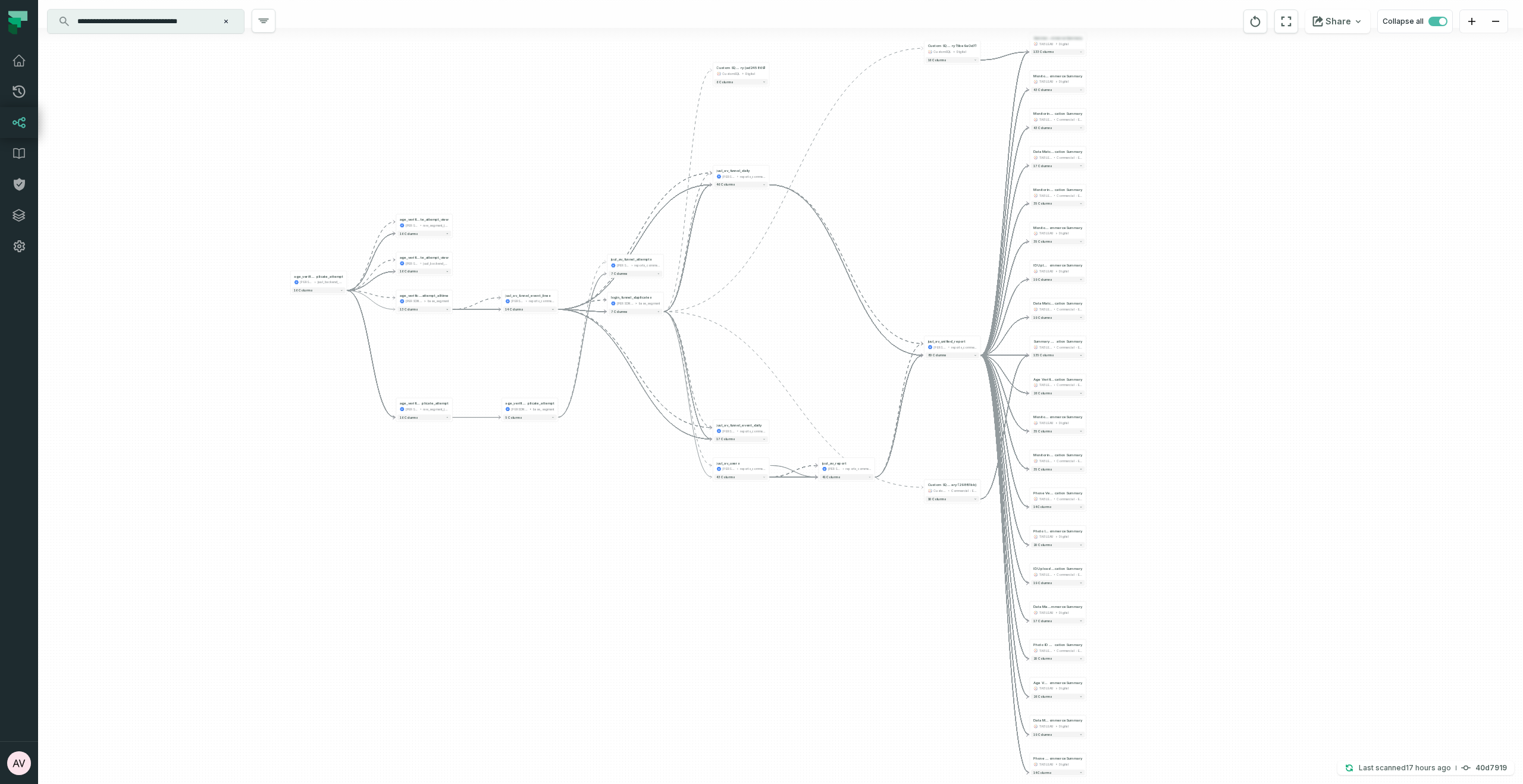
drag, startPoint x: 799, startPoint y: 446, endPoint x: 802, endPoint y: 395, distance: 51.1
click at [802, 395] on div "- juul_av_report juul-warehouse reports_commercial - 41 columns + Custom SQL Qu…" at bounding box center [781, 392] width 1485 height 784
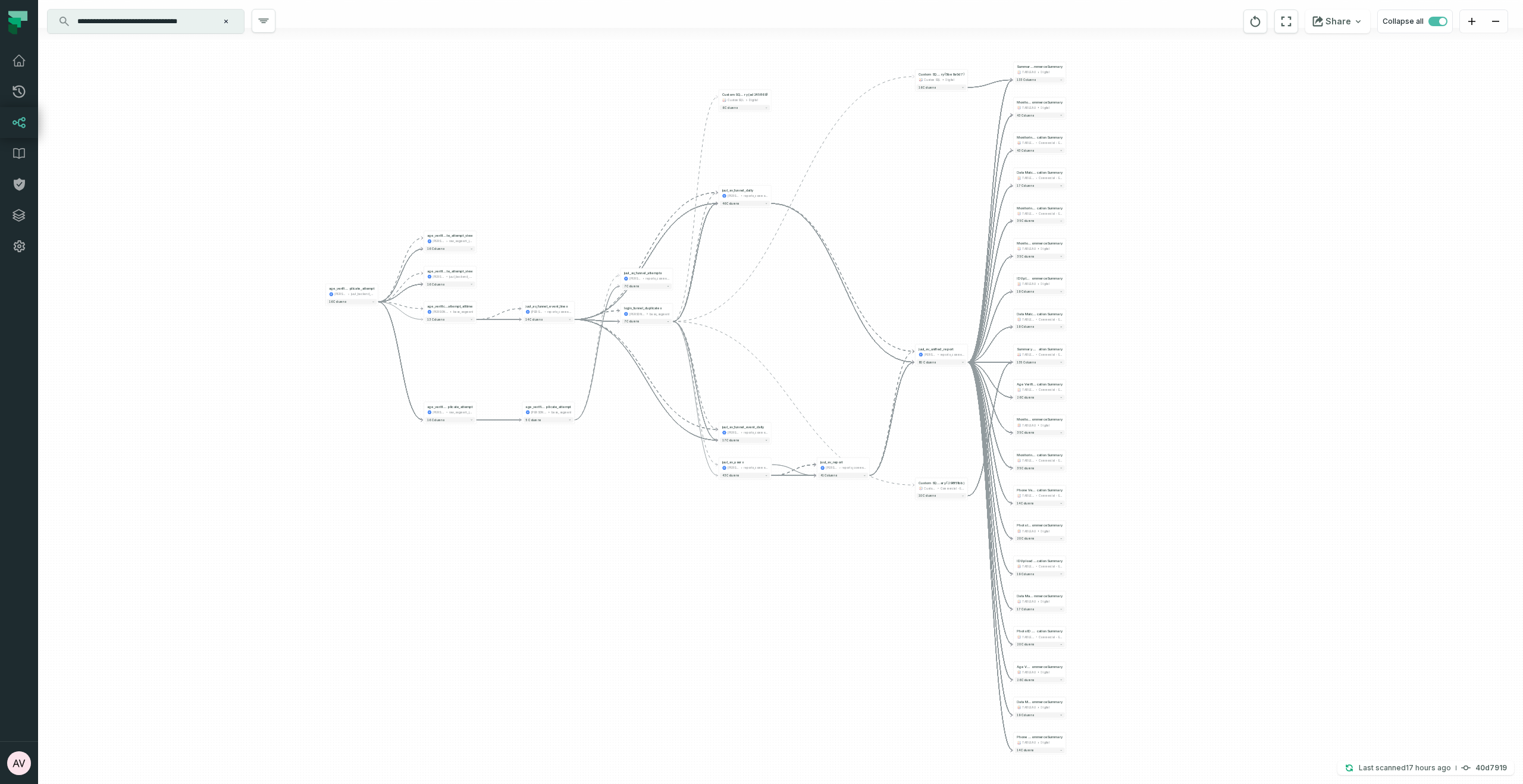
click at [831, 335] on div "- juul_av_report juul-warehouse reports_commercial - 41 columns + Custom SQL Qu…" at bounding box center [781, 392] width 1485 height 784
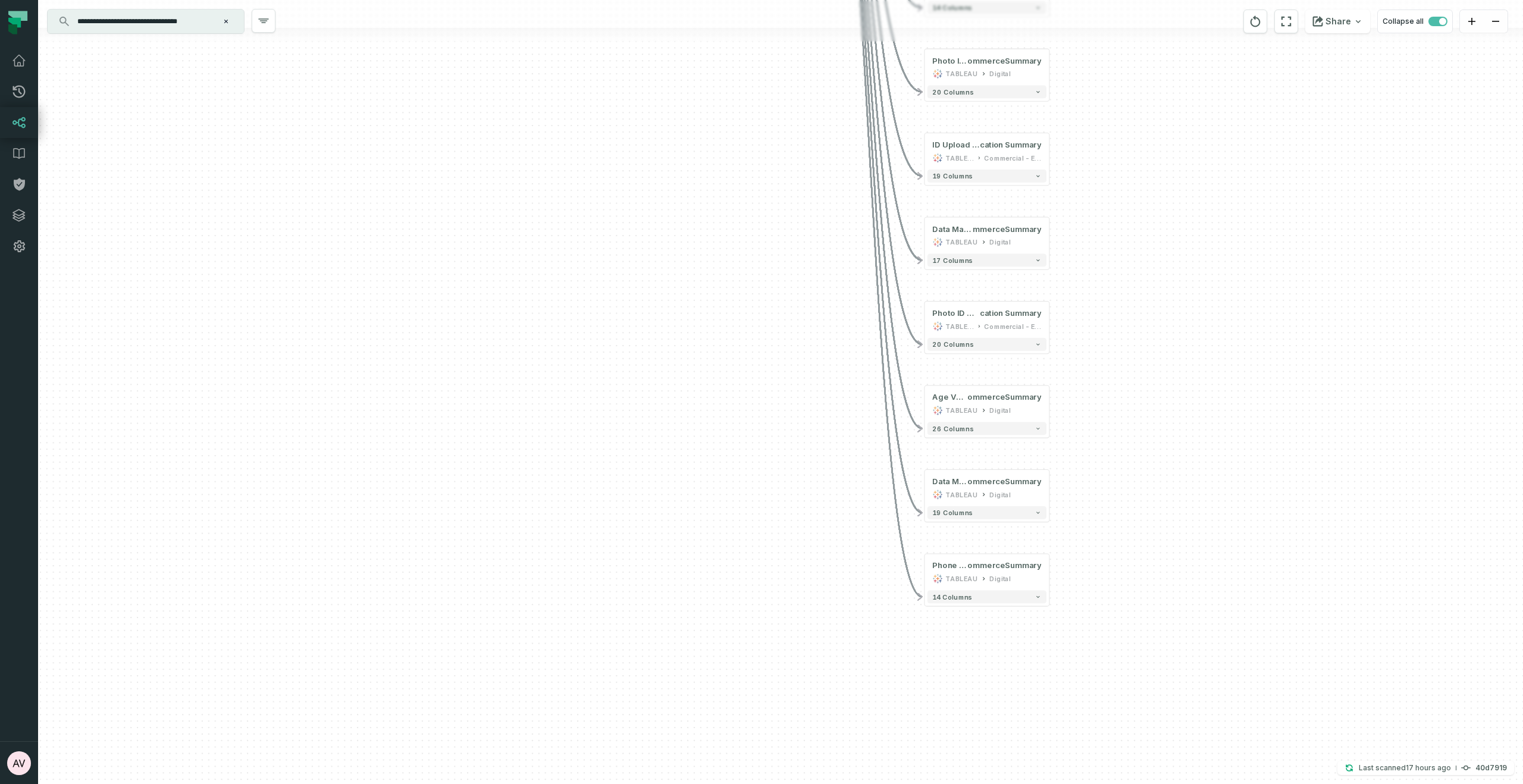
drag, startPoint x: 855, startPoint y: 470, endPoint x: 858, endPoint y: 488, distance: 18.2
click at [855, 470] on div "- juul_av_report juul-warehouse reports_commercial - 41 columns + Custom SQL Qu…" at bounding box center [781, 392] width 1485 height 784
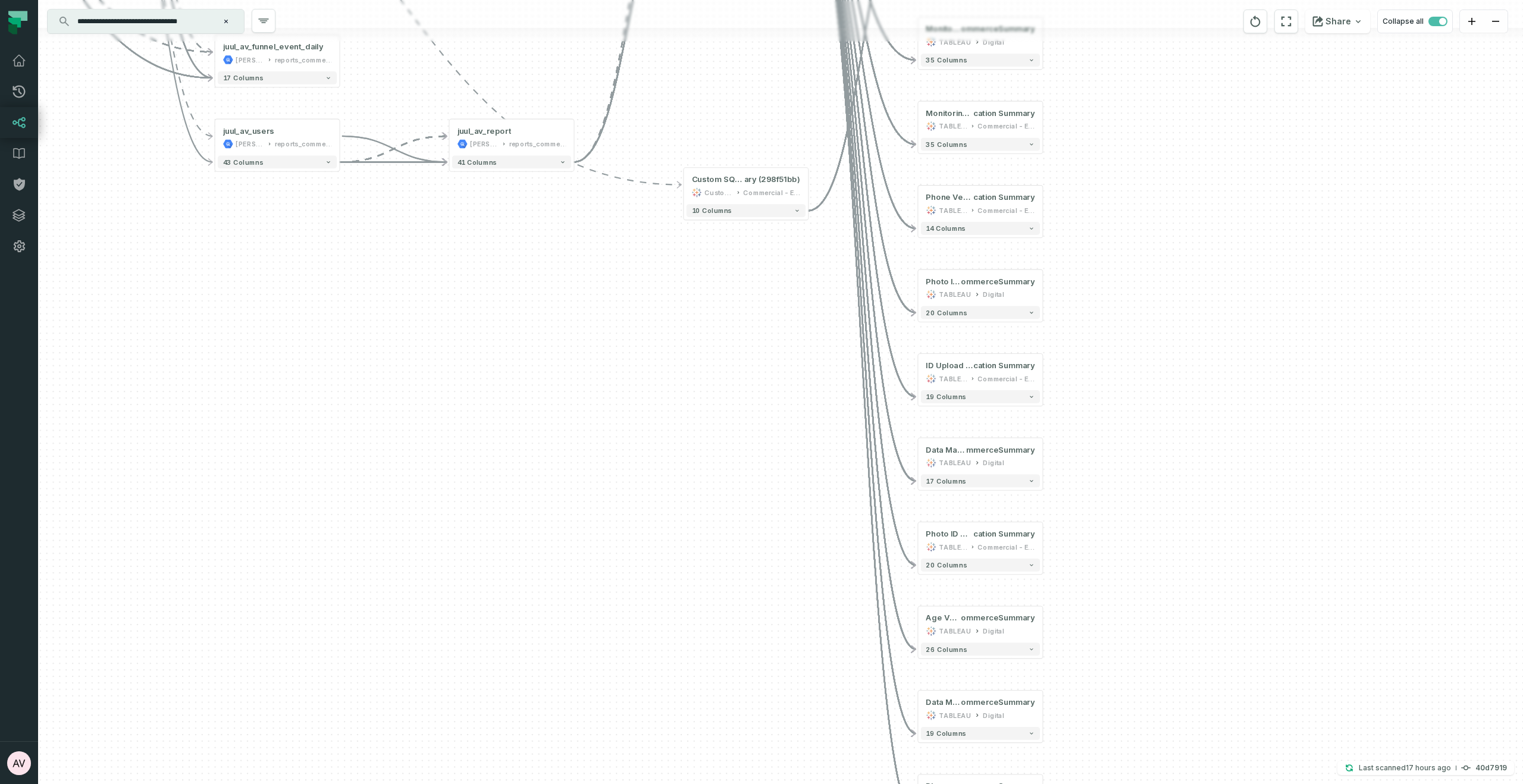
drag, startPoint x: 1073, startPoint y: 451, endPoint x: 1057, endPoint y: 486, distance: 38.5
click at [1069, 482] on div "- juul_av_report juul-warehouse reports_commercial - 41 columns + Custom SQL Qu…" at bounding box center [781, 392] width 1485 height 784
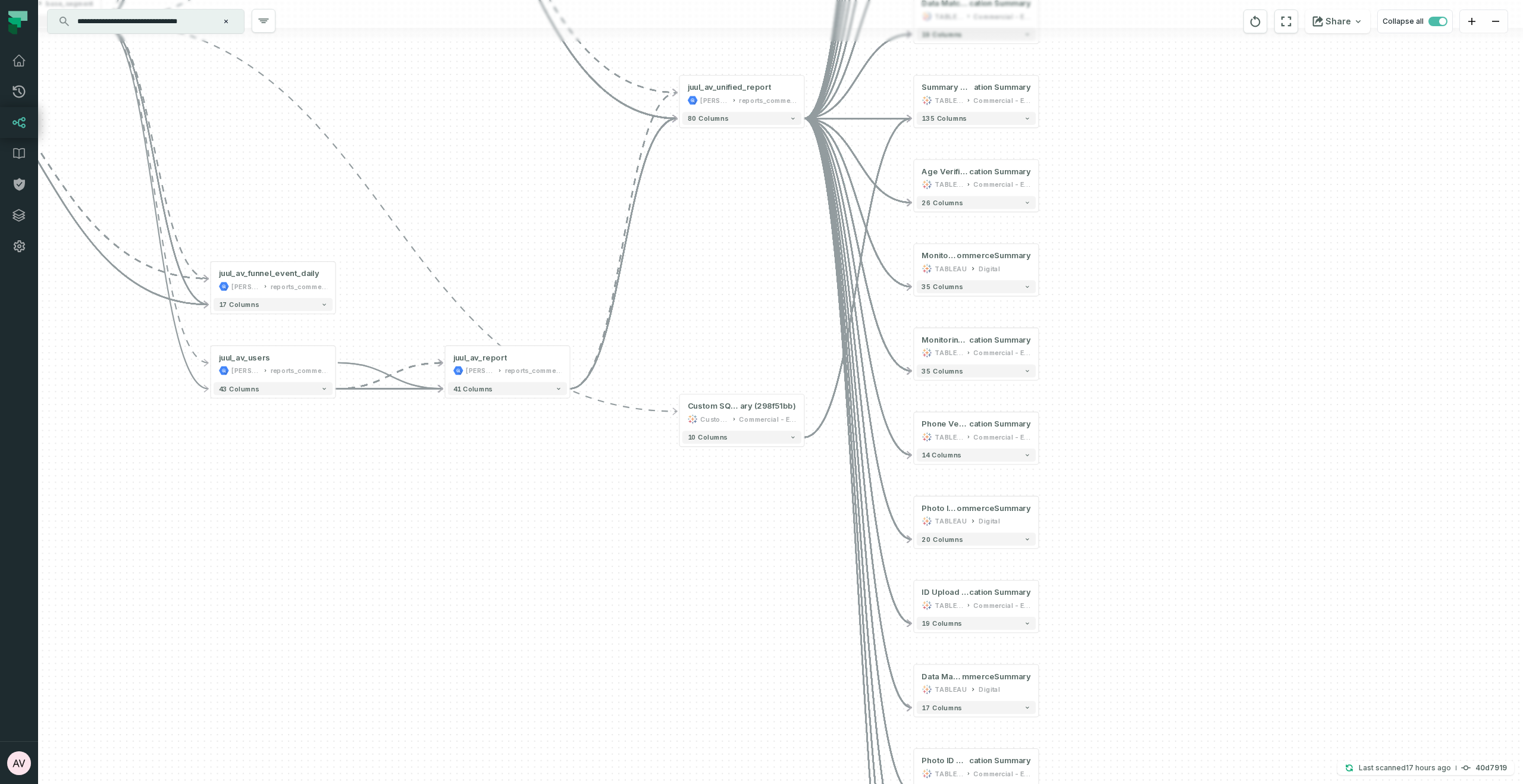
drag, startPoint x: 1076, startPoint y: 513, endPoint x: 1088, endPoint y: 620, distance: 107.7
click at [1088, 620] on div "- juul_av_report juul-warehouse reports_commercial - 41 columns + Custom SQL Qu…" at bounding box center [781, 392] width 1485 height 784
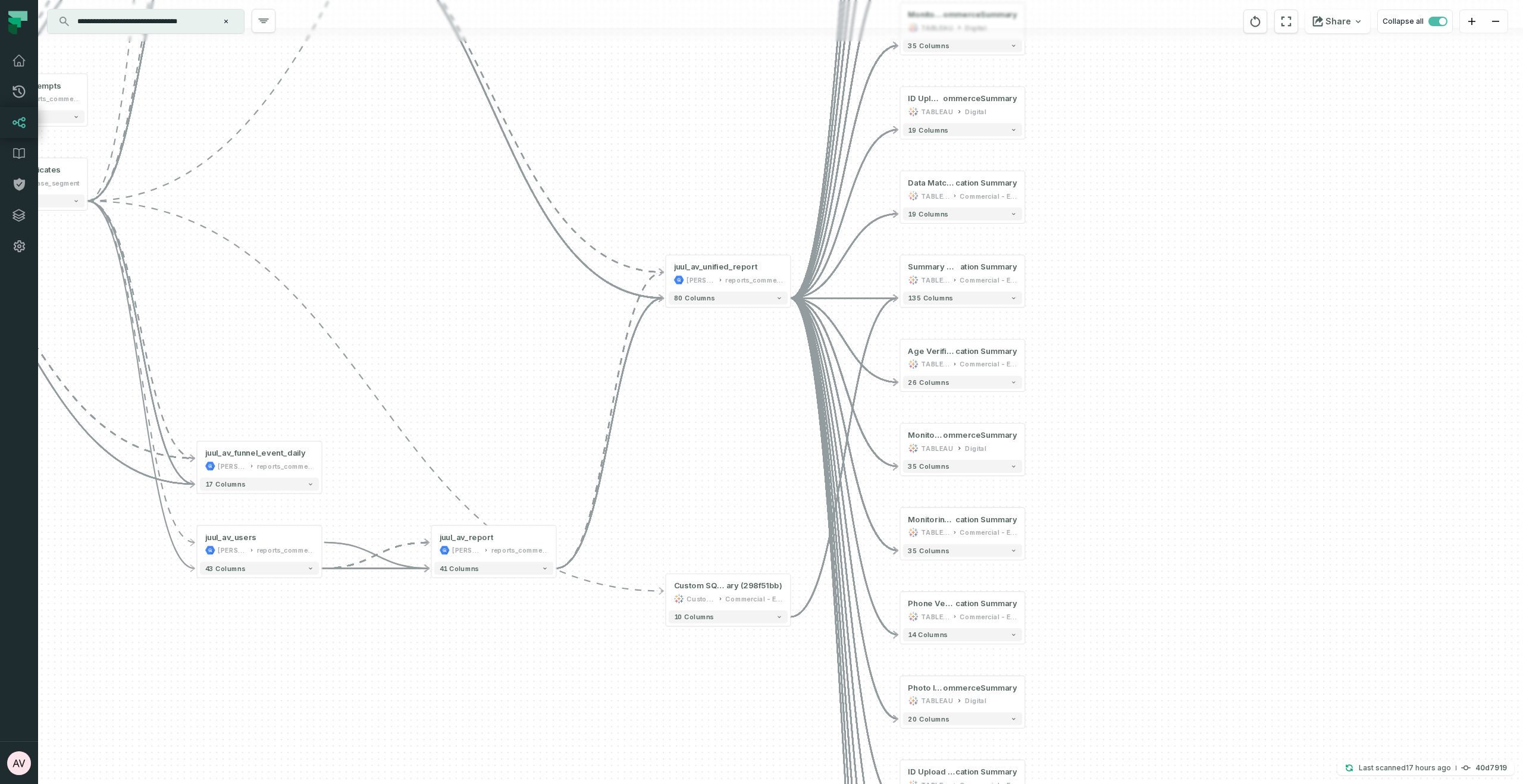
drag, startPoint x: 1090, startPoint y: 370, endPoint x: 1068, endPoint y: 528, distance: 159.5
click at [1068, 528] on div "- juul_av_report juul-warehouse reports_commercial - 41 columns + Custom SQL Qu…" at bounding box center [781, 392] width 1485 height 784
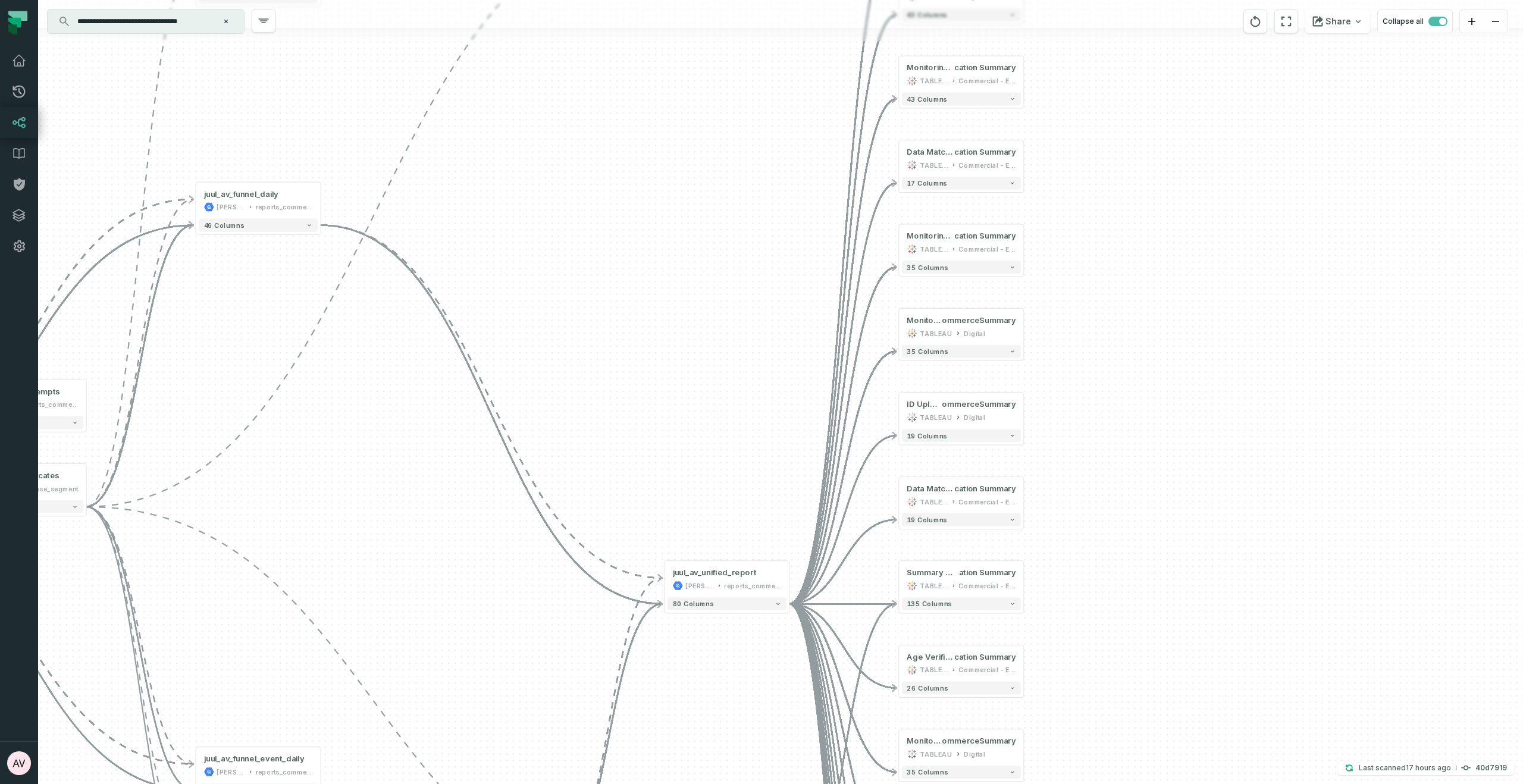
drag, startPoint x: 1112, startPoint y: 584, endPoint x: 1114, endPoint y: 600, distance: 16.1
click at [1114, 600] on div "- juul_av_report juul-warehouse reports_commercial - 41 columns + Custom SQL Qu…" at bounding box center [781, 392] width 1485 height 784
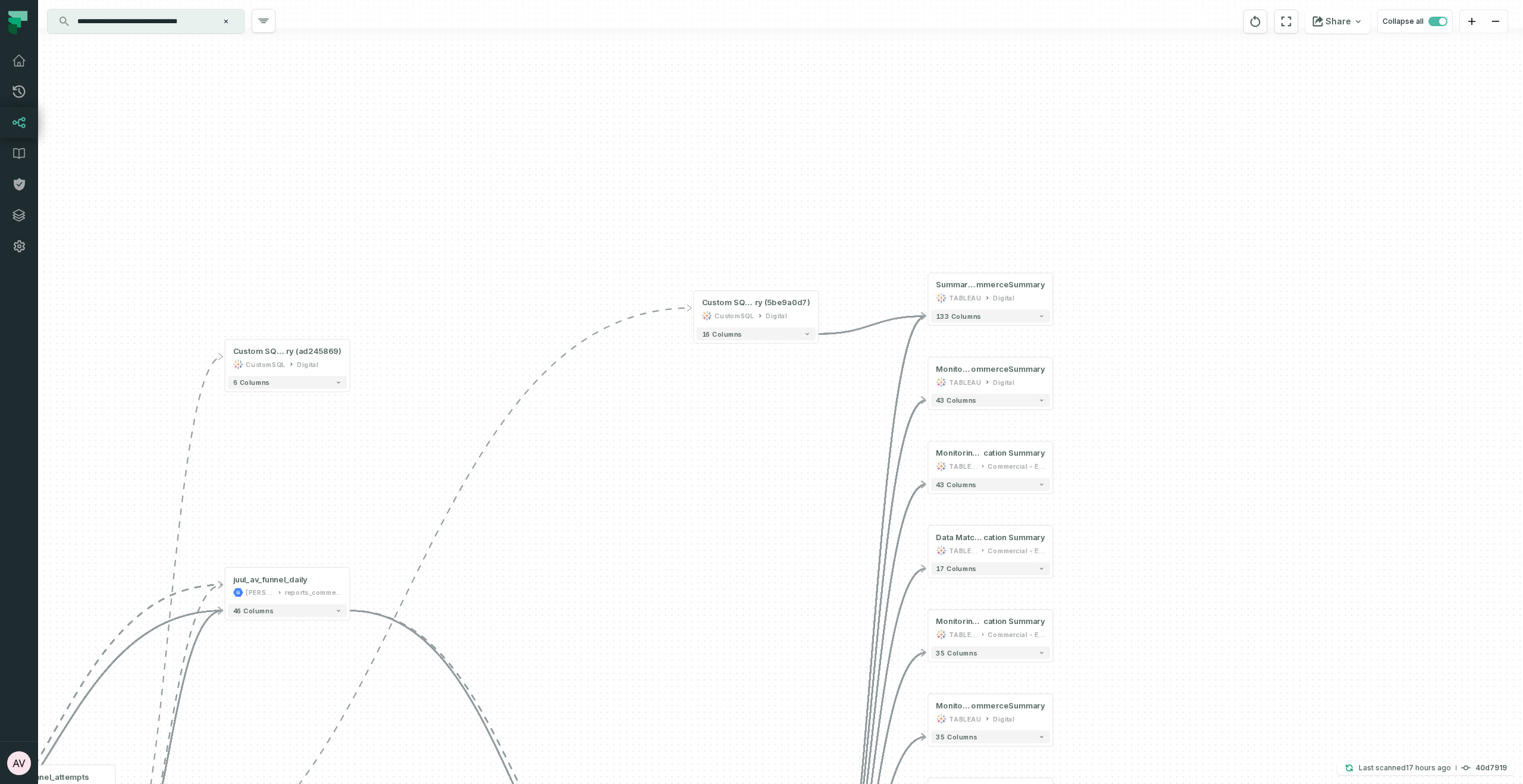
drag, startPoint x: 1105, startPoint y: 533, endPoint x: 1107, endPoint y: 548, distance: 15.1
click at [1107, 548] on div "- juul_av_report juul-warehouse reports_commercial - 41 columns + Custom SQL Qu…" at bounding box center [781, 392] width 1485 height 784
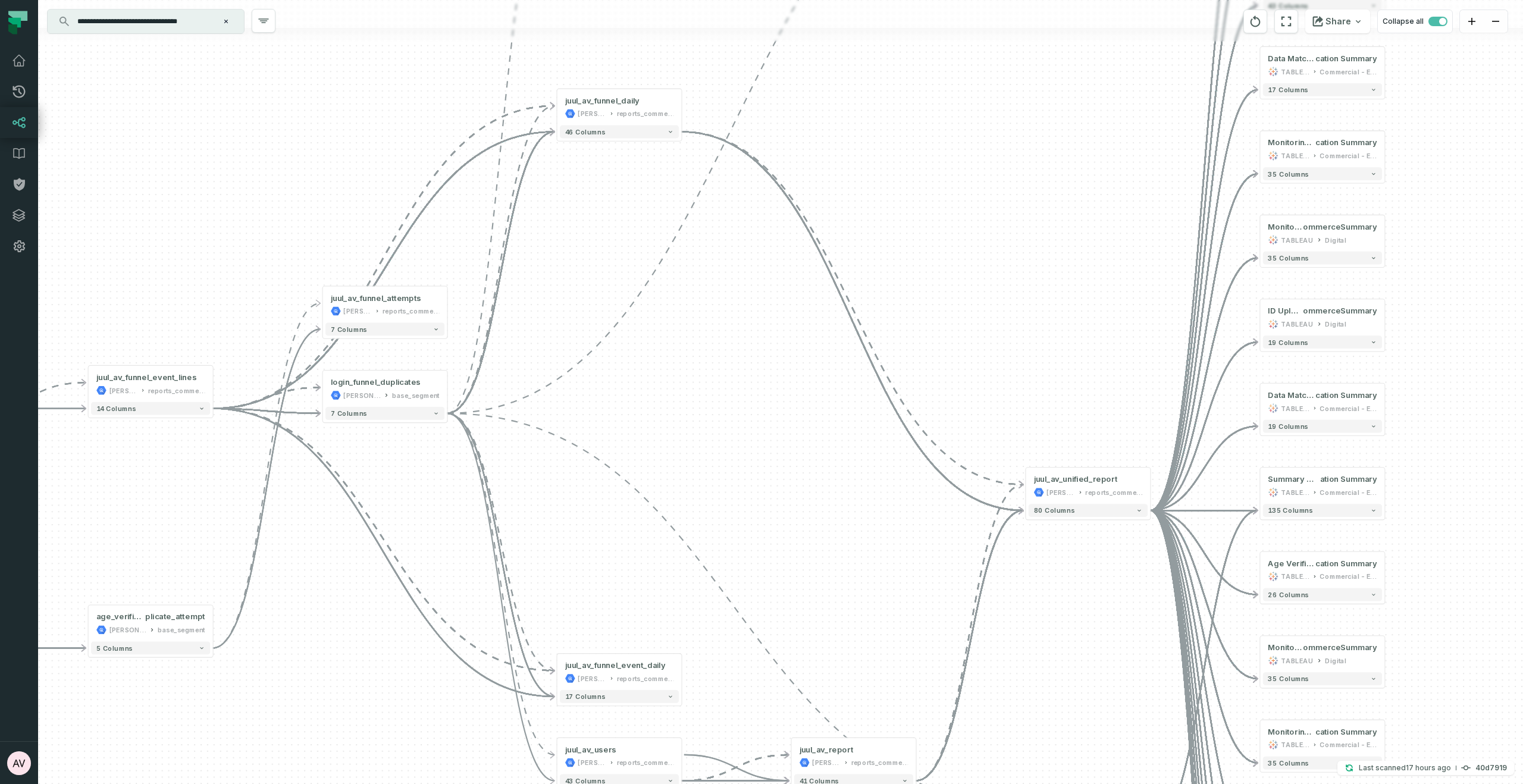
drag, startPoint x: 1045, startPoint y: 180, endPoint x: 1067, endPoint y: 95, distance: 87.8
click at [1067, 95] on div "- juul_av_report juul-warehouse reports_commercial - 41 columns + Custom SQL Qu…" at bounding box center [781, 392] width 1485 height 784
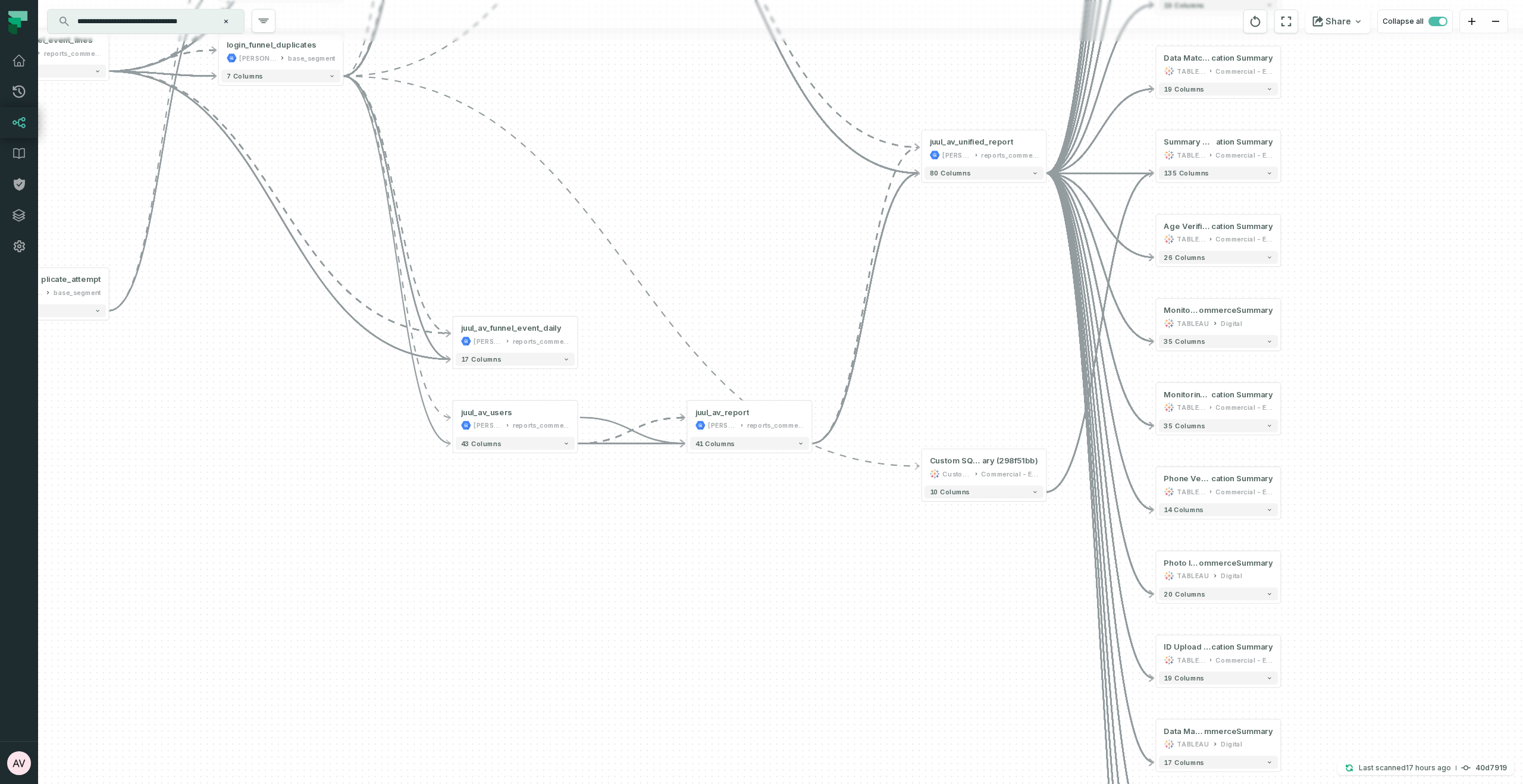
drag, startPoint x: 962, startPoint y: 339, endPoint x: 955, endPoint y: 331, distance: 10.6
click at [955, 331] on div "- juul_av_report juul-warehouse reports_commercial - 41 columns + Custom SQL Qu…" at bounding box center [781, 392] width 1485 height 784
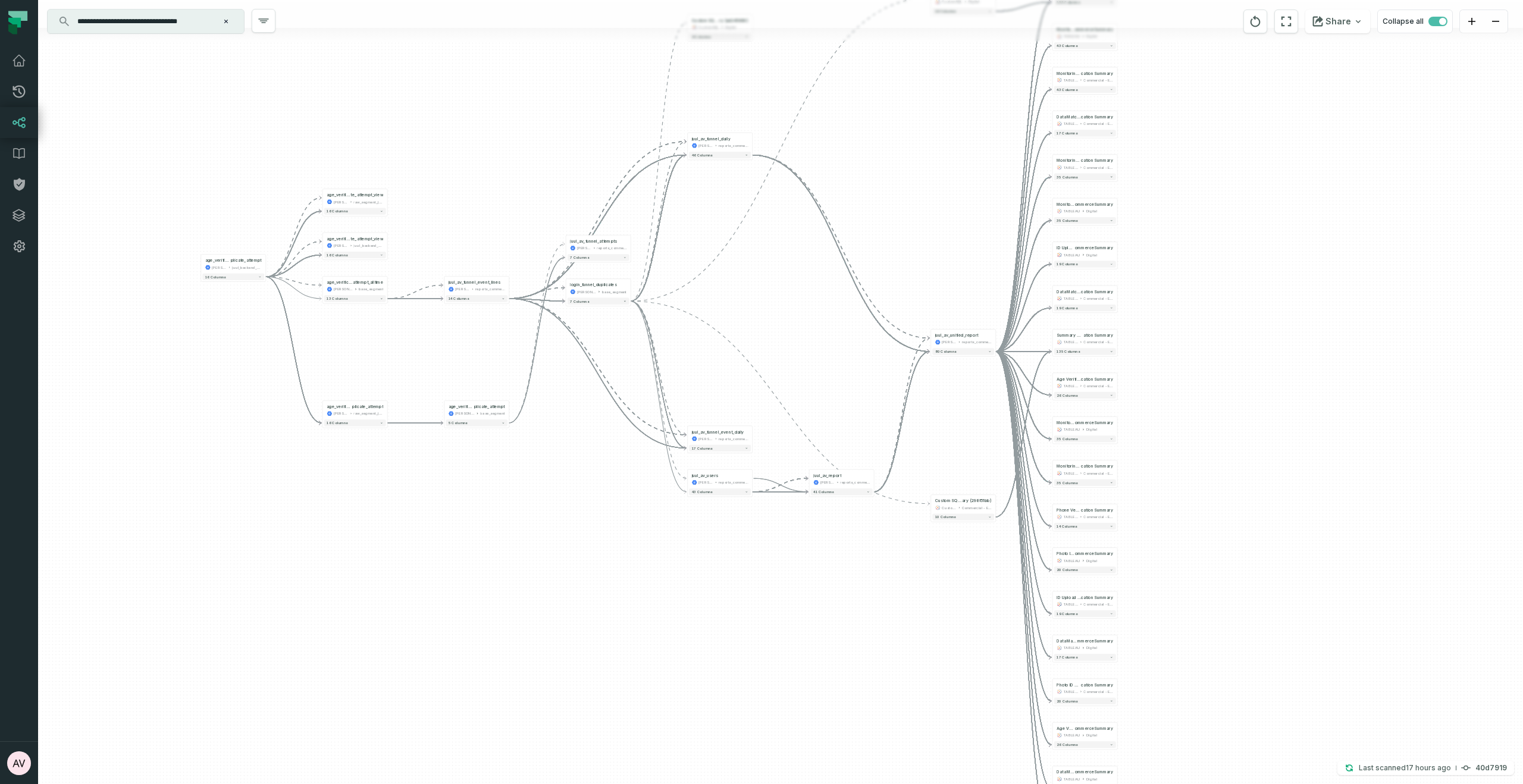
drag, startPoint x: 937, startPoint y: 588, endPoint x: 922, endPoint y: 526, distance: 63.8
click at [922, 526] on div "- juul_av_report juul-warehouse reports_commercial - 41 columns + Custom SQL Qu…" at bounding box center [781, 392] width 1485 height 784
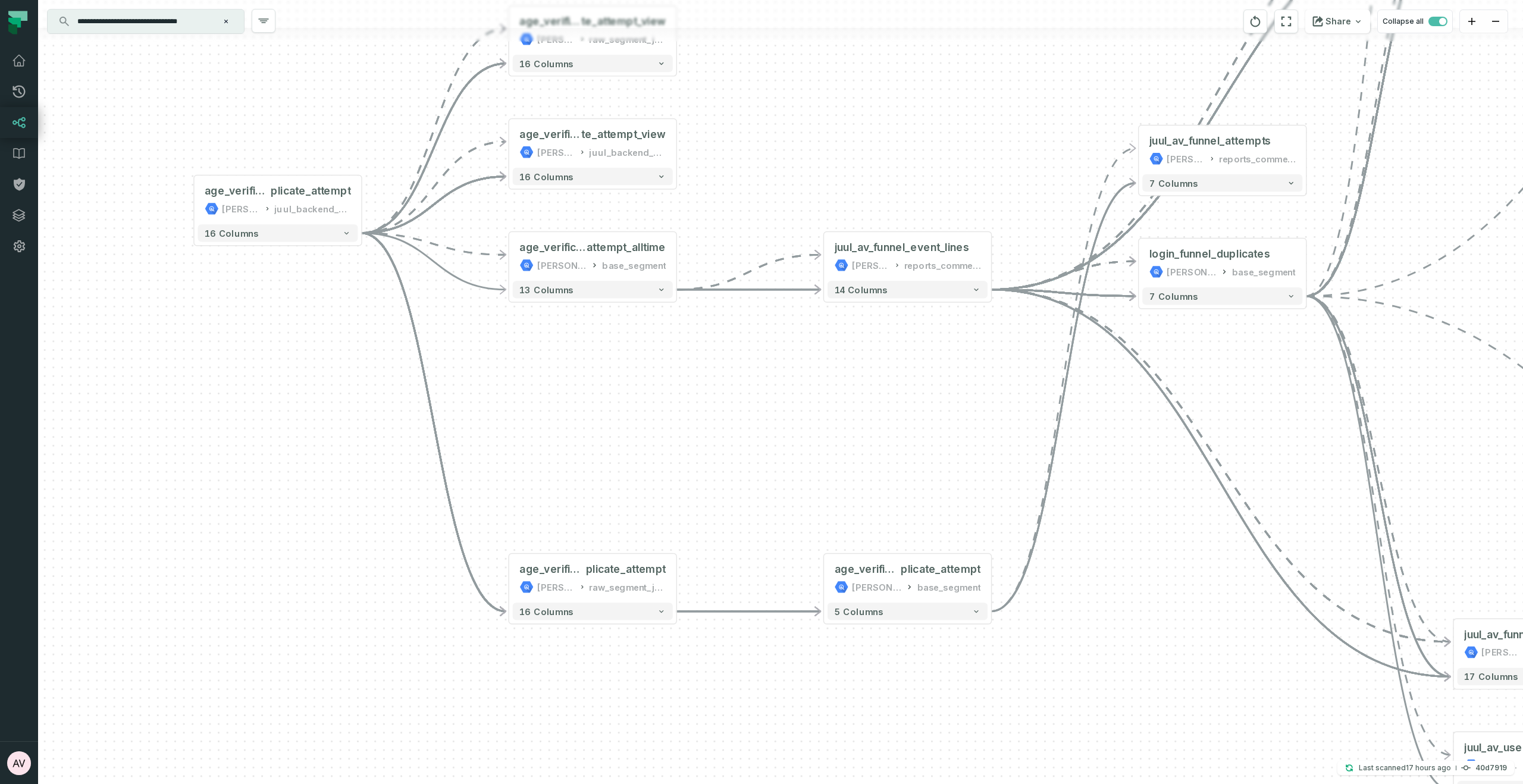
drag, startPoint x: 950, startPoint y: 757, endPoint x: 911, endPoint y: 703, distance: 66.6
click at [908, 716] on div "- juul_av_report juul-warehouse reports_commercial - 41 columns + Custom SQL Qu…" at bounding box center [781, 392] width 1485 height 784
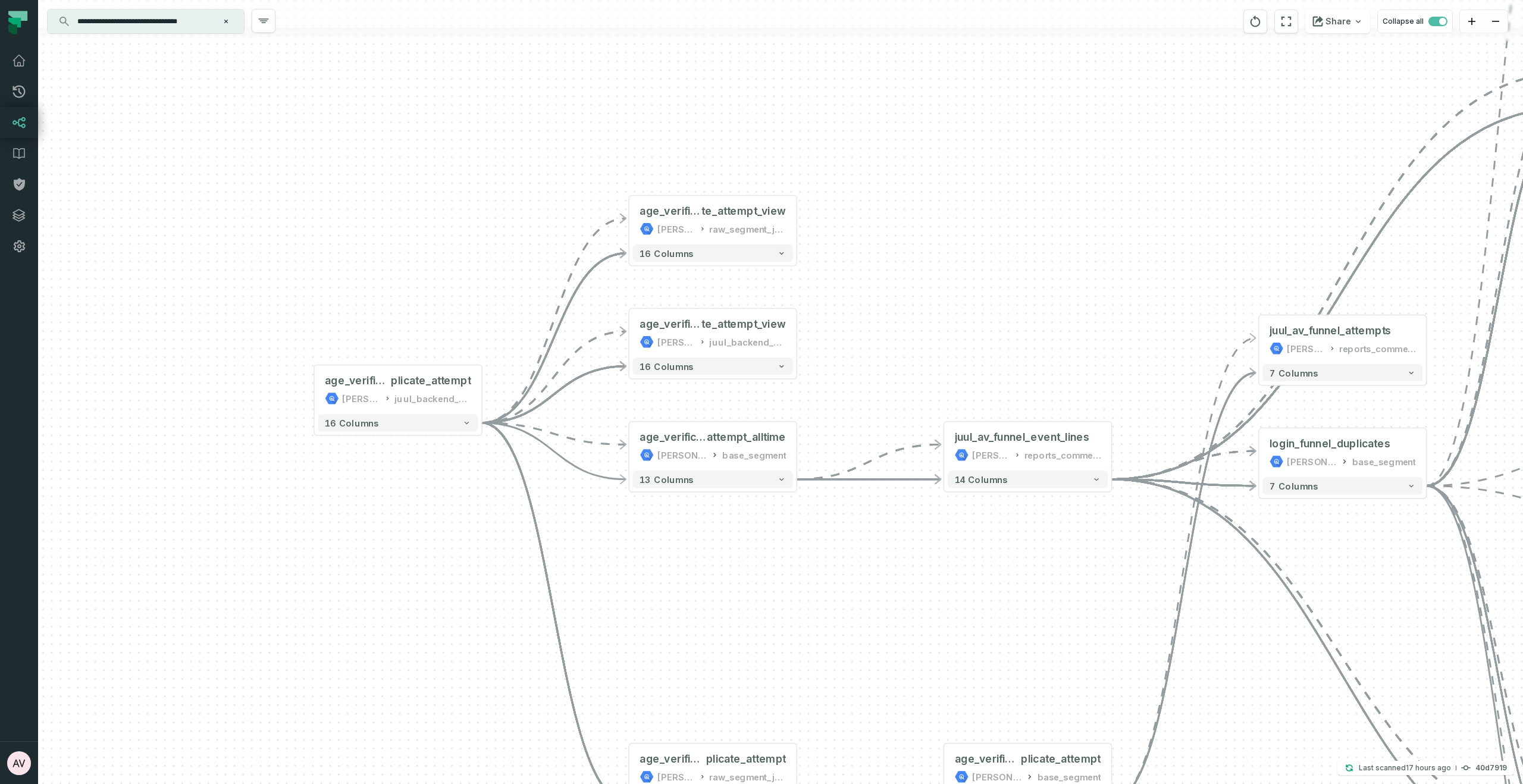
click at [694, 631] on div "- juul_av_report juul-warehouse reports_commercial - 41 columns + Custom SQL Qu…" at bounding box center [781, 392] width 1485 height 784
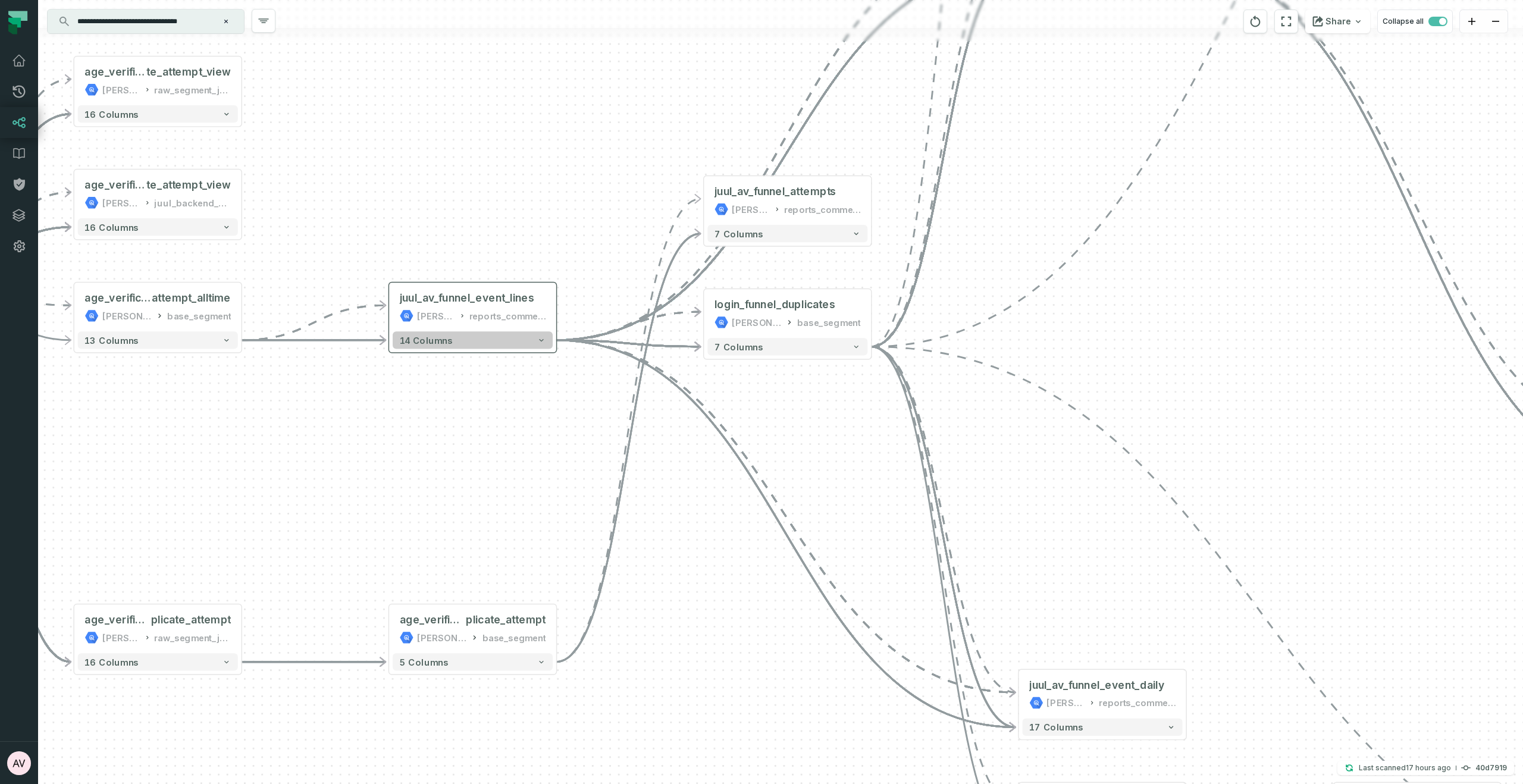
drag, startPoint x: 956, startPoint y: 566, endPoint x: 405, endPoint y: 333, distance: 598.2
click at [401, 427] on div "- juul_av_report juul-warehouse reports_commercial - 41 columns + Custom SQL Qu…" at bounding box center [781, 392] width 1485 height 784
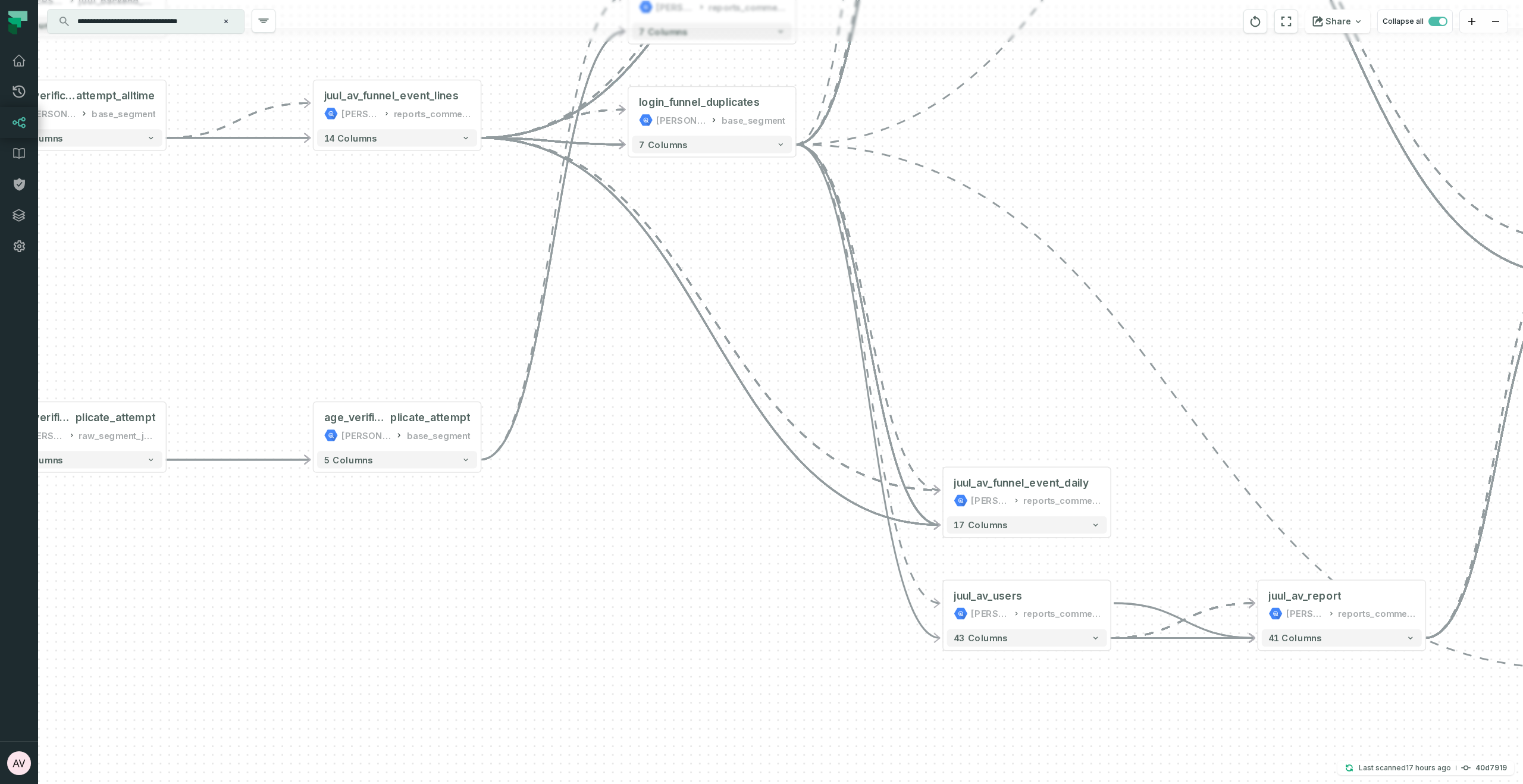
click at [802, 303] on div "- juul_av_report juul-warehouse reports_commercial - 41 columns + Custom SQL Qu…" at bounding box center [781, 392] width 1485 height 784
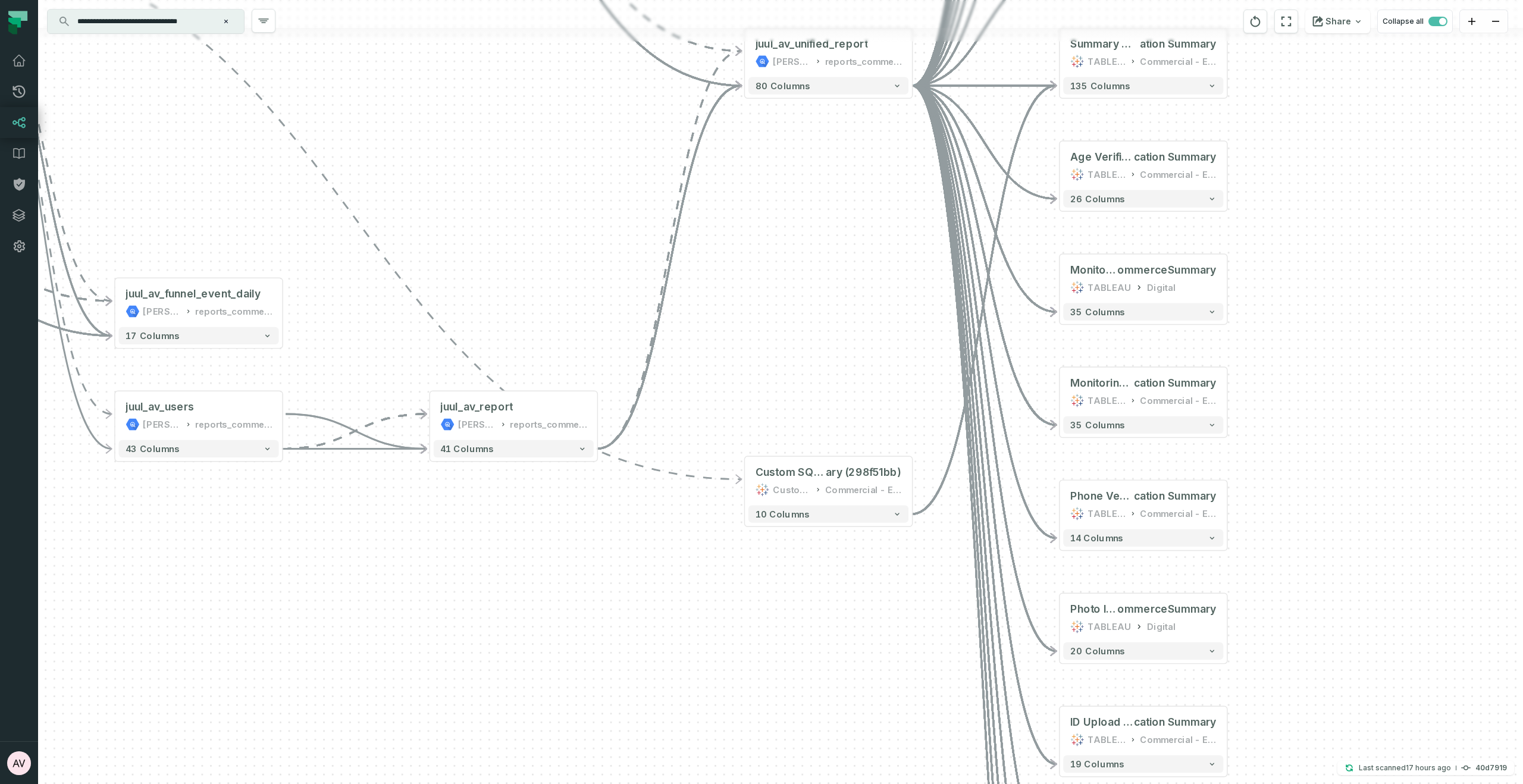
drag, startPoint x: 1397, startPoint y: 477, endPoint x: 508, endPoint y: 327, distance: 901.6
click at [497, 321] on div "- juul_av_report juul-warehouse reports_commercial - 41 columns + Custom SQL Qu…" at bounding box center [781, 392] width 1485 height 784
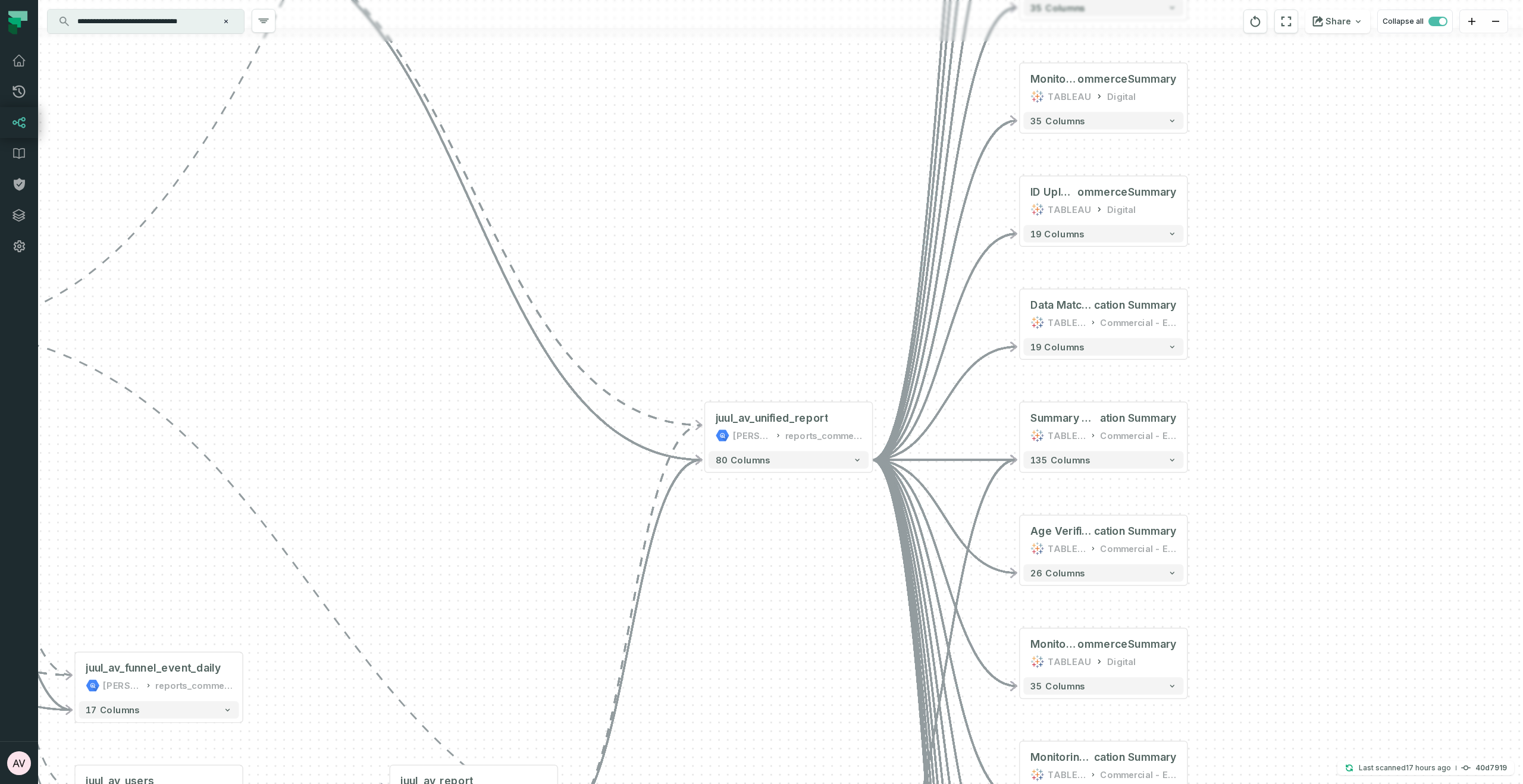
drag, startPoint x: 778, startPoint y: 304, endPoint x: 815, endPoint y: 675, distance: 372.8
click at [820, 707] on div "- juul_av_report juul-warehouse reports_commercial - 41 columns + Custom SQL Qu…" at bounding box center [781, 392] width 1485 height 784
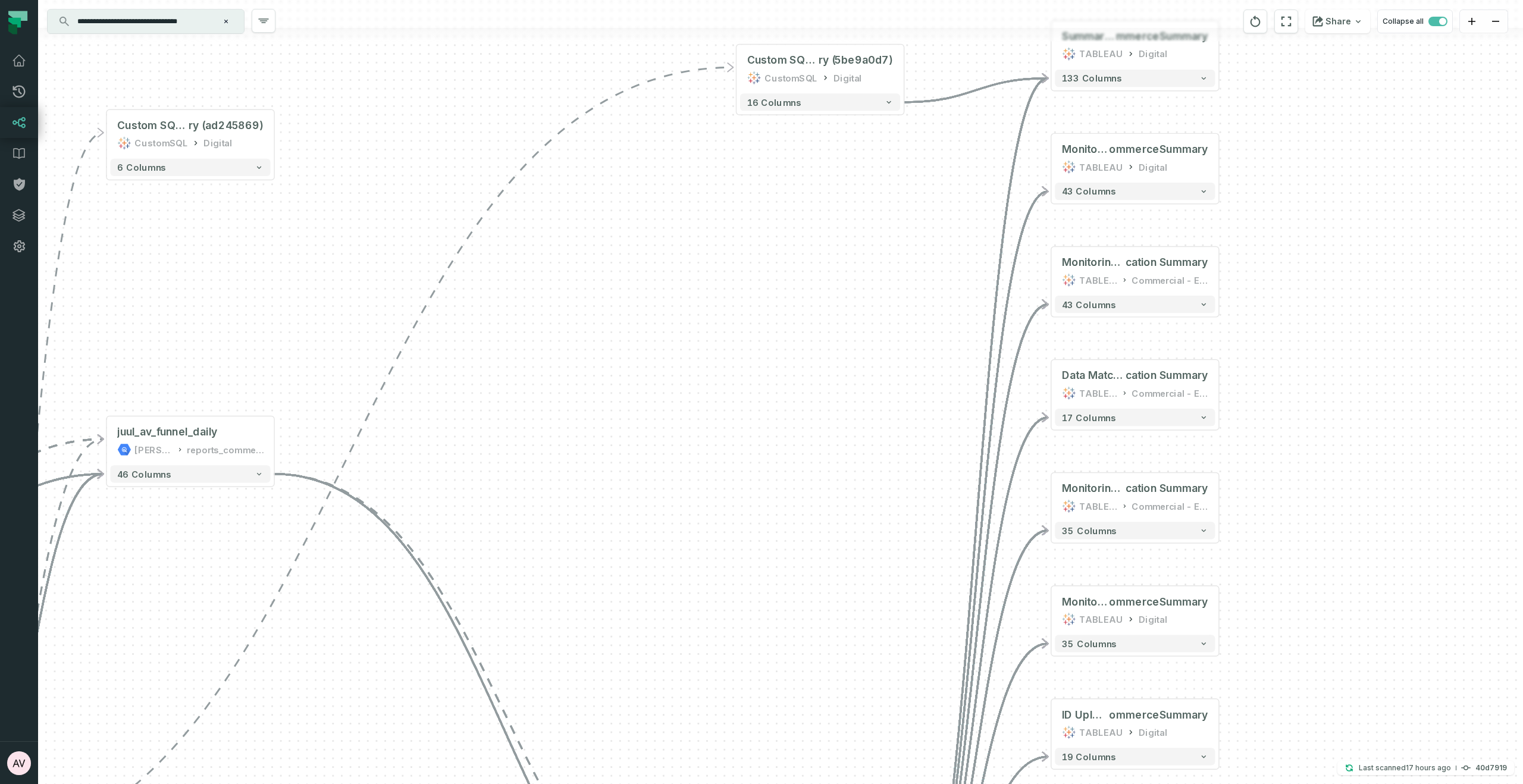
drag, startPoint x: 777, startPoint y: 322, endPoint x: 802, endPoint y: 779, distance: 457.7
click at [802, 779] on div "- juul_av_report juul-warehouse reports_commercial - 41 columns + Custom SQL Qu…" at bounding box center [781, 392] width 1485 height 784
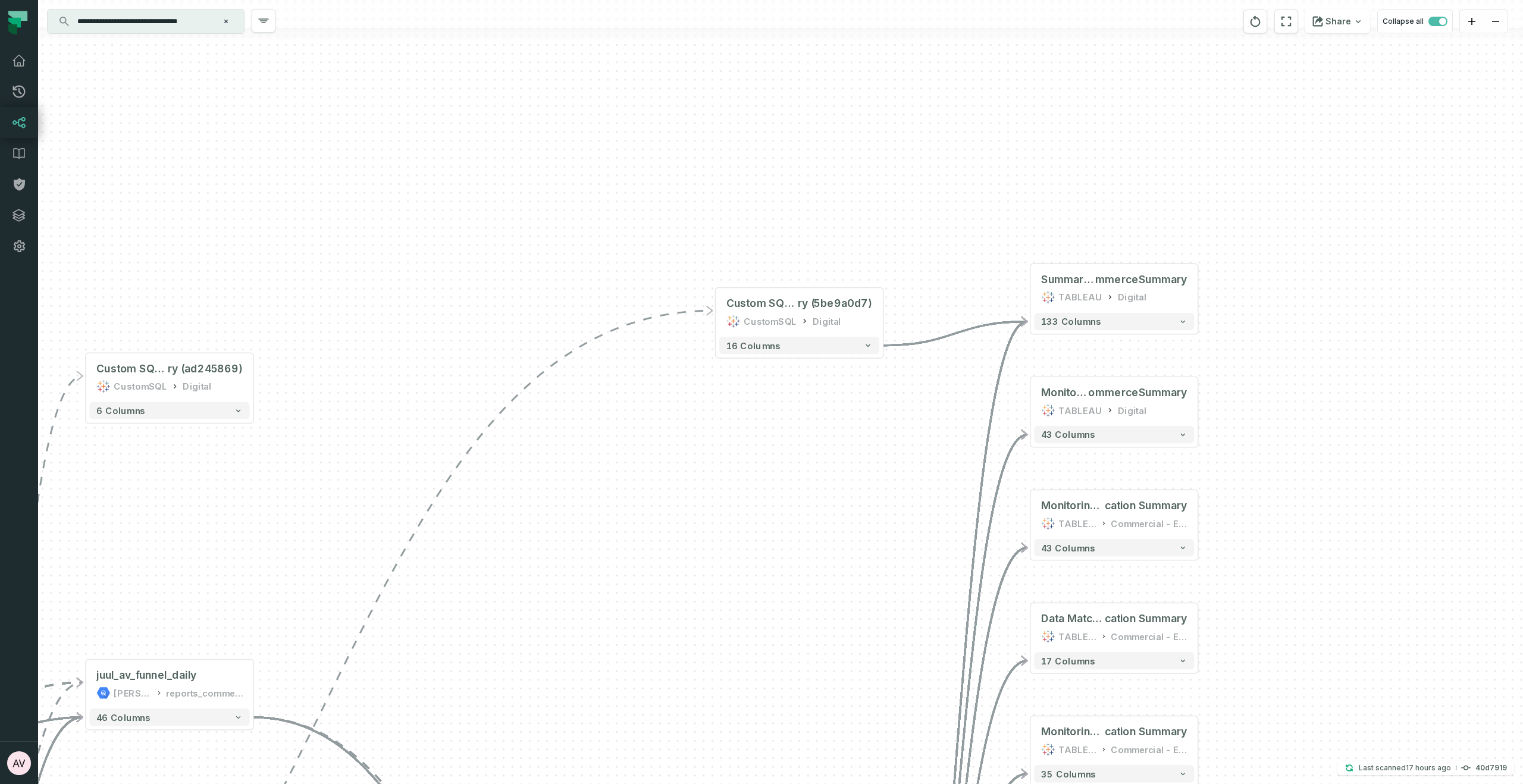
drag, startPoint x: 770, startPoint y: 570, endPoint x: 769, endPoint y: 510, distance: 60.0
click at [769, 565] on div "- juul_av_report juul-warehouse reports_commercial - 41 columns + Custom SQL Qu…" at bounding box center [781, 392] width 1485 height 784
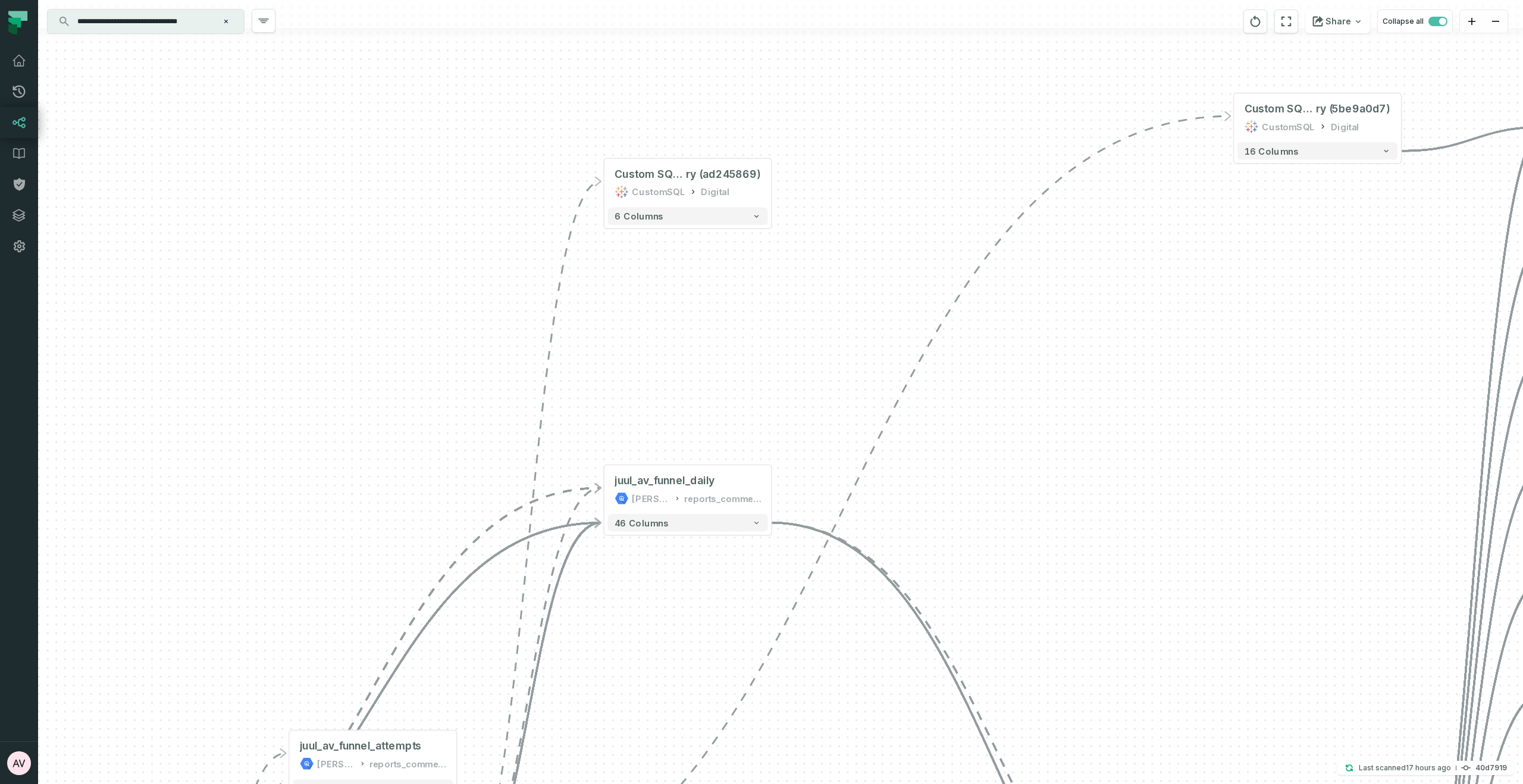
drag, startPoint x: 216, startPoint y: 461, endPoint x: 735, endPoint y: 271, distance: 552.7
click at [735, 271] on div "- juul_av_report juul-warehouse reports_commercial - 41 columns + Custom SQL Qu…" at bounding box center [781, 392] width 1485 height 784
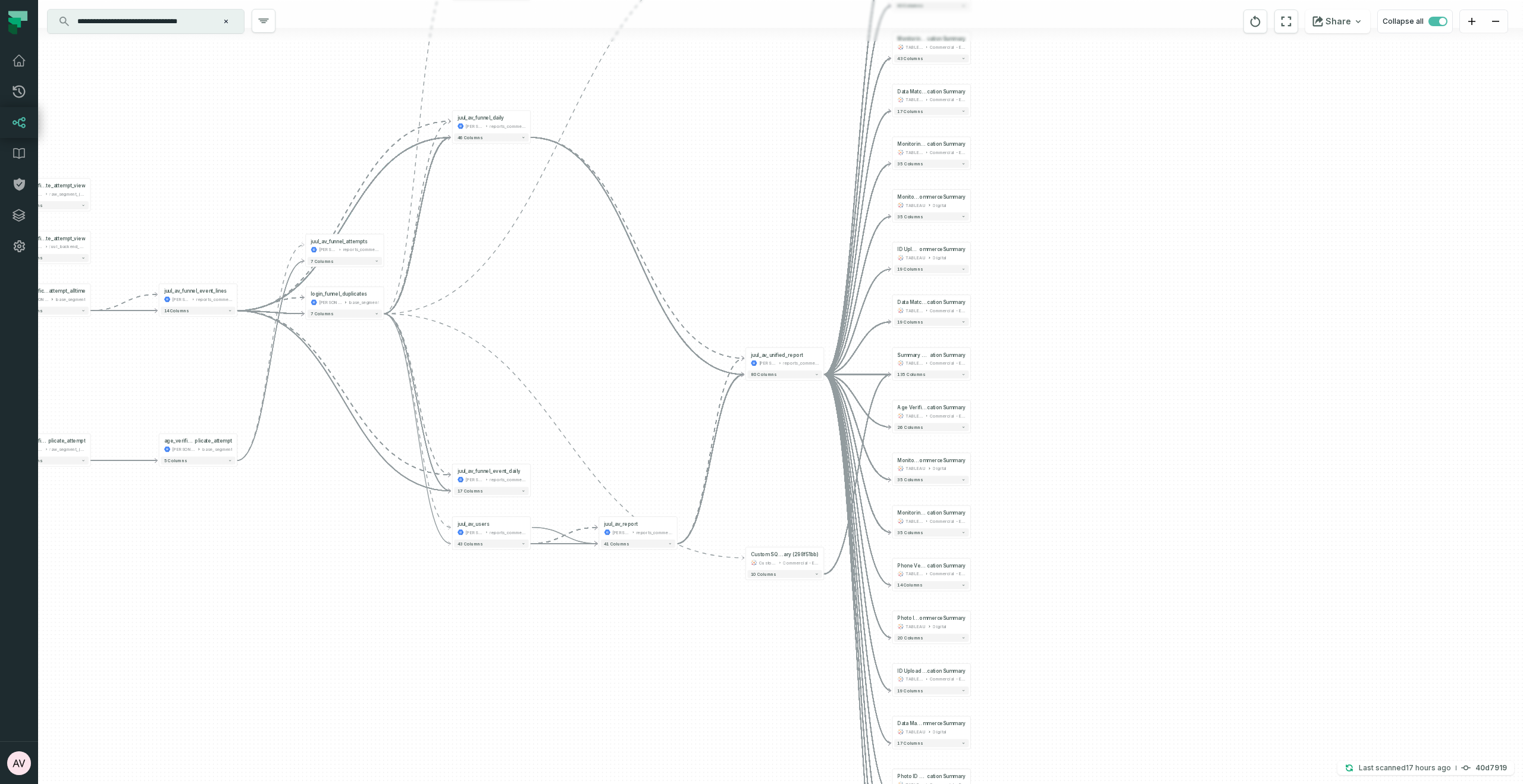
click at [622, 169] on div "- juul_av_report juul-warehouse reports_commercial - 41 columns + Custom SQL Qu…" at bounding box center [781, 392] width 1485 height 784
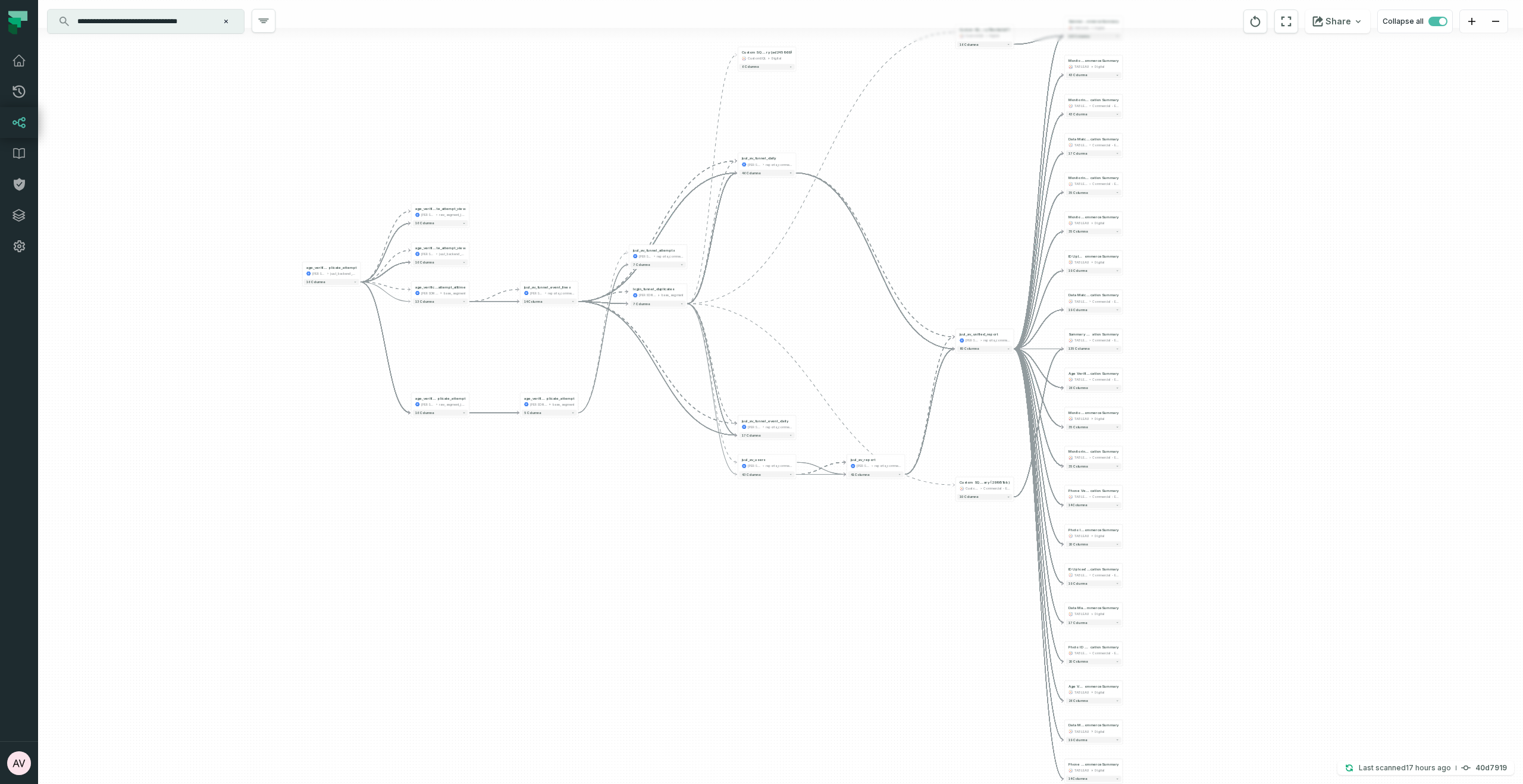
drag, startPoint x: 713, startPoint y: 636, endPoint x: 930, endPoint y: 544, distance: 235.7
click at [930, 544] on div "- juul_av_report juul-warehouse reports_commercial - 41 columns + Custom SQL Qu…" at bounding box center [781, 392] width 1485 height 784
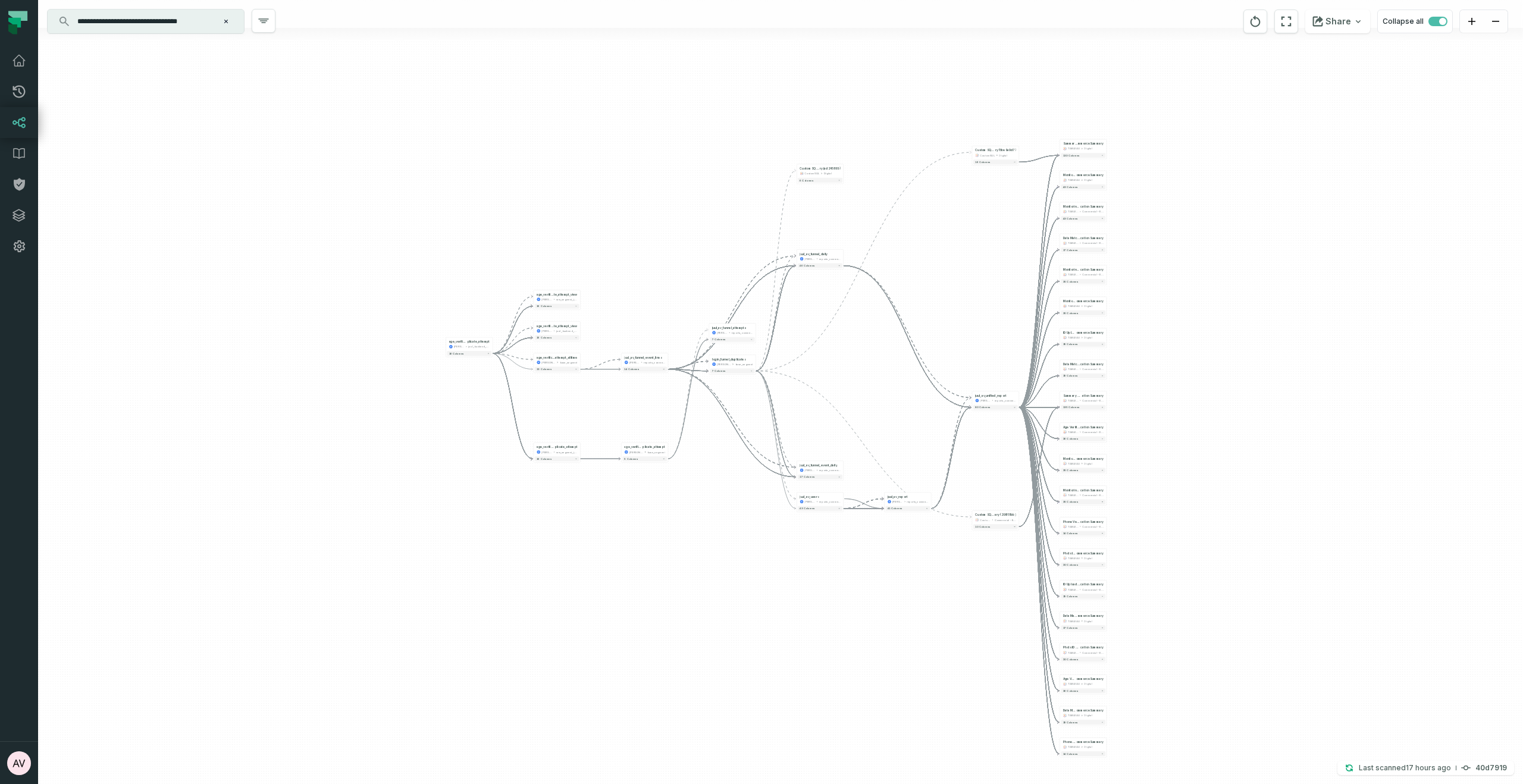
drag, startPoint x: 924, startPoint y: 544, endPoint x: 946, endPoint y: 564, distance: 29.7
click at [946, 564] on div "- juul_av_report juul-warehouse reports_commercial - 41 columns + Custom SQL Qu…" at bounding box center [781, 392] width 1485 height 784
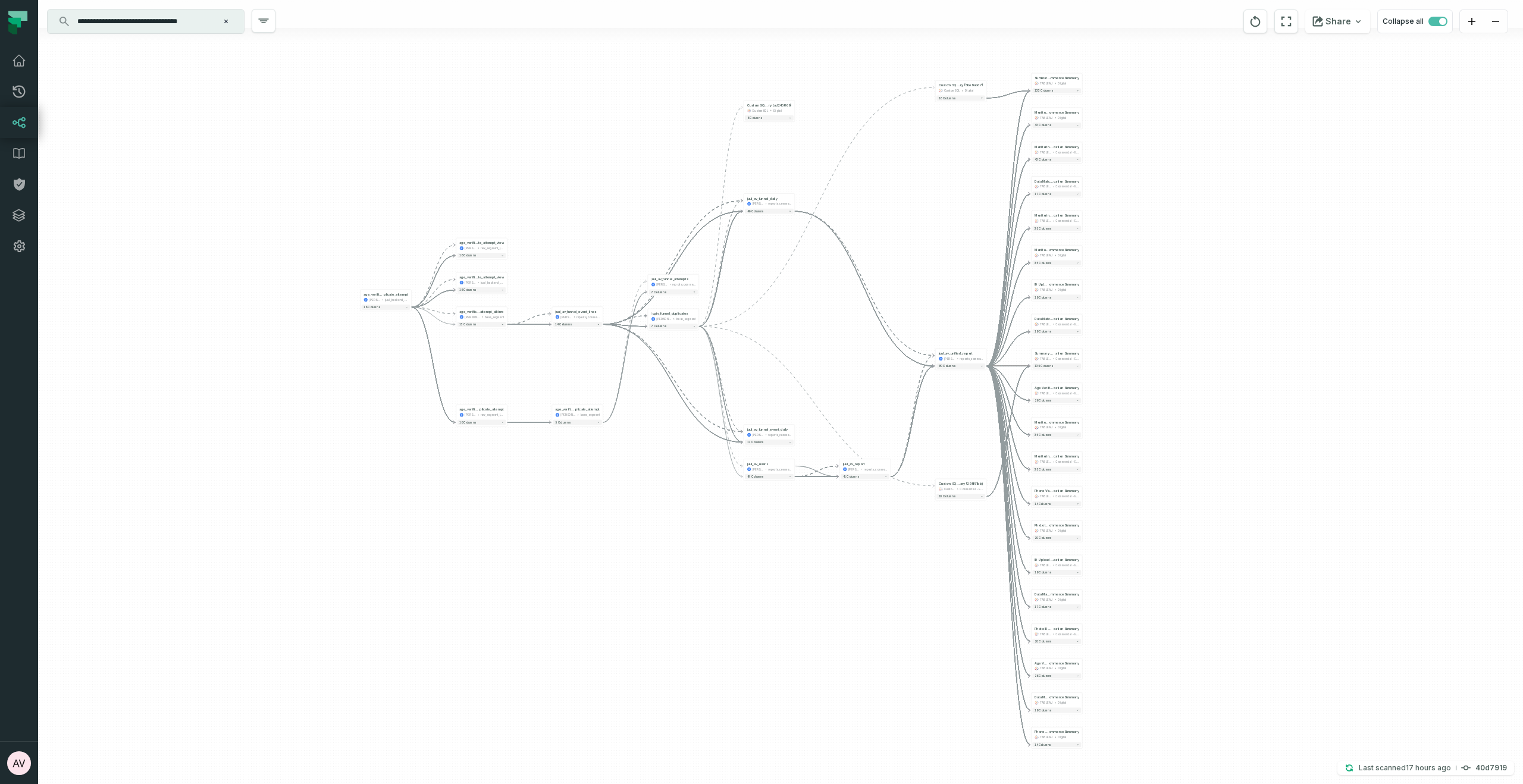
drag, startPoint x: 894, startPoint y: 521, endPoint x: 909, endPoint y: 529, distance: 17.0
click at [909, 529] on div "- juul_av_report juul-warehouse reports_commercial - 41 columns + Custom SQL Qu…" at bounding box center [781, 392] width 1485 height 784
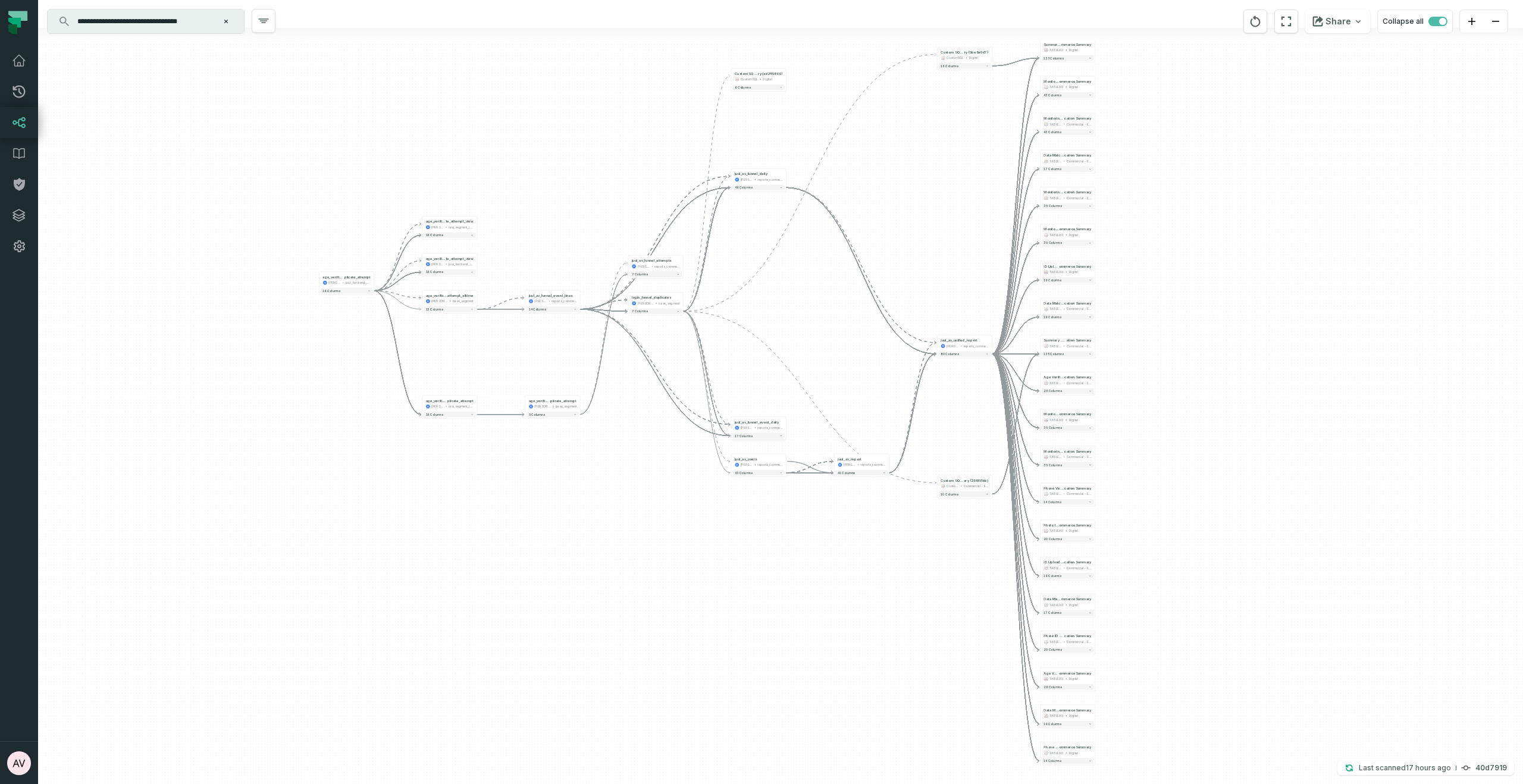
click at [226, 22] on icon "Clear search query" at bounding box center [226, 22] width 3 height 3
click at [1253, 22] on icon "reset" at bounding box center [1255, 22] width 13 height 14
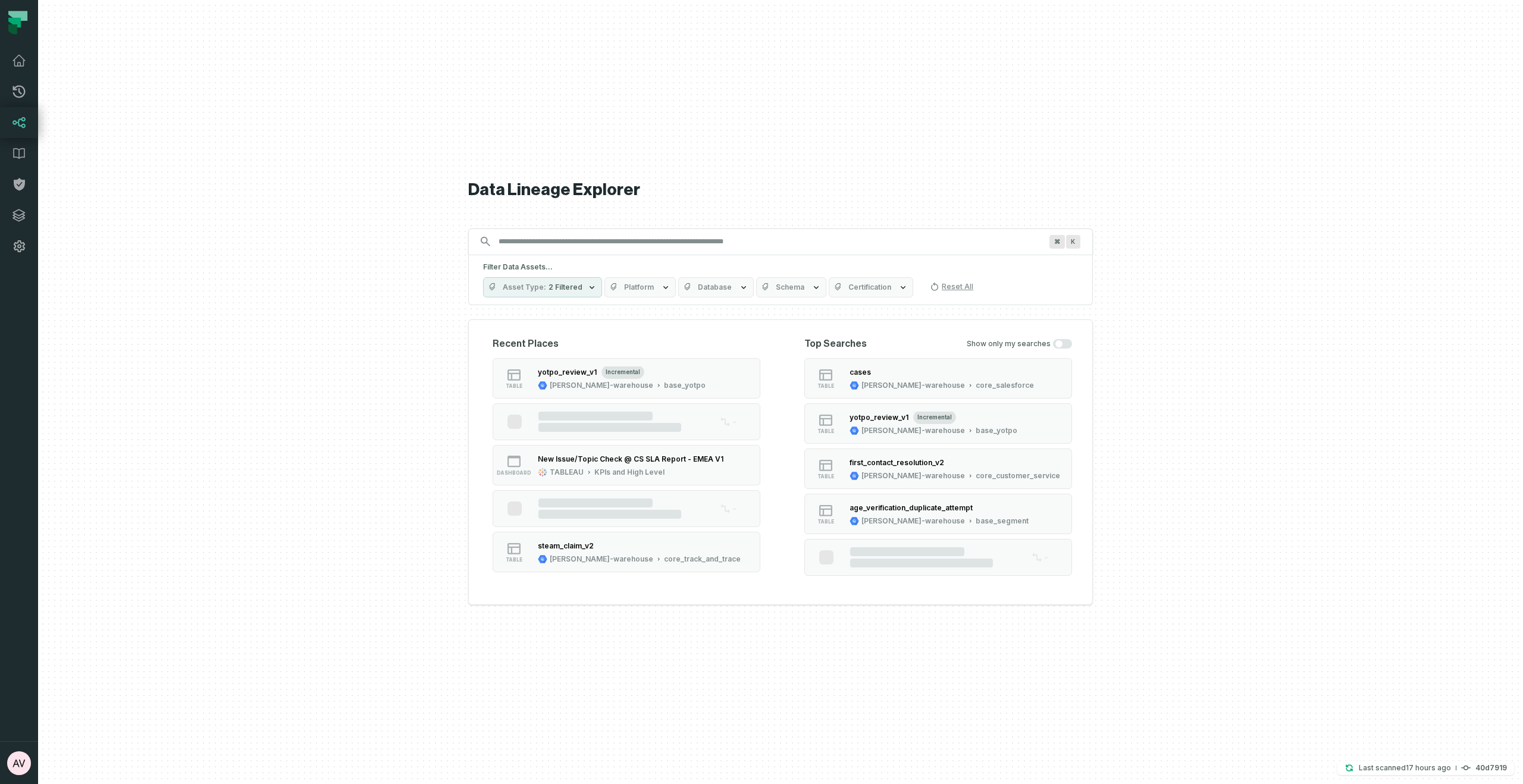
click at [529, 232] on input "Discovery Provider cmdk menu" at bounding box center [769, 242] width 557 height 19
click at [530, 250] on input "Discovery Provider cmdk menu" at bounding box center [769, 242] width 557 height 19
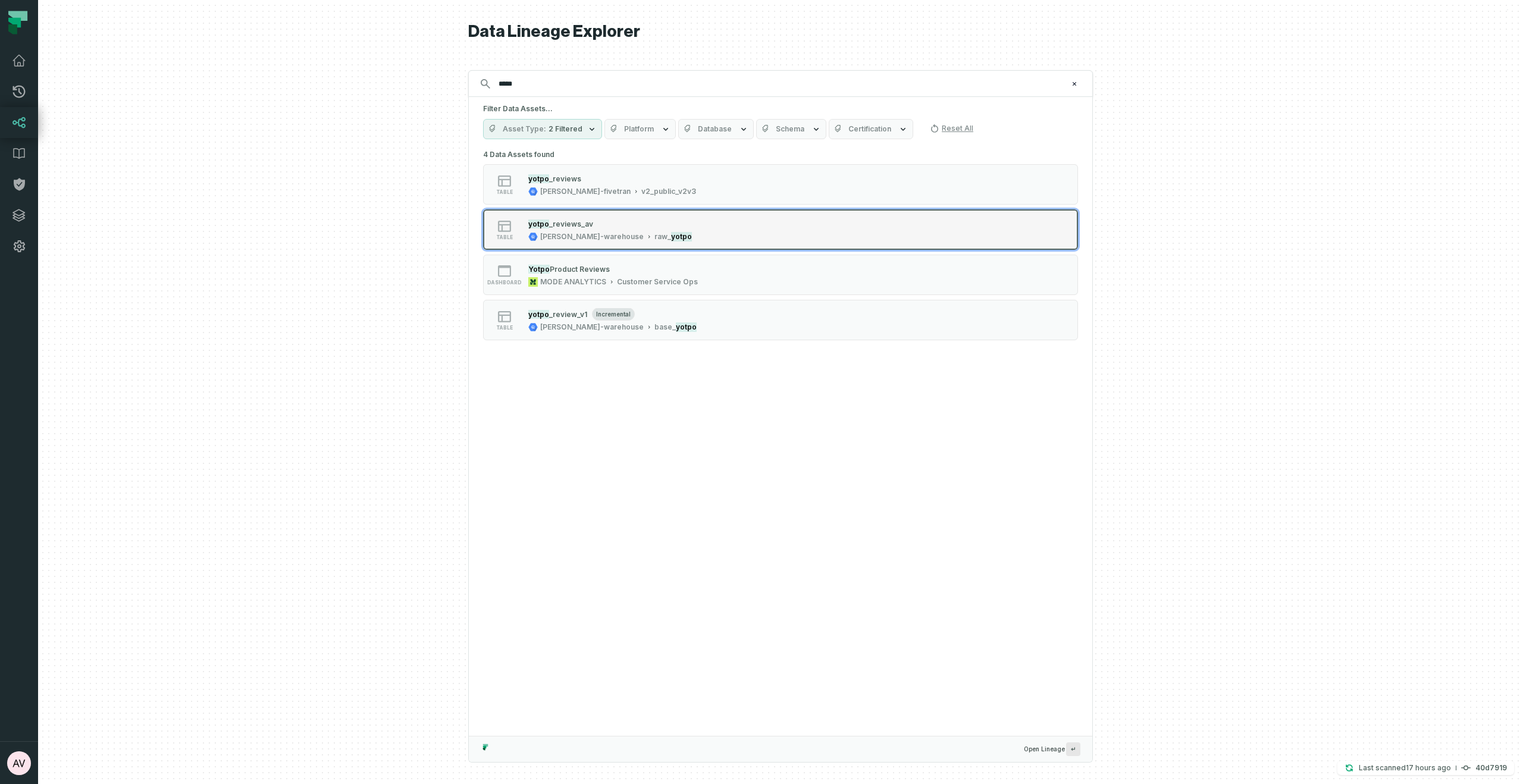
type input "*****"
click at [709, 236] on div "table yotpo _reviews_av juul-warehouse r aw_ yotpo" at bounding box center [634, 230] width 297 height 24
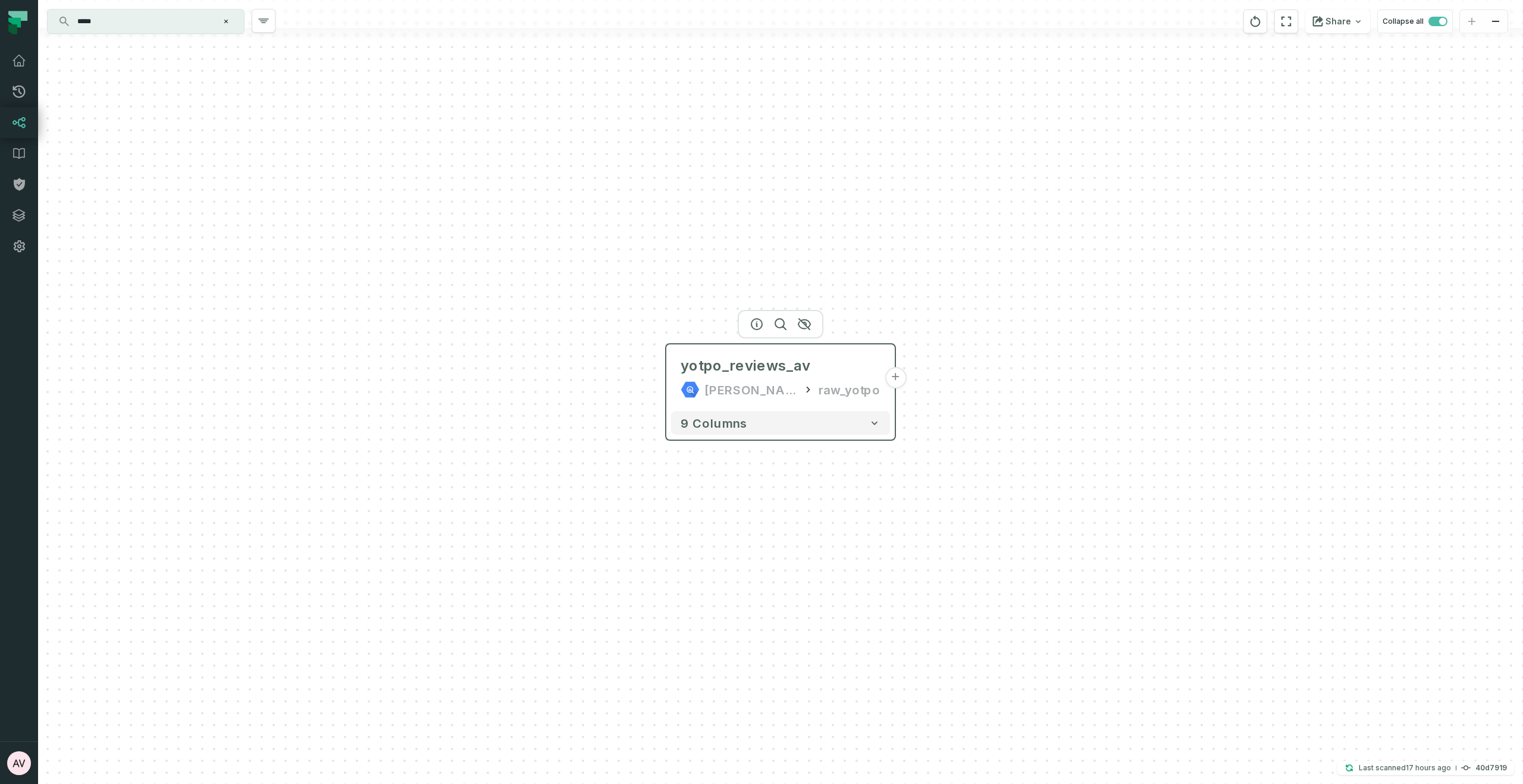
click at [899, 375] on button "+" at bounding box center [895, 378] width 22 height 22
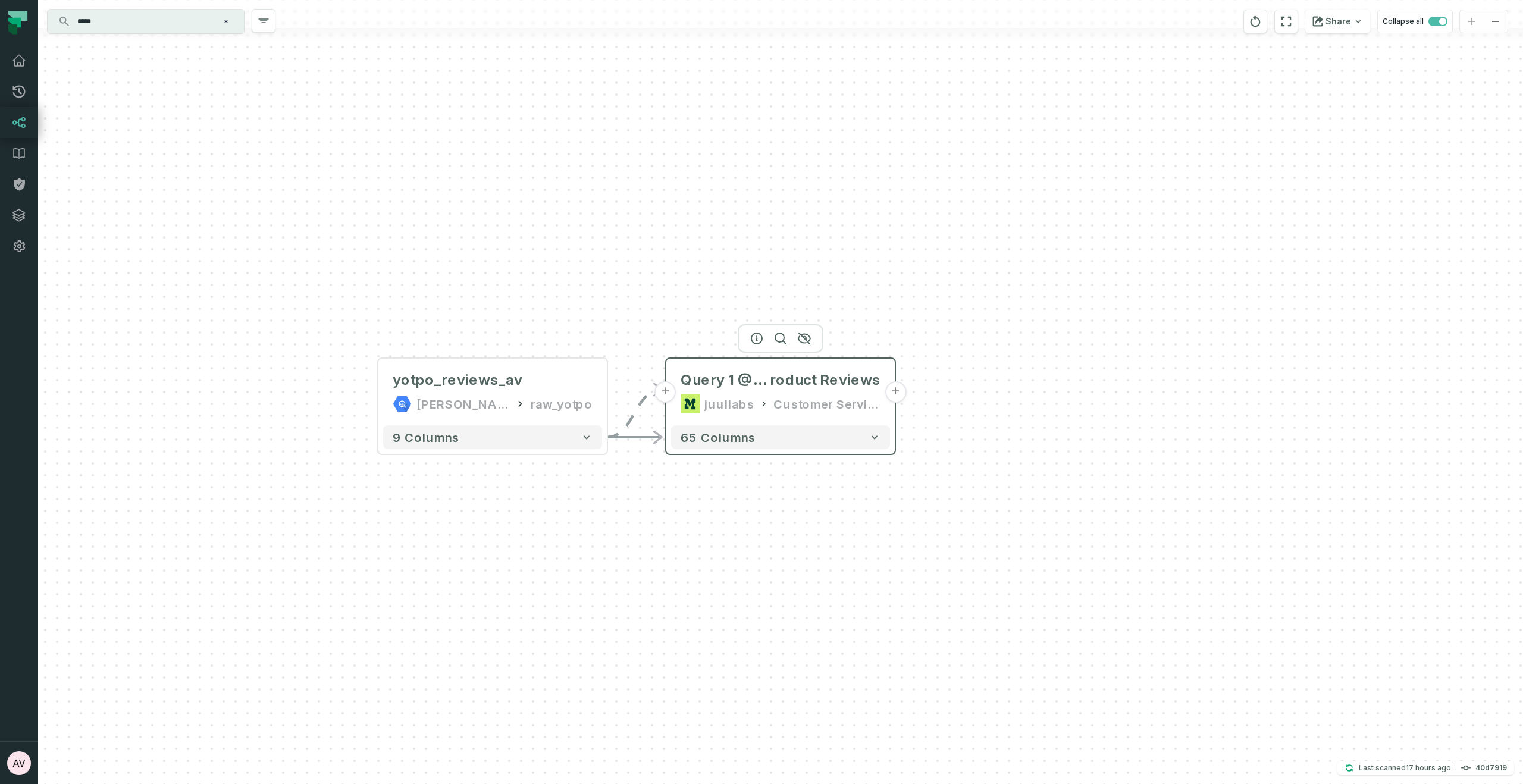
click at [897, 393] on button "+" at bounding box center [895, 392] width 22 height 22
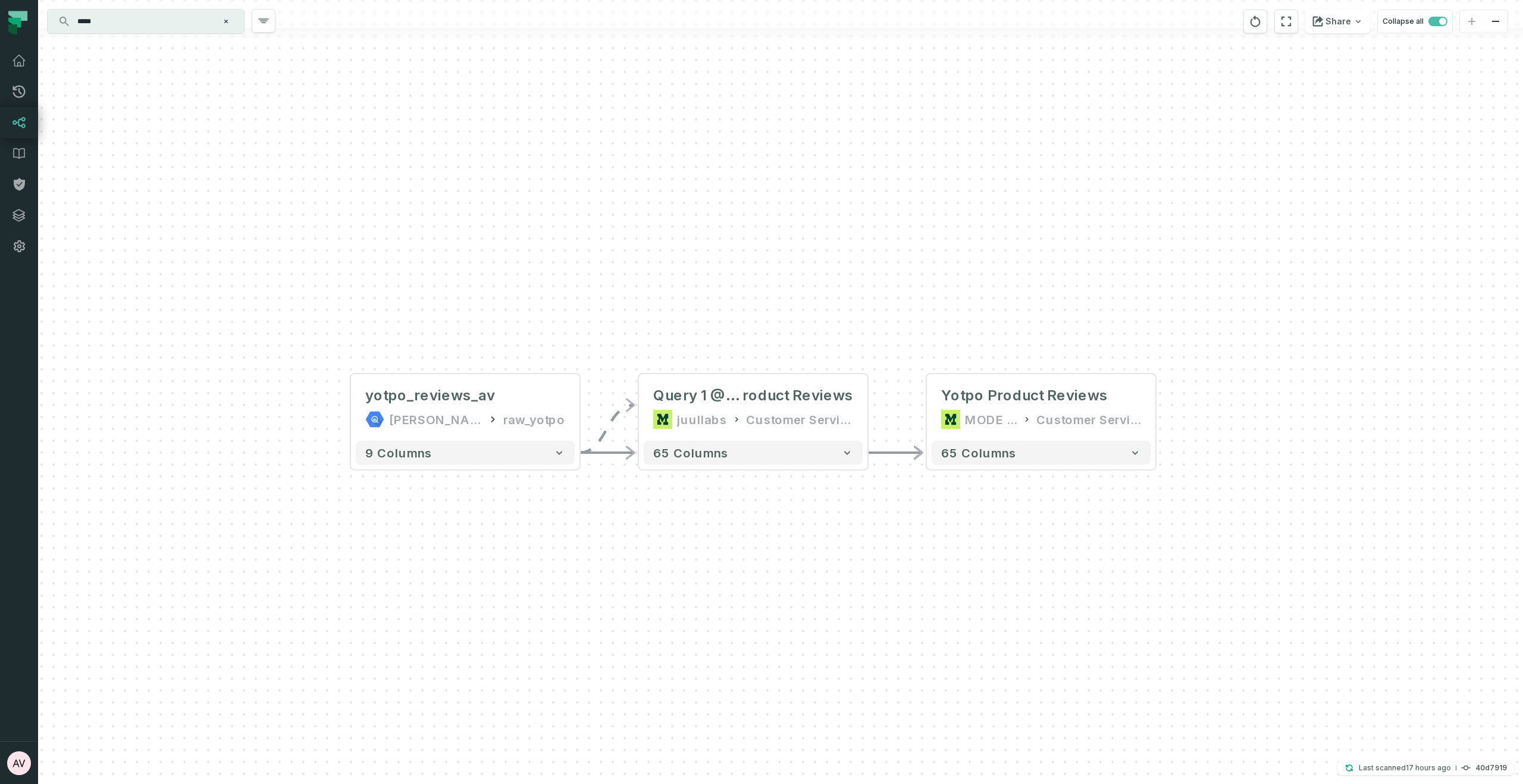
drag, startPoint x: 391, startPoint y: 502, endPoint x: 652, endPoint y: 513, distance: 261.2
click at [652, 513] on div "- Yotpo Product Reviews MODE ANALYTICS Customer Service Ops 65 columns + Query …" at bounding box center [781, 392] width 1485 height 784
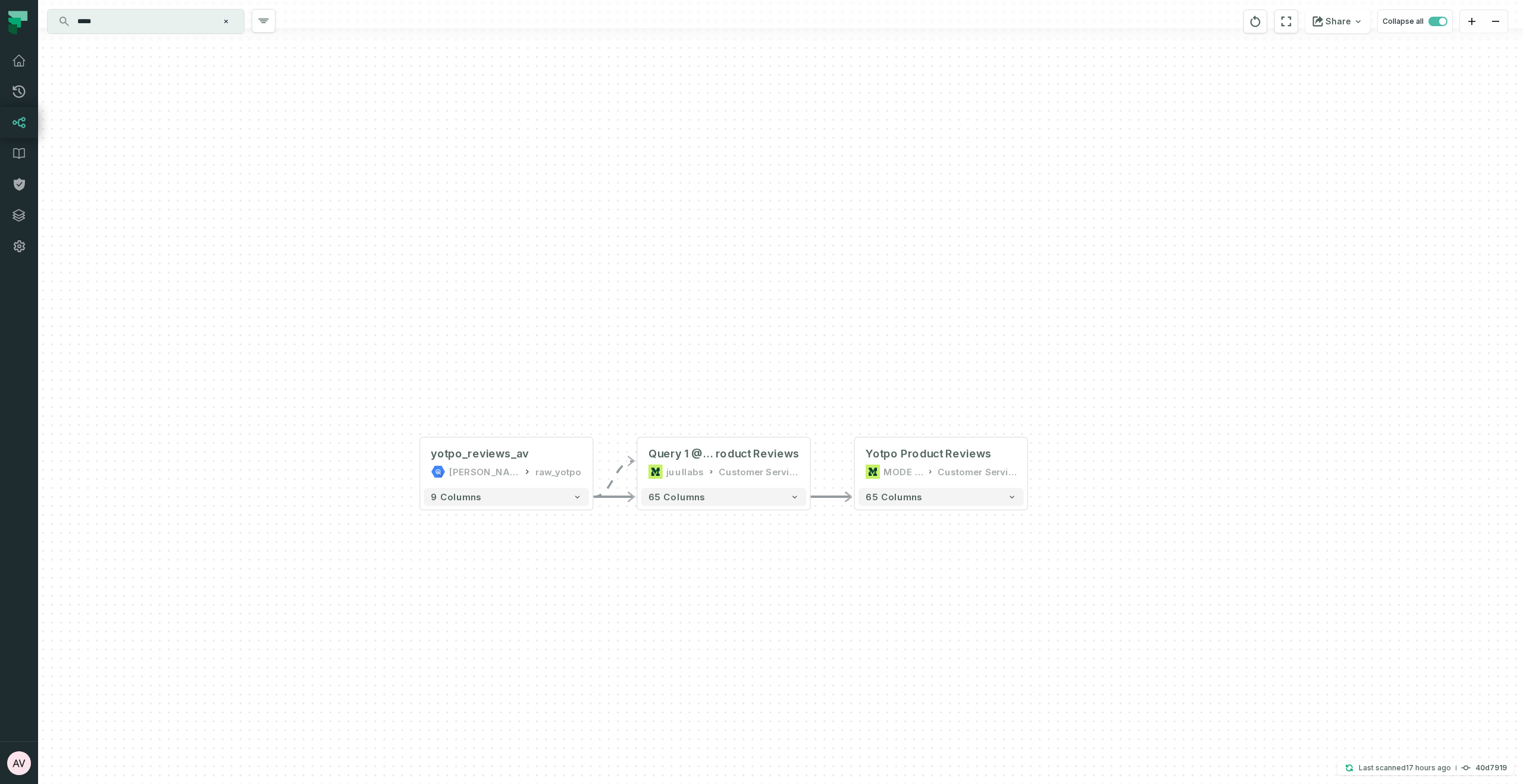
click at [607, 349] on div "- Yotpo Product Reviews MODE ANALYTICS Customer Service Ops 65 columns + Query …" at bounding box center [781, 392] width 1485 height 784
click at [1323, 21] on icon "button" at bounding box center [1317, 21] width 10 height 10
click at [1235, 117] on p "Copy link to current graph" at bounding box center [1244, 118] width 109 height 10
click at [184, 26] on input "*****" at bounding box center [145, 22] width 149 height 19
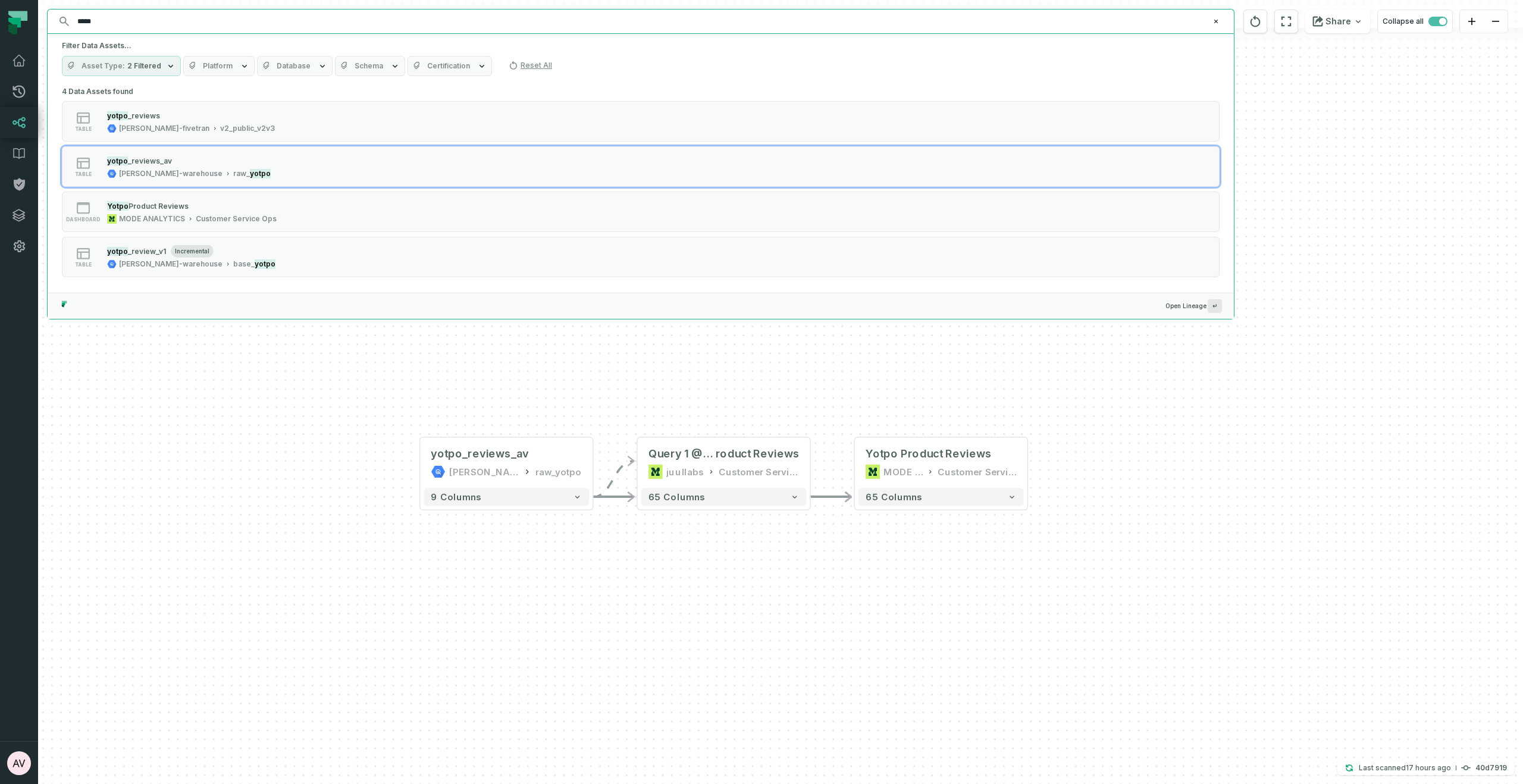
click at [184, 26] on input "*****" at bounding box center [640, 22] width 1139 height 19
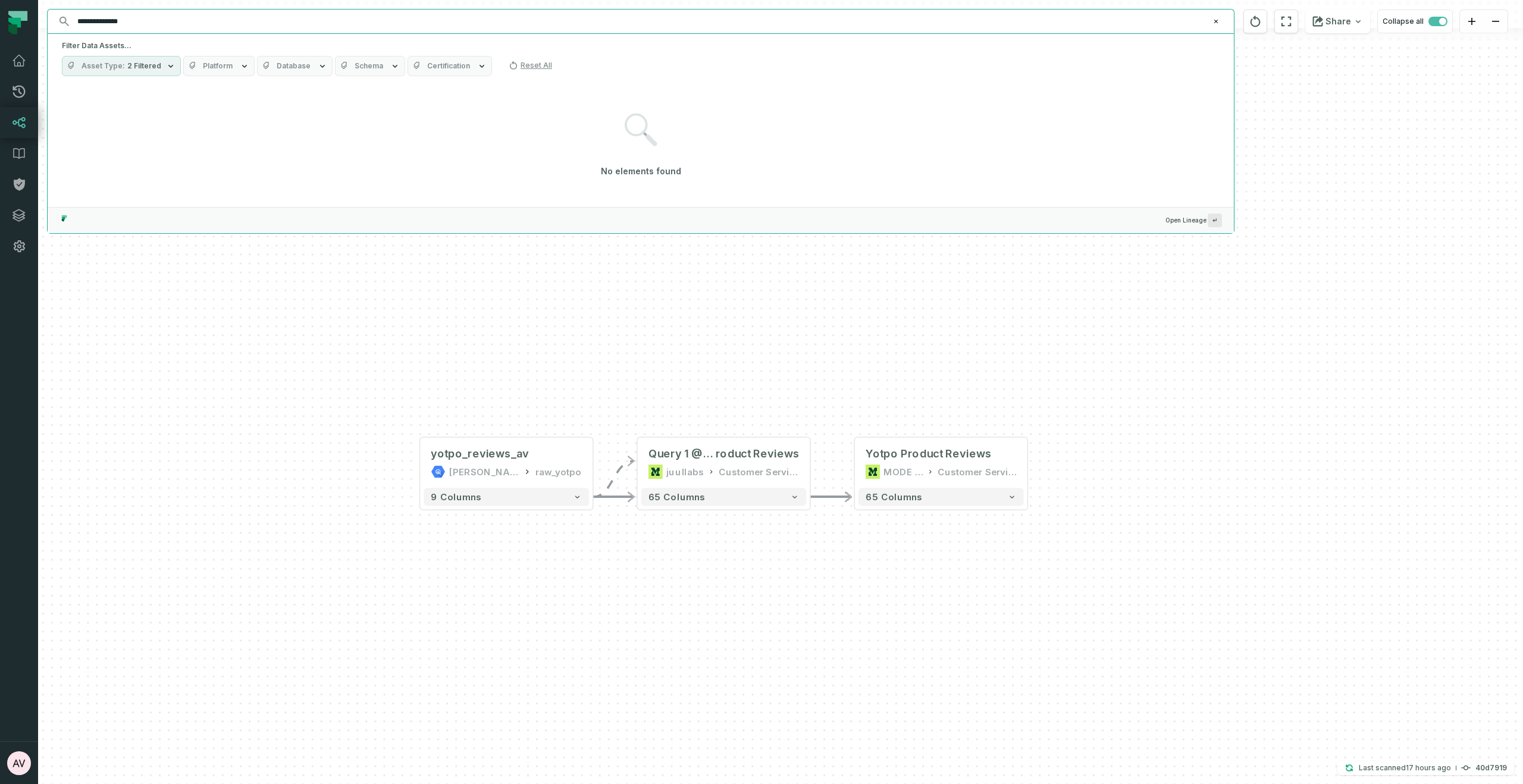
click at [160, 22] on input "**********" at bounding box center [640, 22] width 1139 height 19
type input "*"
type input "**********"
click at [166, 67] on icon "button" at bounding box center [171, 66] width 10 height 10
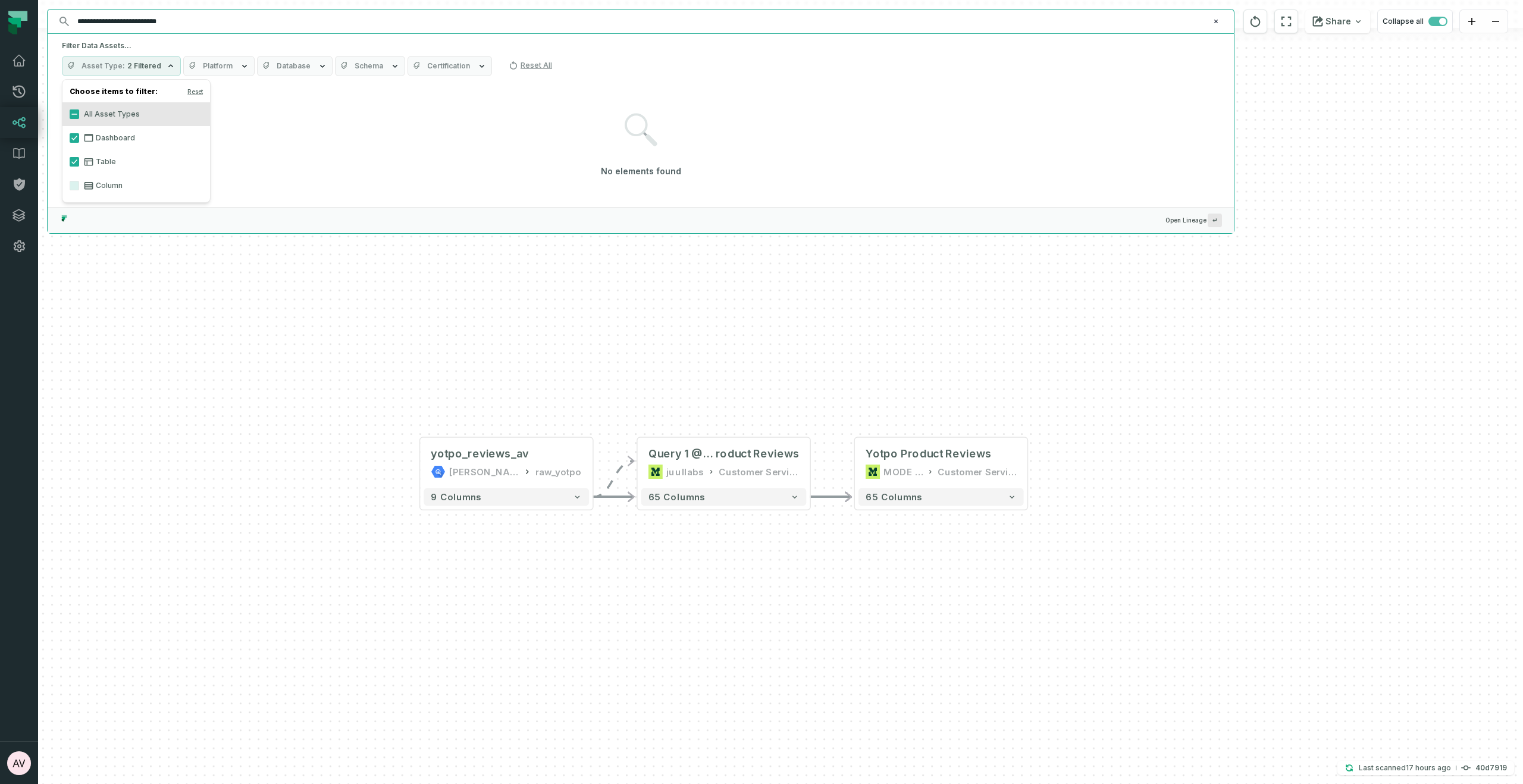
click at [202, 335] on div "- Yotpo Product Reviews MODE ANALYTICS Customer Service Ops 65 columns + Query …" at bounding box center [781, 392] width 1485 height 784
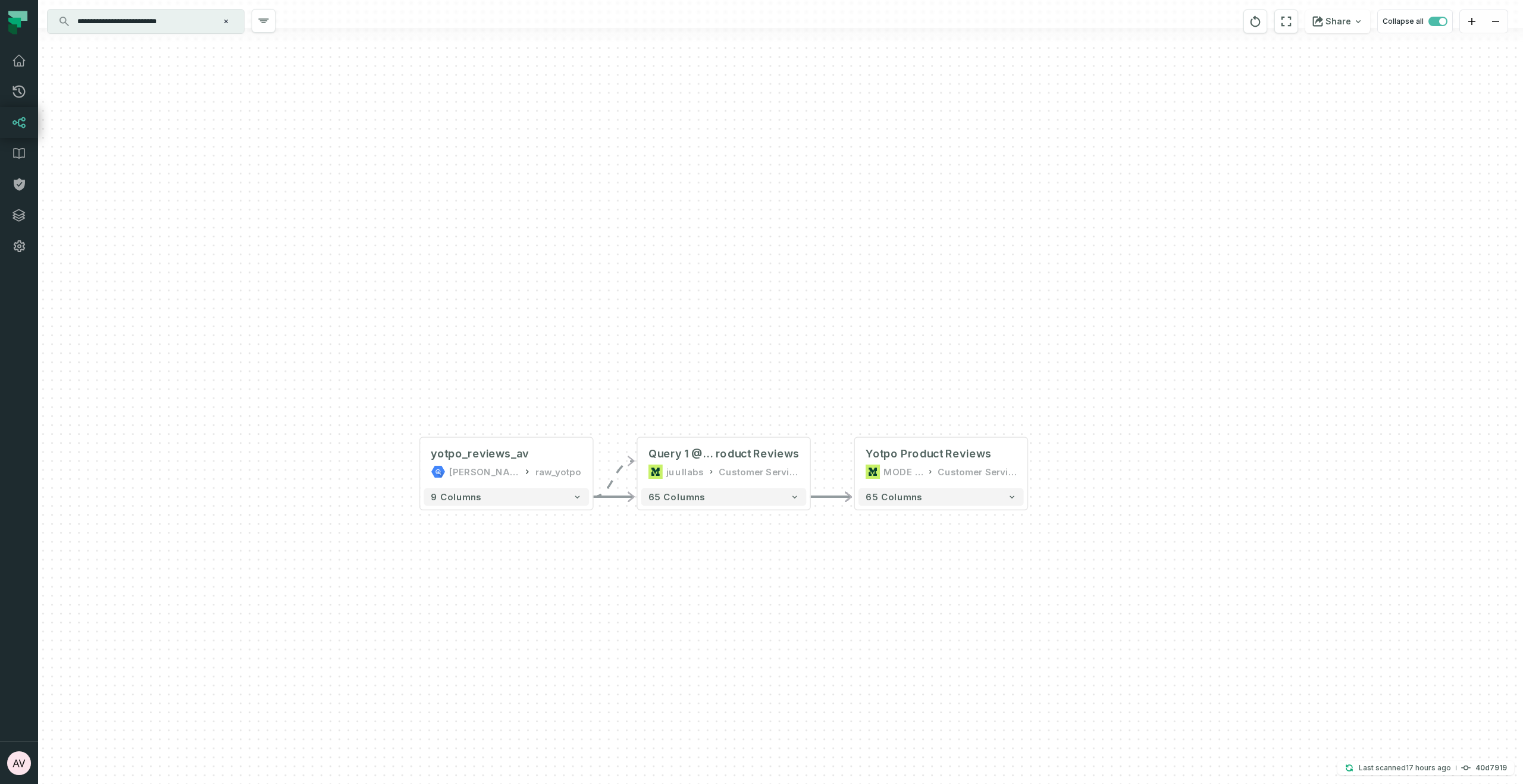
click at [185, 28] on input "**********" at bounding box center [145, 22] width 149 height 19
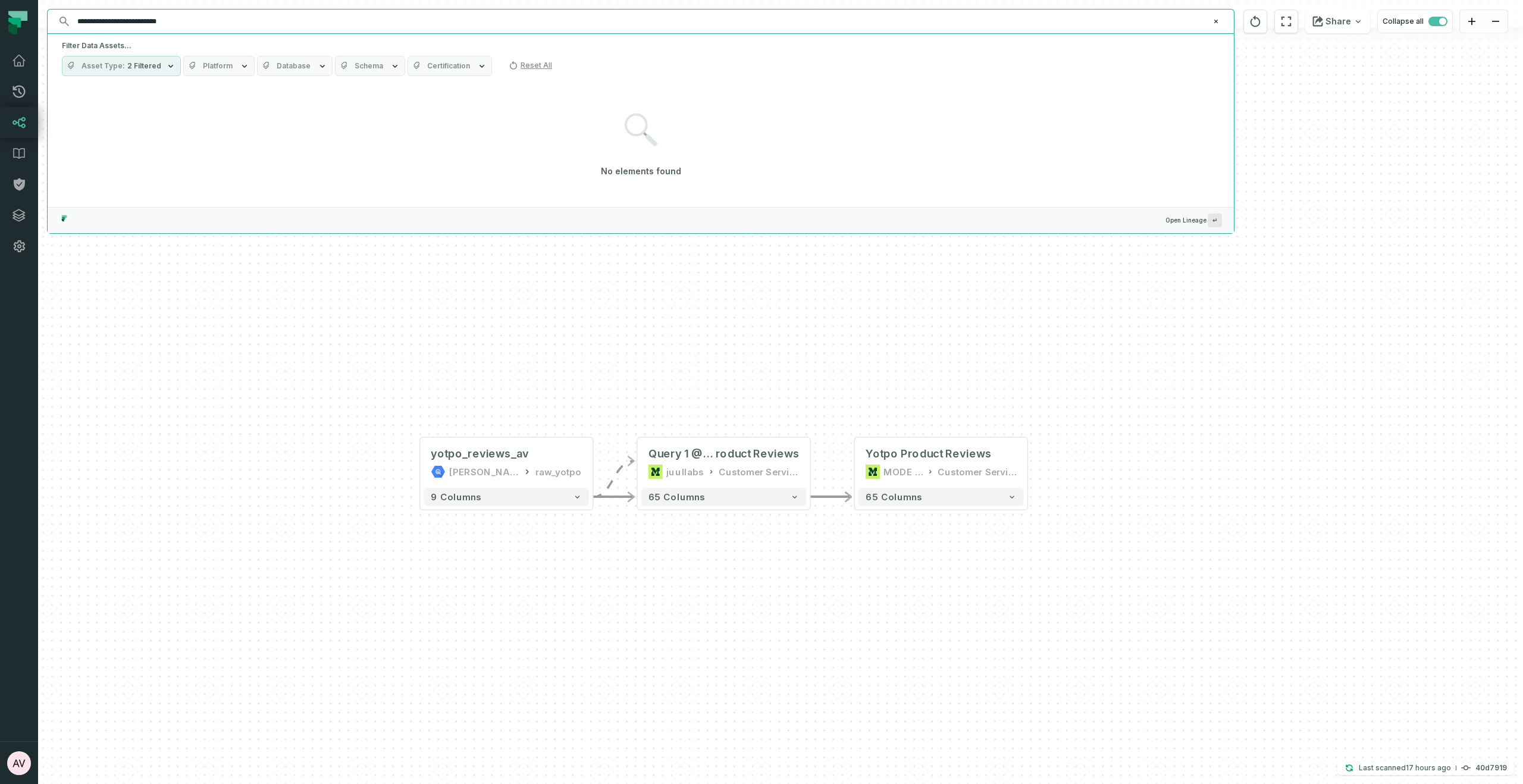
click at [167, 73] on button "Asset Type 2 Filtered" at bounding box center [121, 65] width 119 height 20
click at [294, 247] on div "- Yotpo Product Reviews MODE ANALYTICS Customer Service Ops 65 columns + Query …" at bounding box center [781, 392] width 1485 height 784
